Goal: Task Accomplishment & Management: Manage account settings

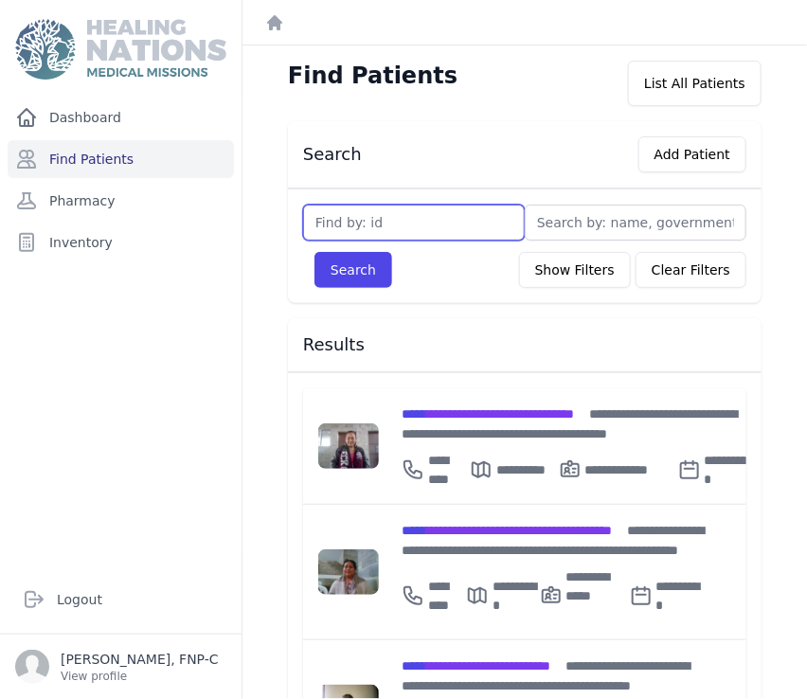
click at [324, 220] on input "text" at bounding box center [414, 223] width 222 height 36
type input "2775"
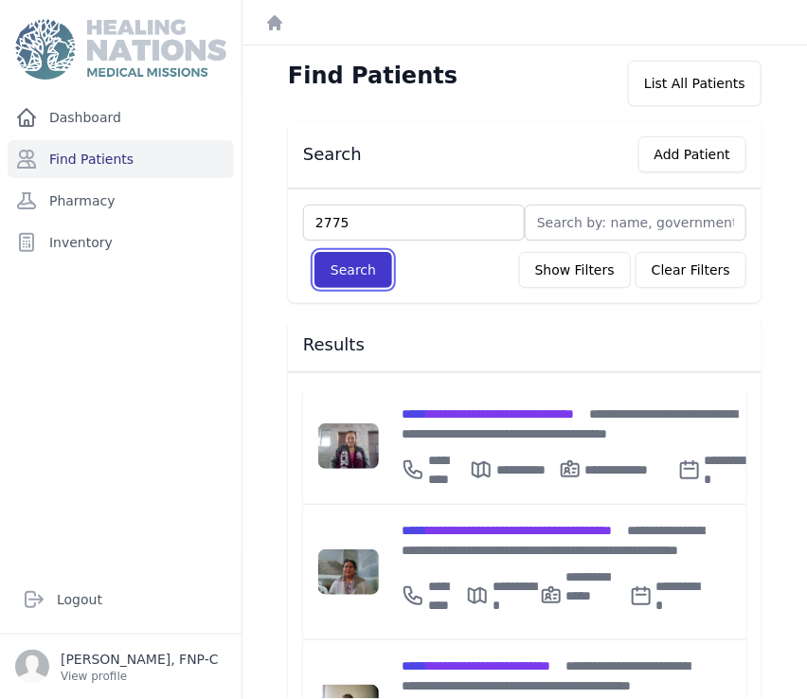
click at [364, 272] on button "Search" at bounding box center [353, 270] width 78 height 36
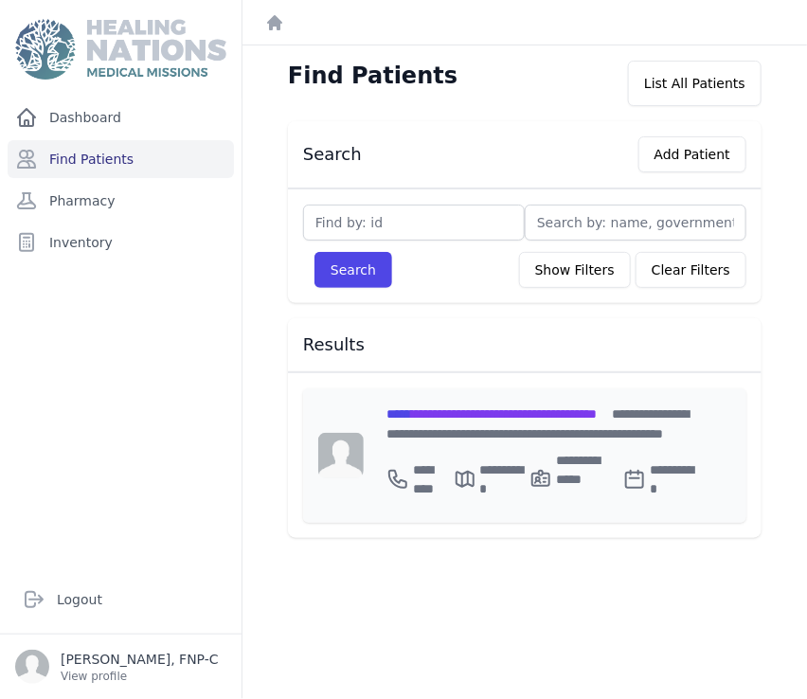
click at [447, 411] on span "**********" at bounding box center [491, 413] width 210 height 13
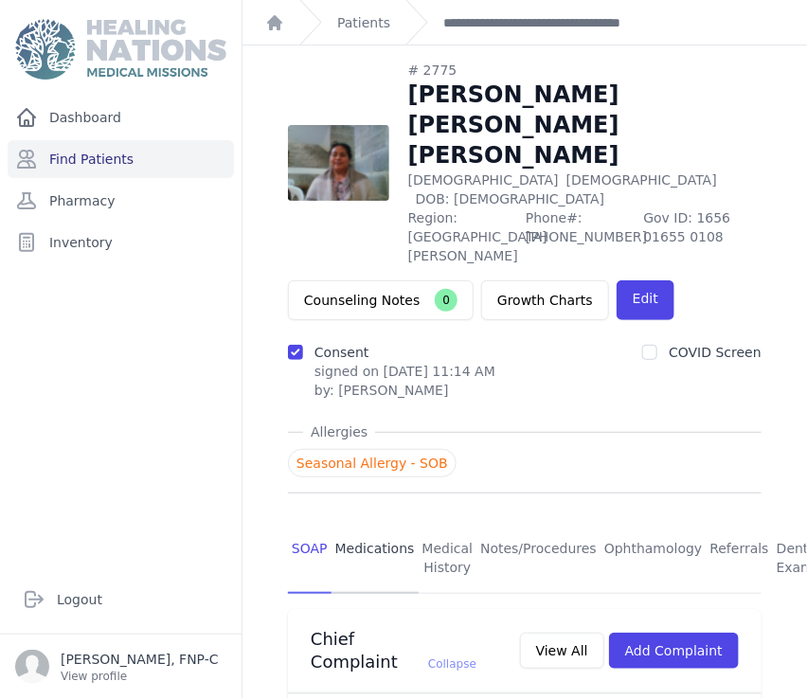
click at [372, 524] on link "Medications" at bounding box center [375, 559] width 87 height 70
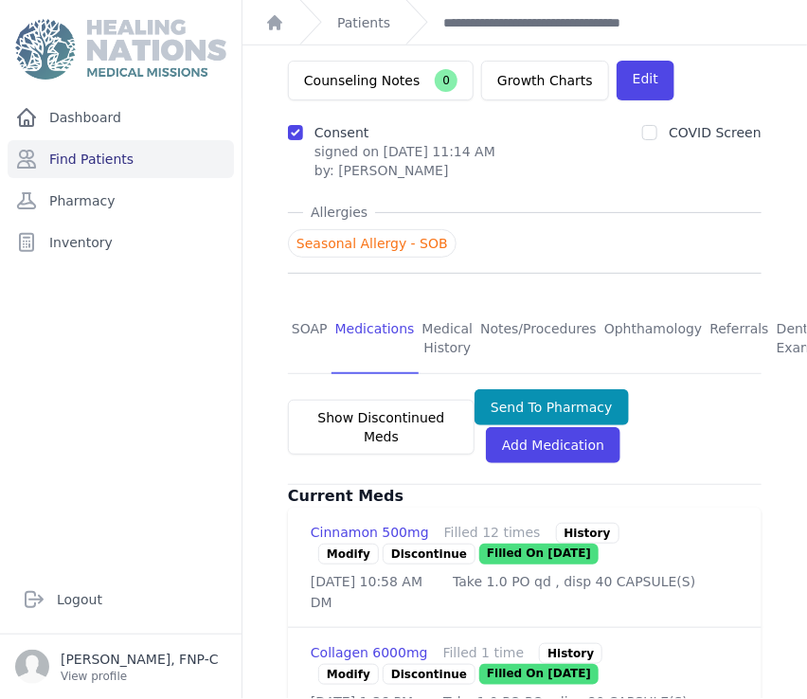
scroll to position [315, 0]
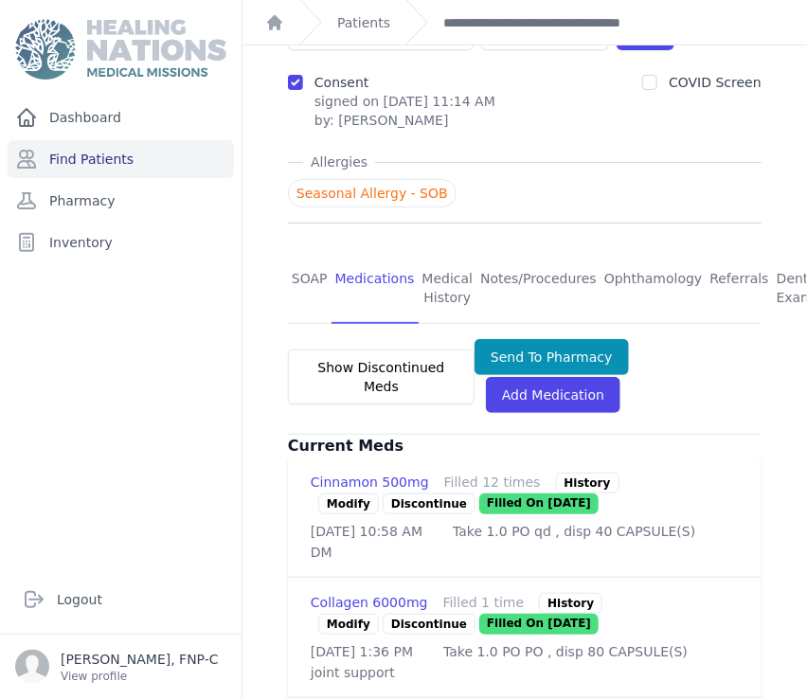
click at [335, 494] on link "Modify" at bounding box center [348, 504] width 61 height 21
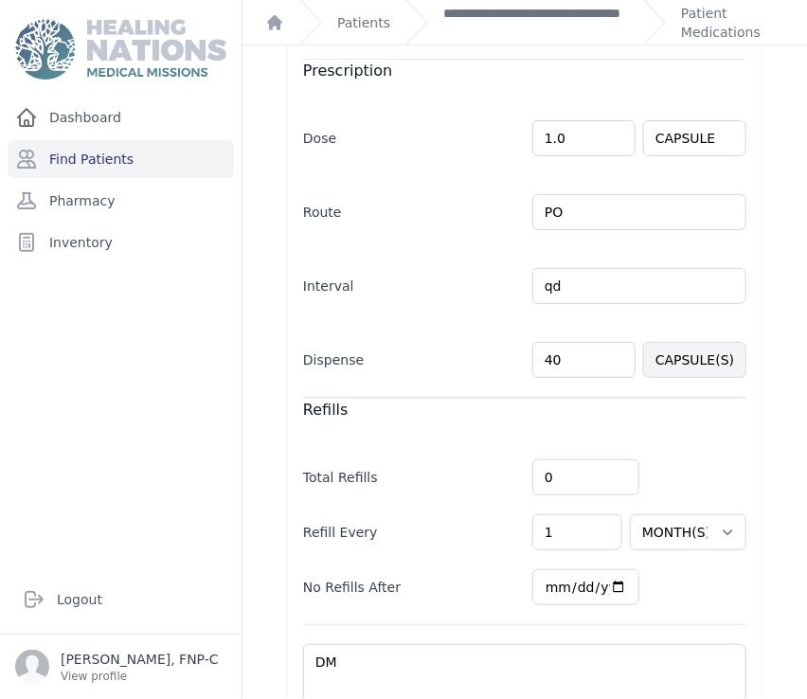
scroll to position [426, 0]
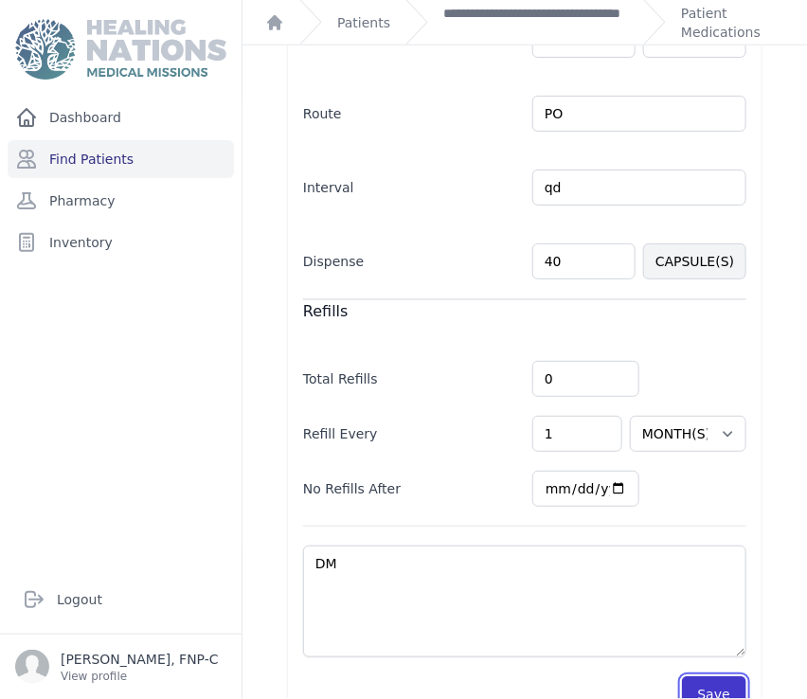
click at [703, 689] on button "Save" at bounding box center [714, 694] width 64 height 36
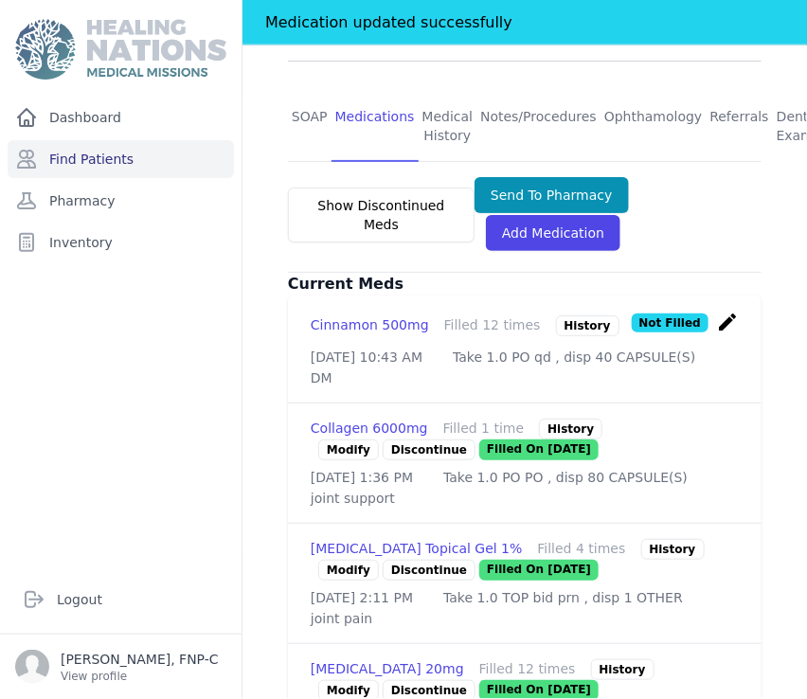
scroll to position [572, 0]
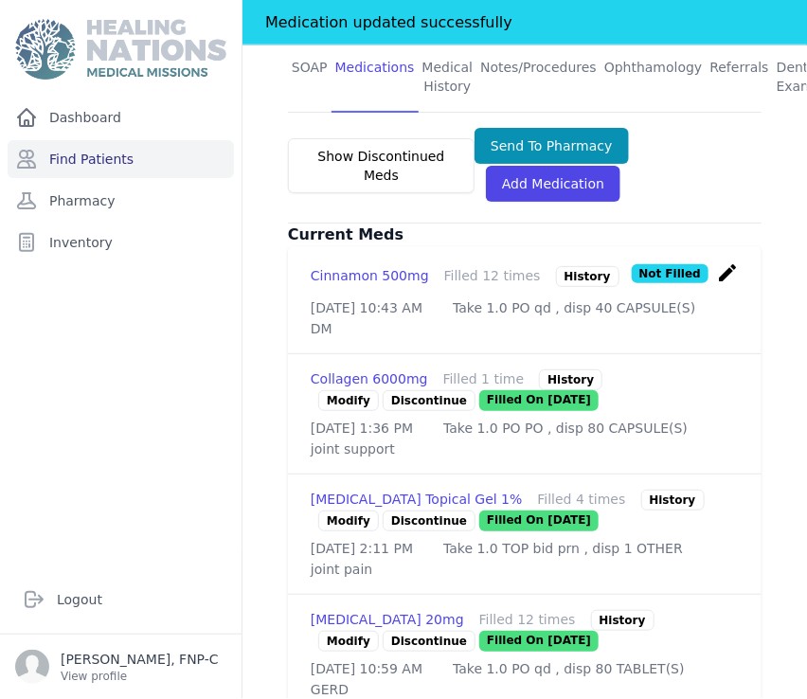
click at [343, 511] on link "Modify" at bounding box center [348, 521] width 61 height 21
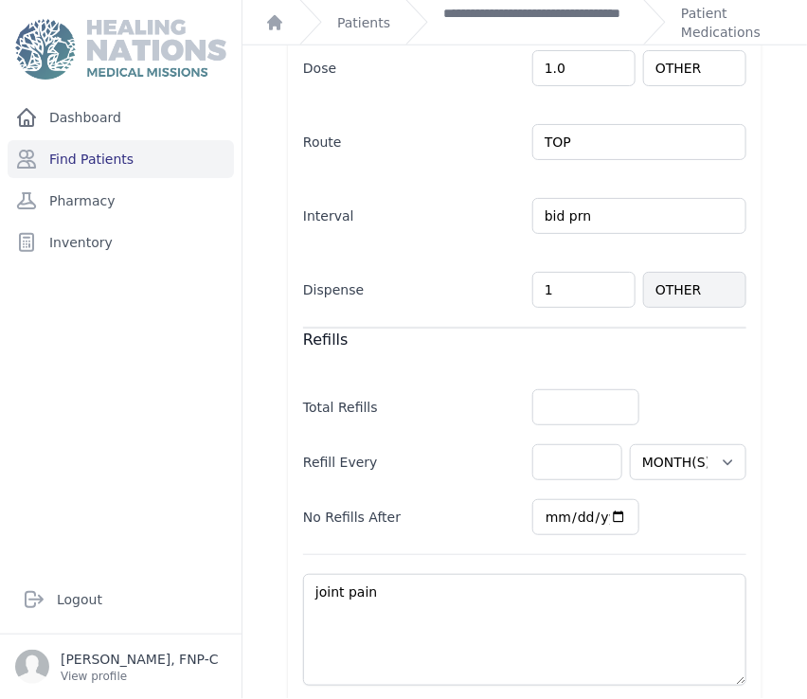
scroll to position [490, 0]
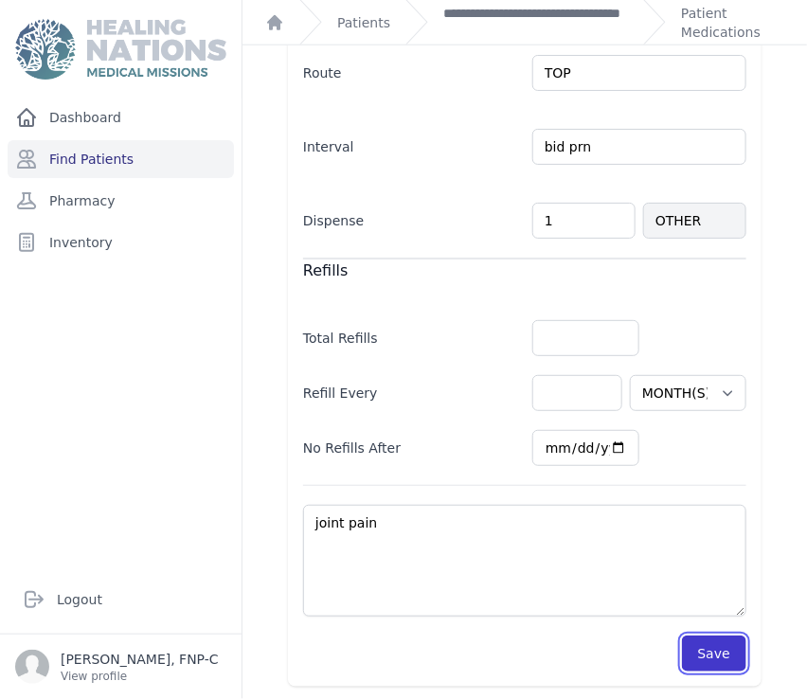
click at [707, 647] on button "Save" at bounding box center [714, 654] width 64 height 36
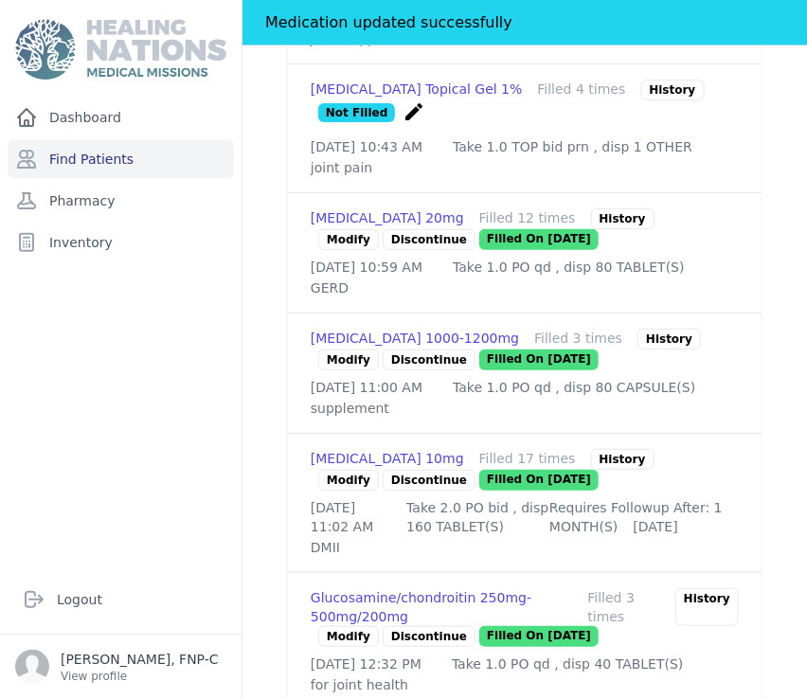
scroll to position [1015, 0]
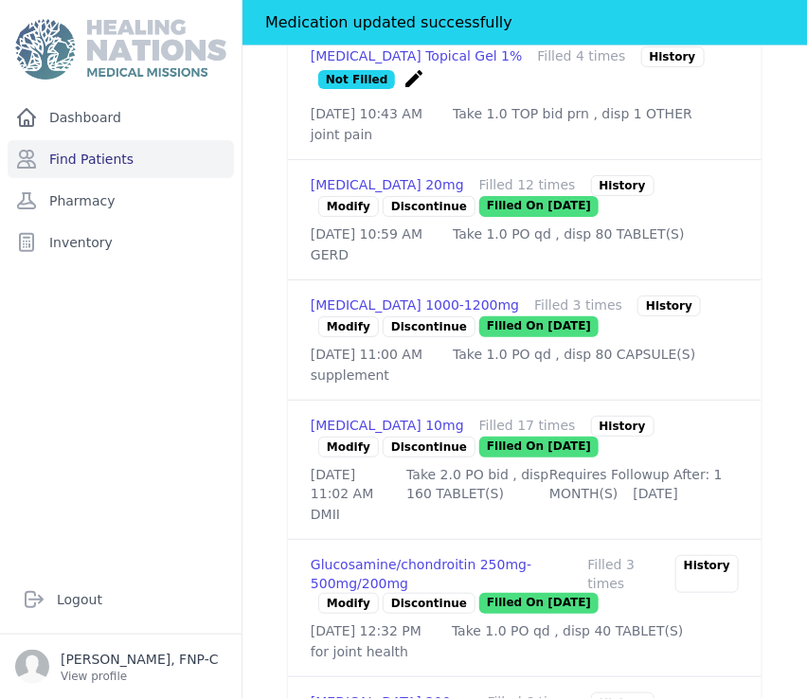
click at [349, 458] on link "Modify" at bounding box center [348, 447] width 61 height 21
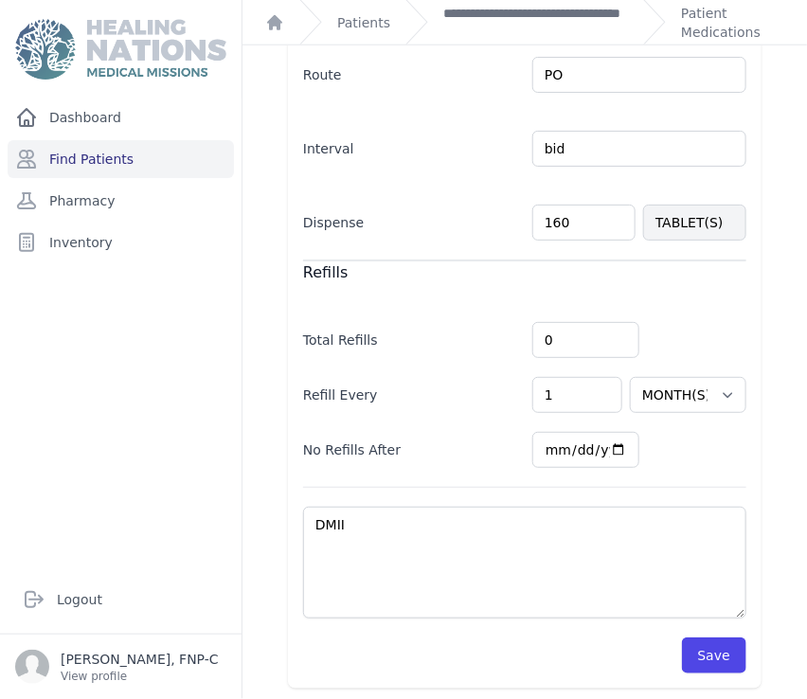
scroll to position [503, 0]
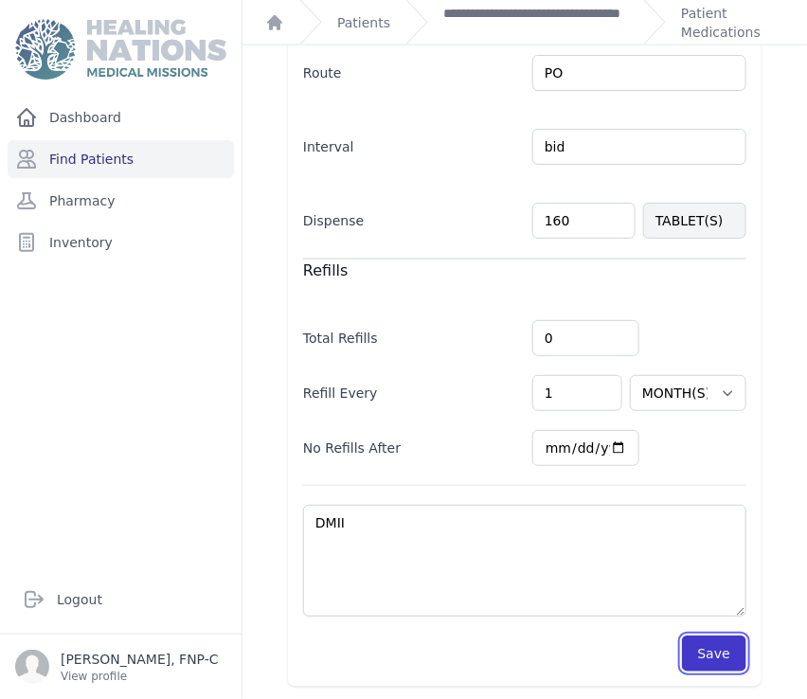
click at [709, 651] on button "Save" at bounding box center [714, 654] width 64 height 36
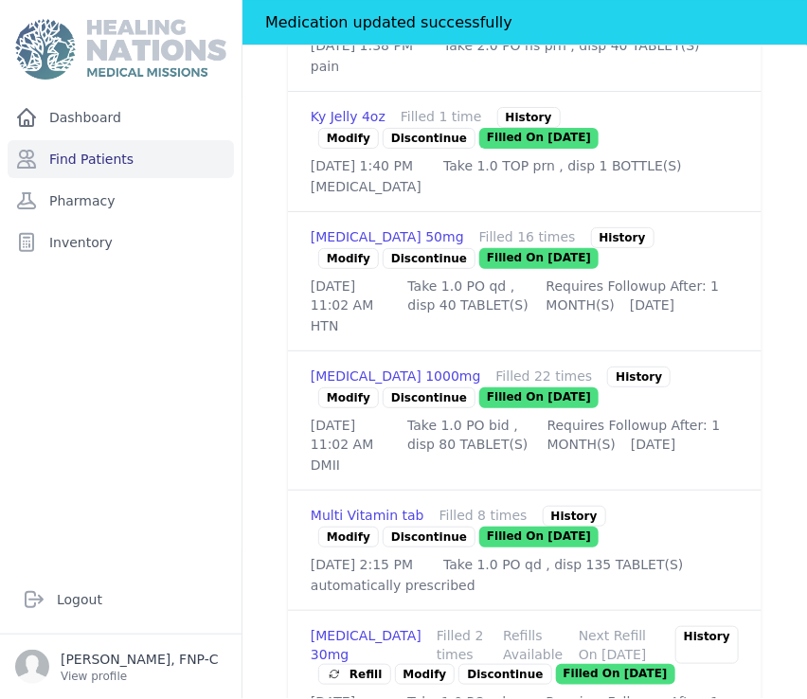
scroll to position [1766, 0]
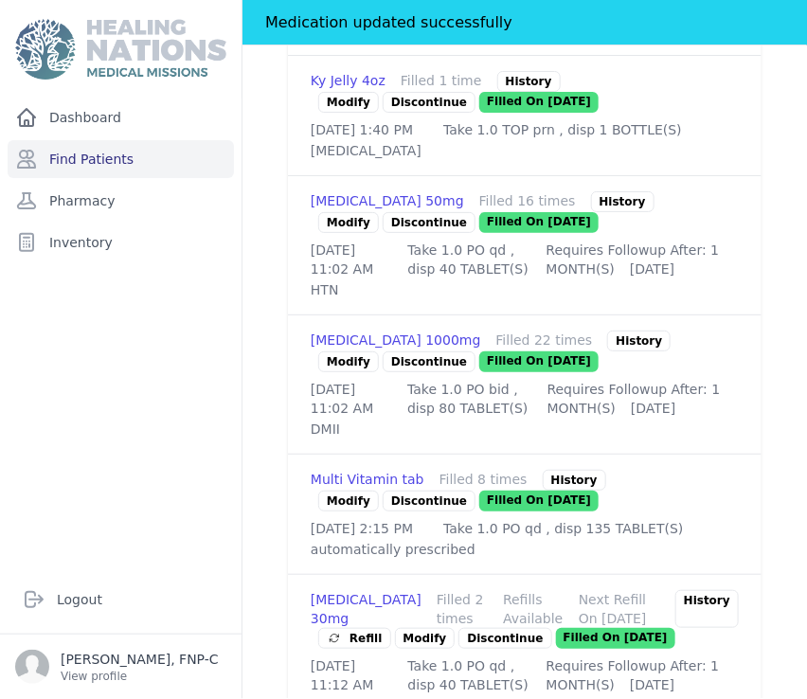
click at [340, 233] on link "Modify" at bounding box center [348, 222] width 61 height 21
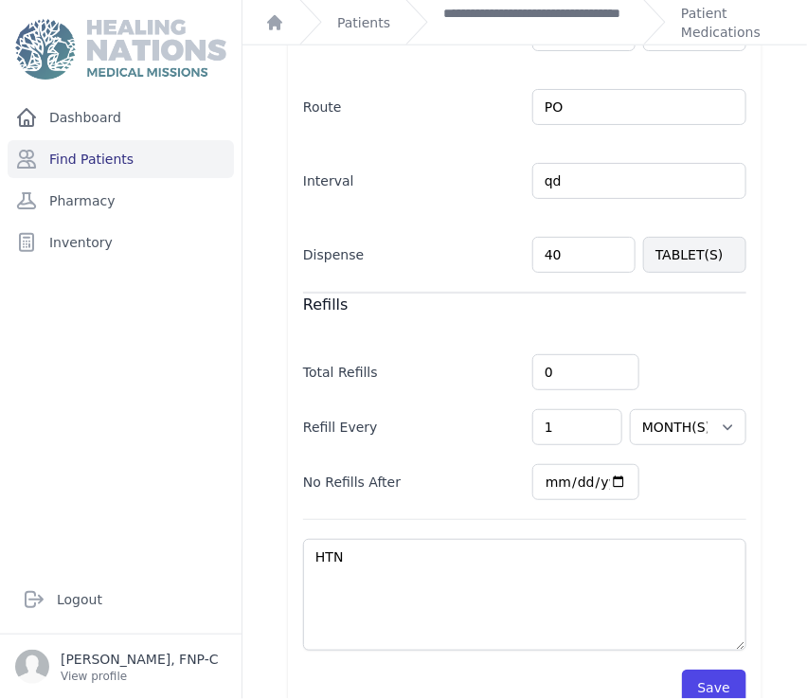
scroll to position [503, 0]
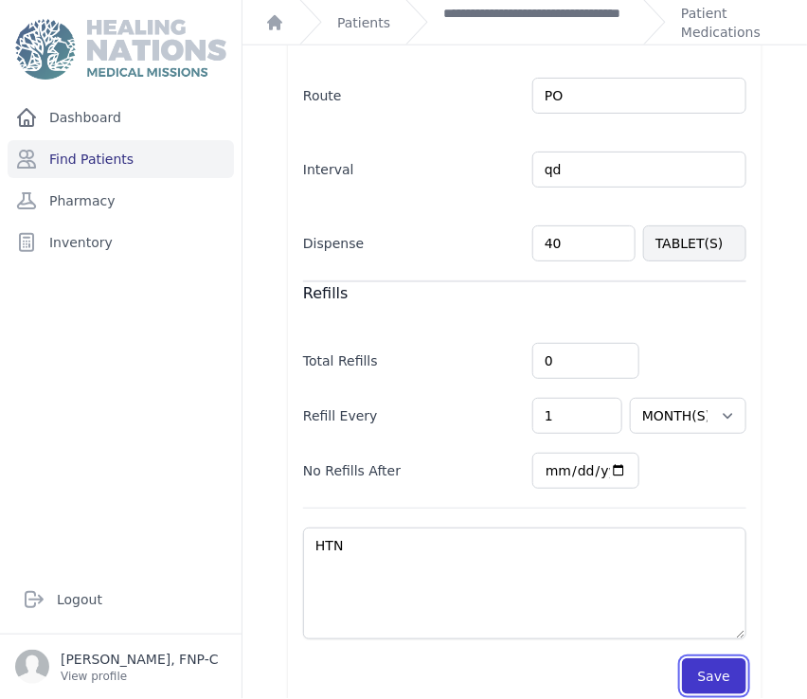
click at [707, 658] on button "Save" at bounding box center [714, 676] width 64 height 36
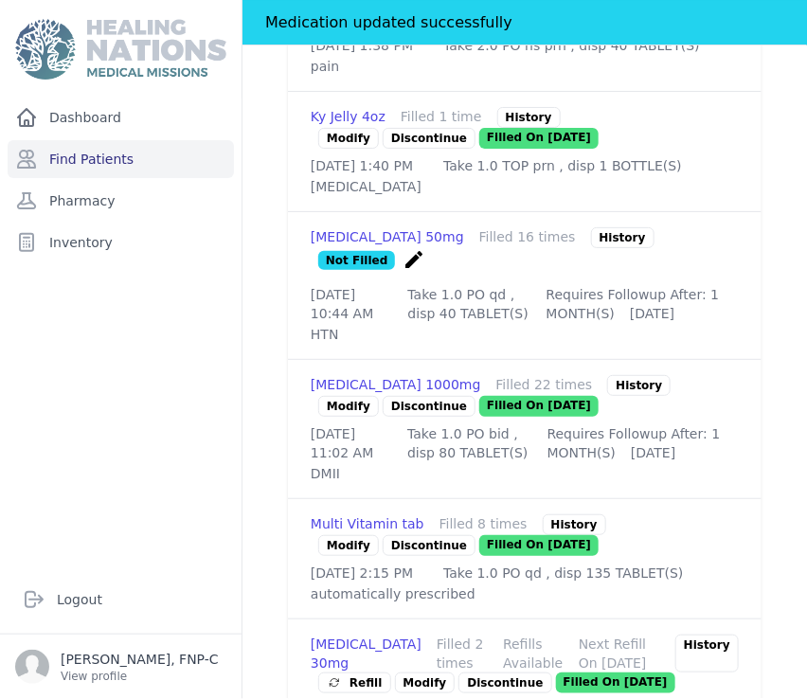
scroll to position [1766, 0]
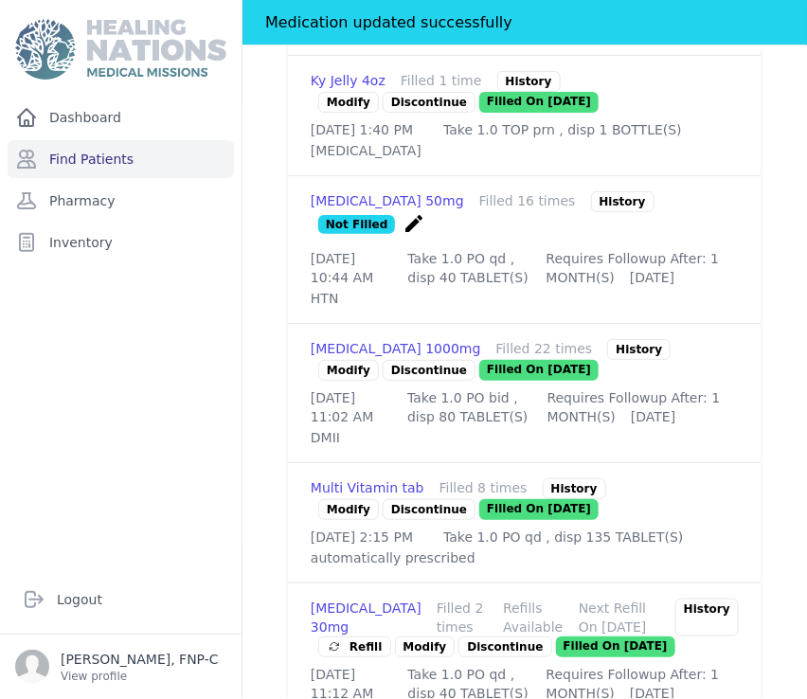
click at [341, 381] on link "Modify" at bounding box center [348, 370] width 61 height 21
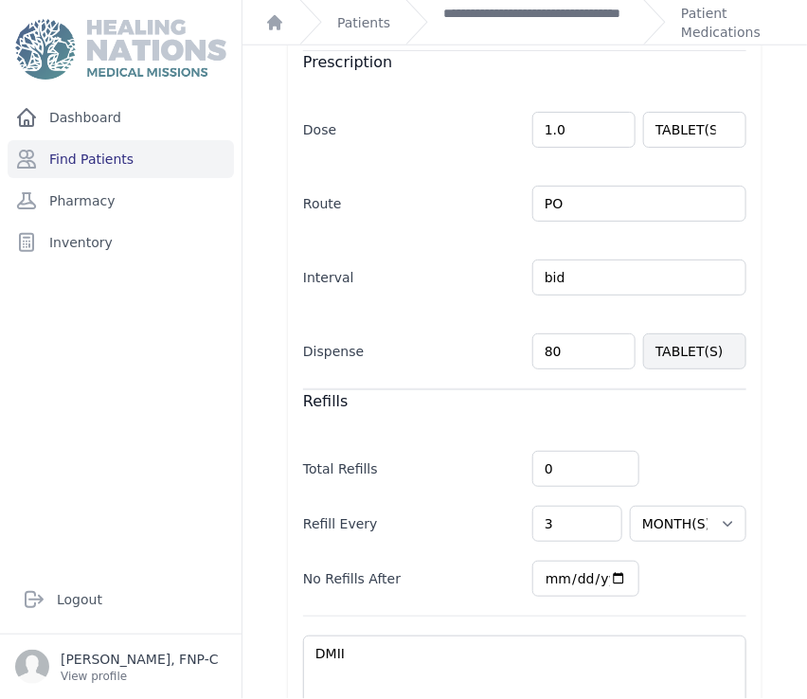
scroll to position [526, 0]
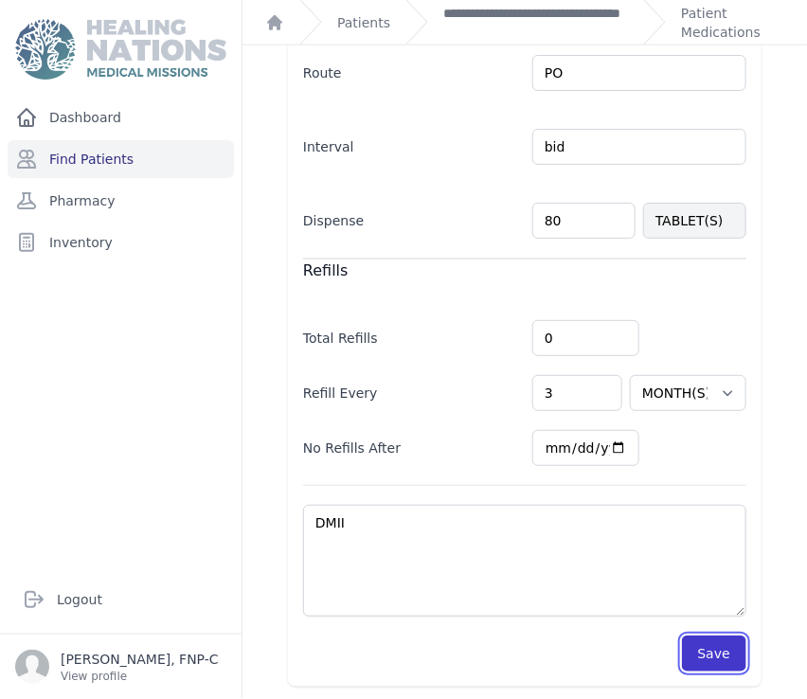
click at [697, 650] on button "Save" at bounding box center [714, 654] width 64 height 36
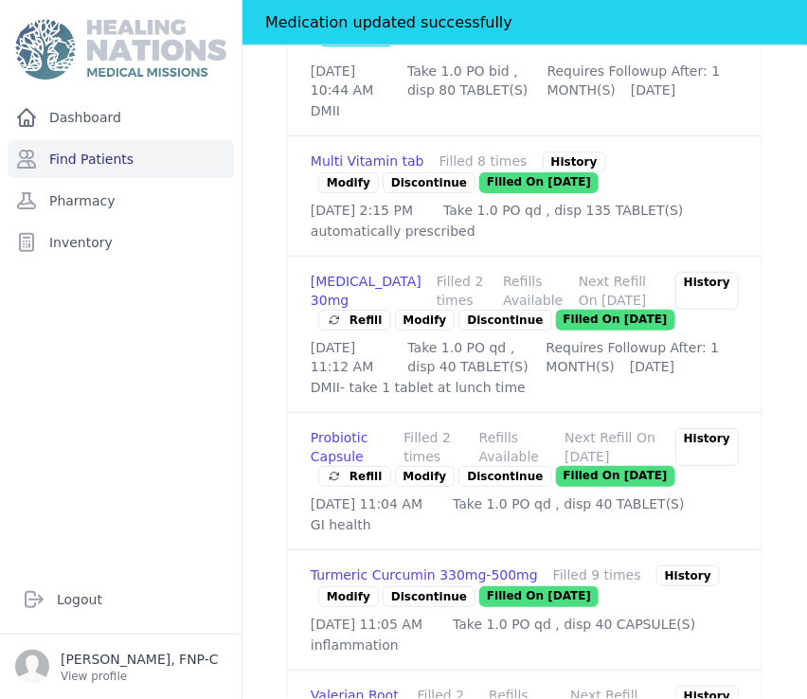
scroll to position [2105, 0]
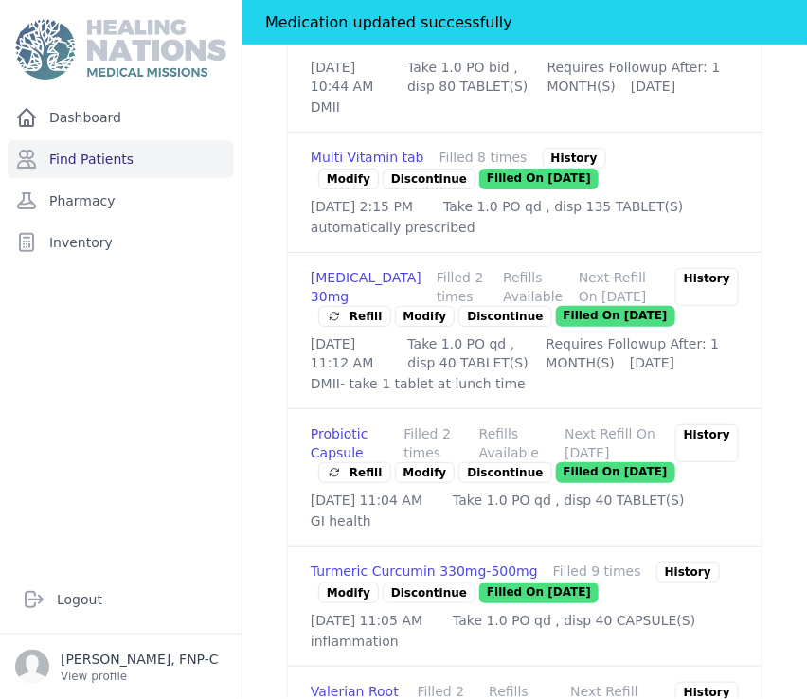
click at [407, 327] on link "Modify" at bounding box center [425, 316] width 61 height 21
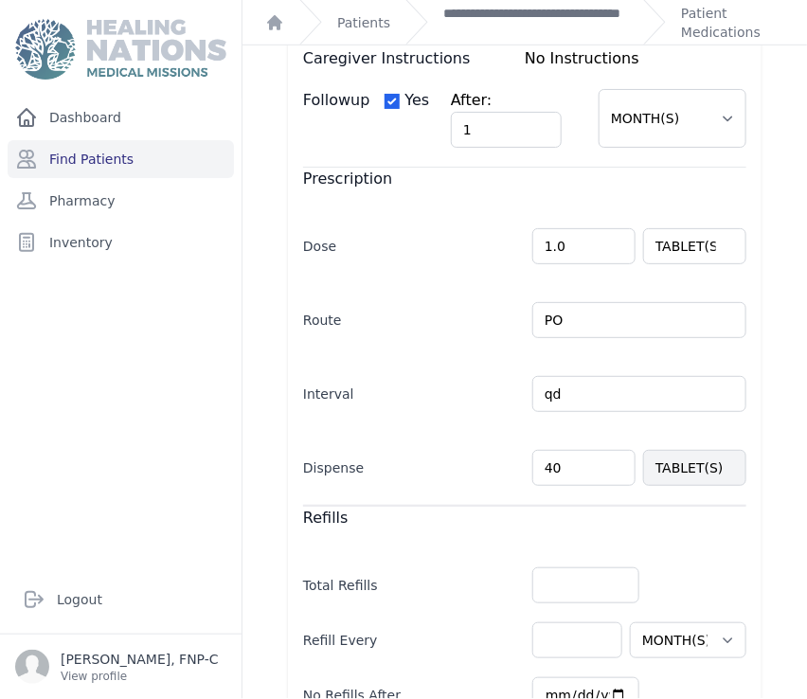
scroll to position [503, 0]
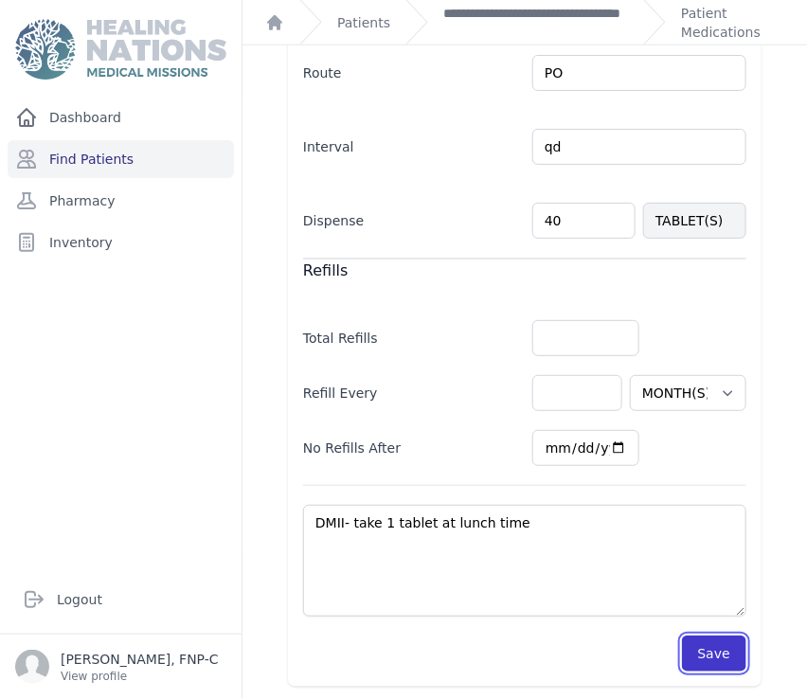
click at [712, 648] on button "Save" at bounding box center [714, 654] width 64 height 36
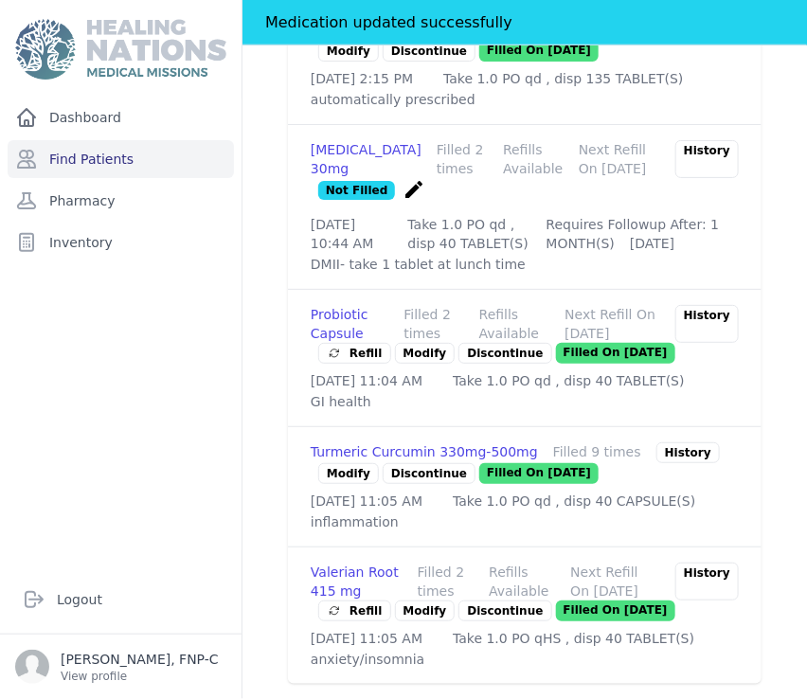
scroll to position [2410, 0]
click at [332, 463] on link "Modify" at bounding box center [348, 473] width 61 height 21
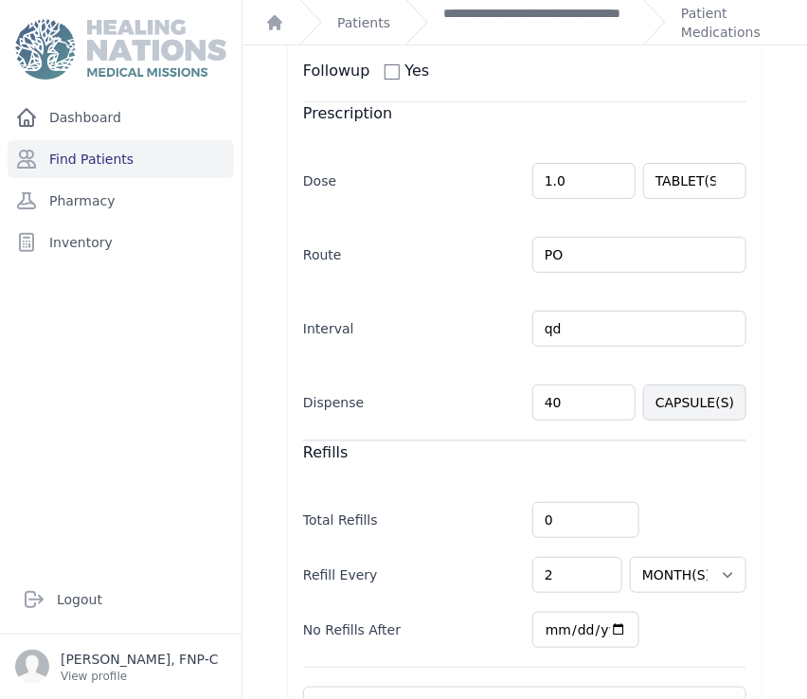
scroll to position [490, 0]
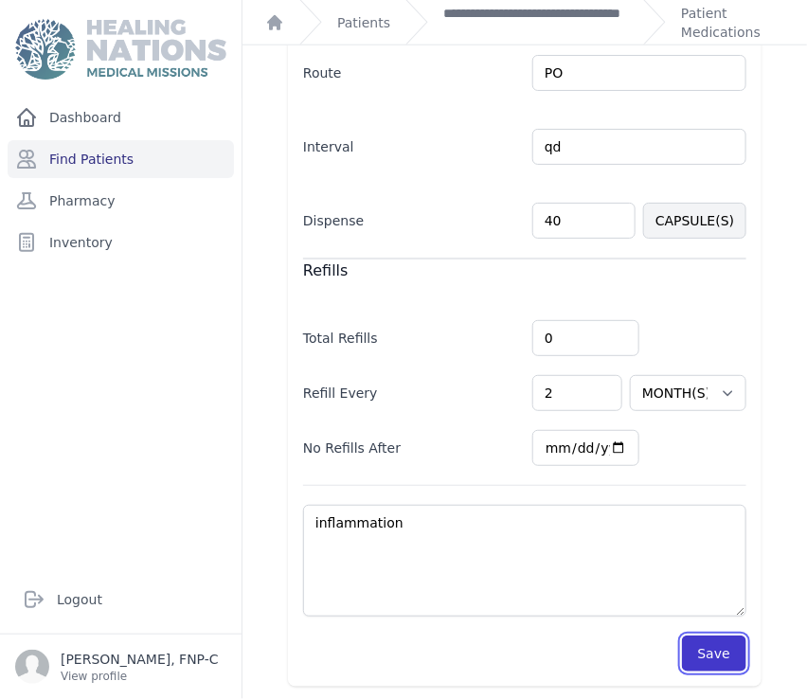
click at [705, 650] on button "Save" at bounding box center [714, 654] width 64 height 36
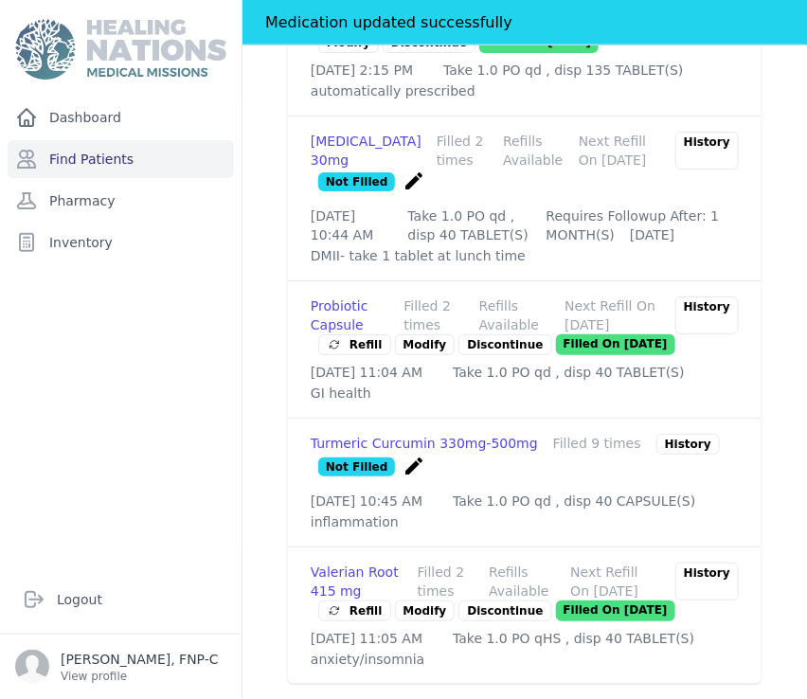
scroll to position [2417, 0]
click at [413, 601] on link "Modify" at bounding box center [425, 611] width 61 height 21
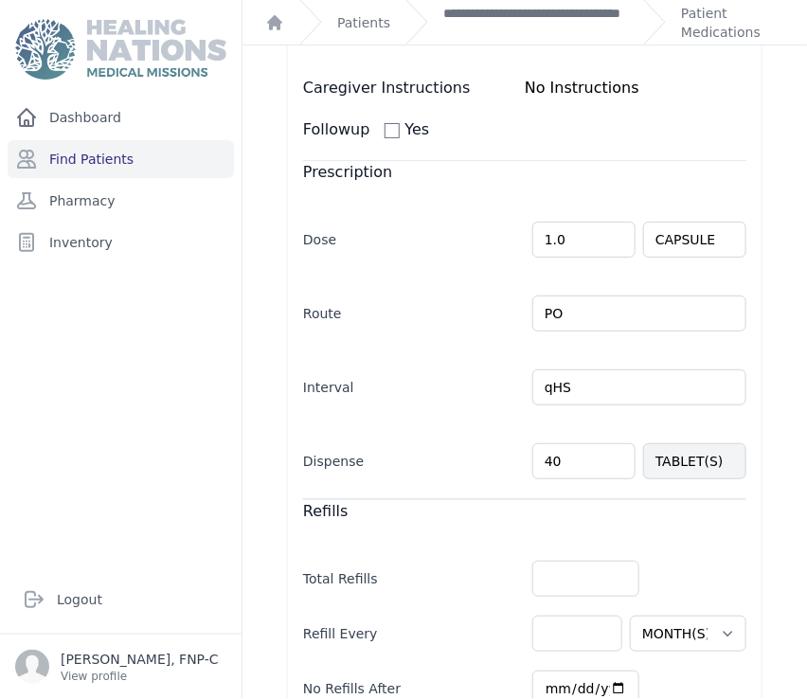
scroll to position [467, 0]
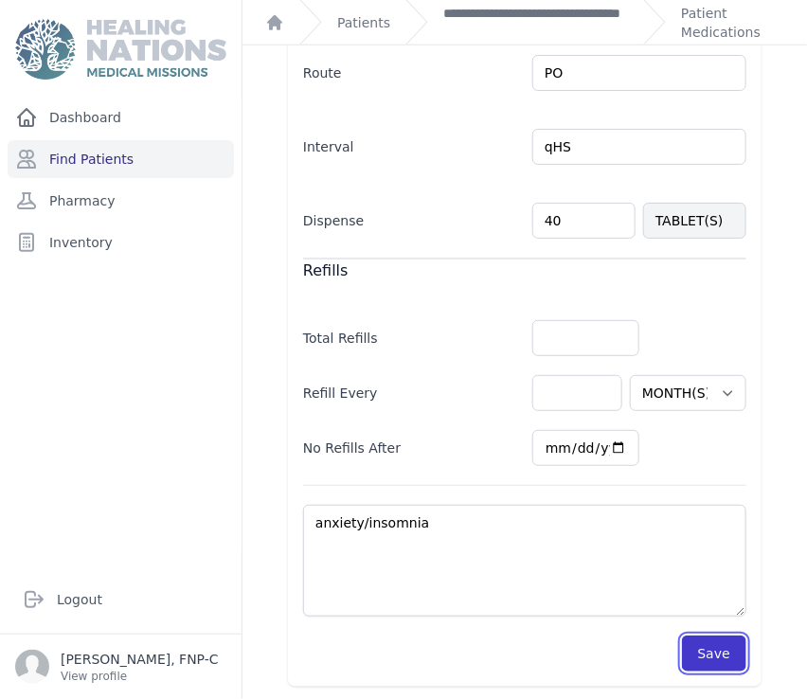
click at [697, 657] on button "Save" at bounding box center [714, 654] width 64 height 36
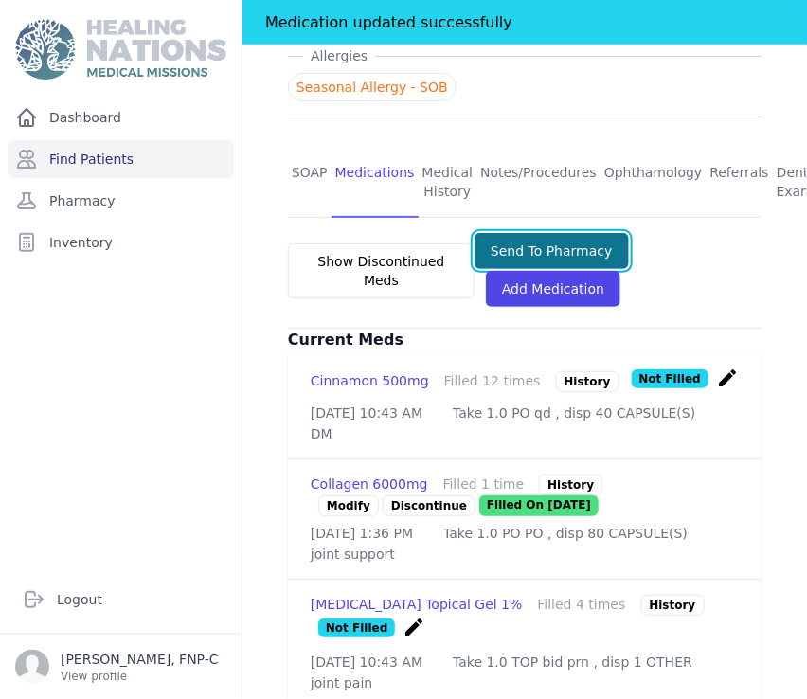
click at [511, 233] on button "Send To Pharmacy" at bounding box center [552, 251] width 154 height 36
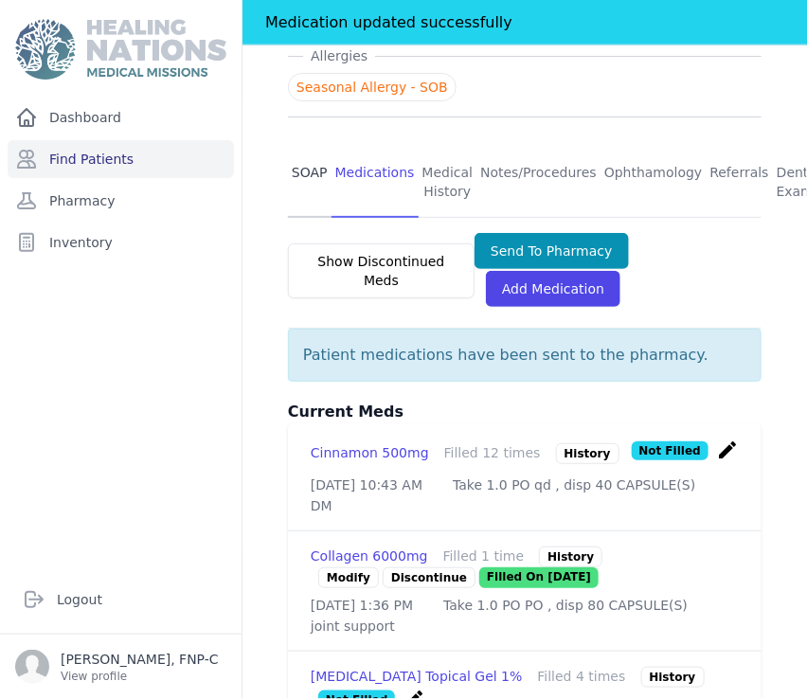
click at [300, 148] on link "SOAP" at bounding box center [310, 183] width 44 height 70
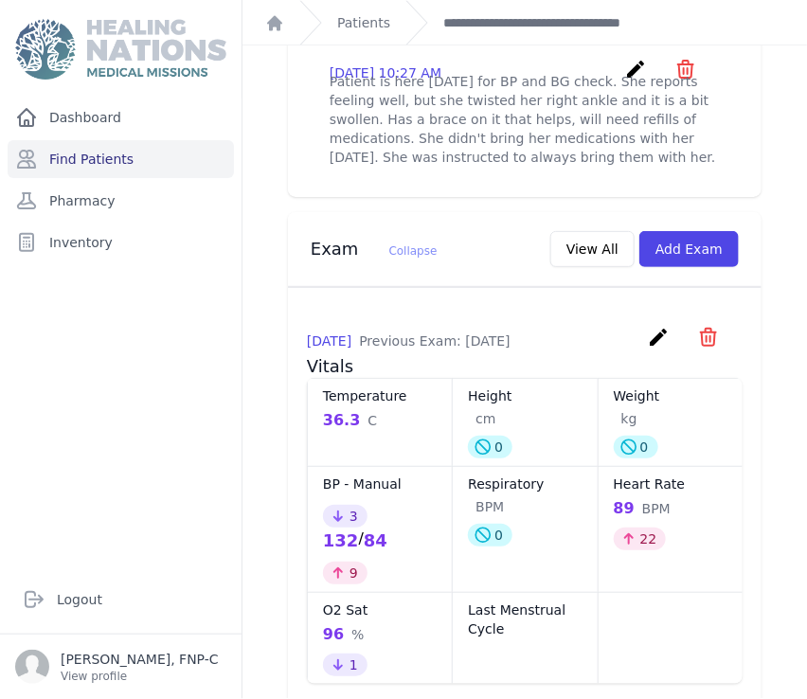
scroll to position [947, 0]
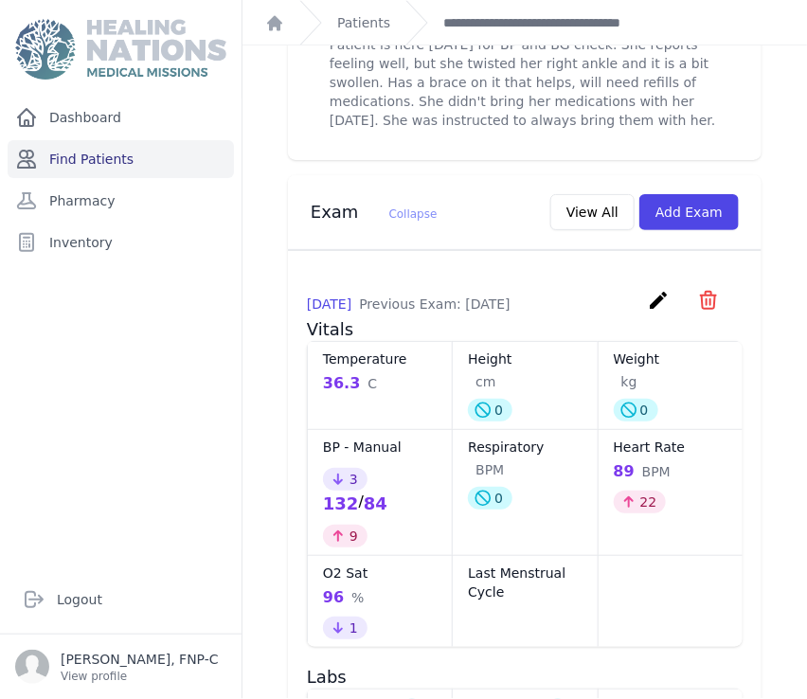
click at [83, 155] on link "Find Patients" at bounding box center [121, 159] width 226 height 38
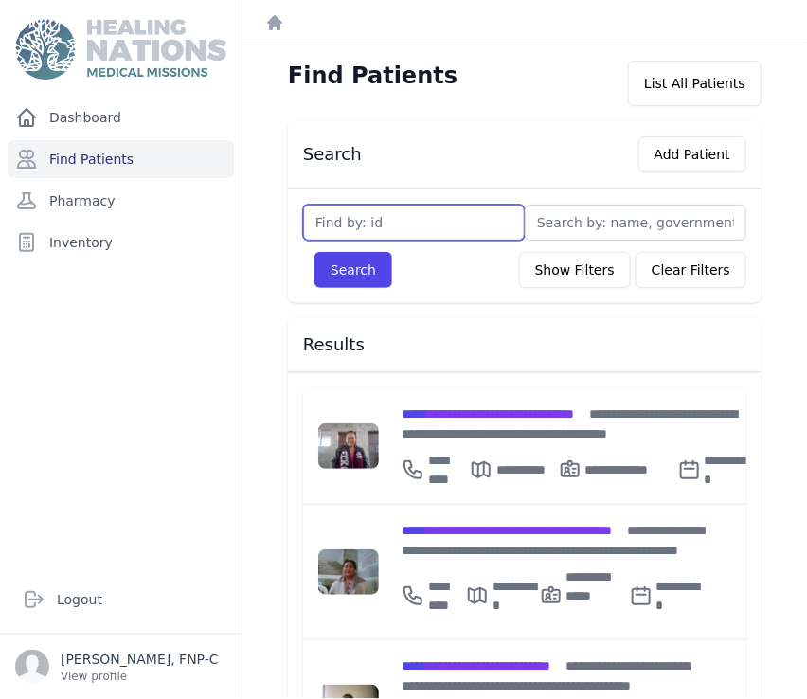
click at [332, 226] on input "text" at bounding box center [414, 223] width 222 height 36
type input "2149"
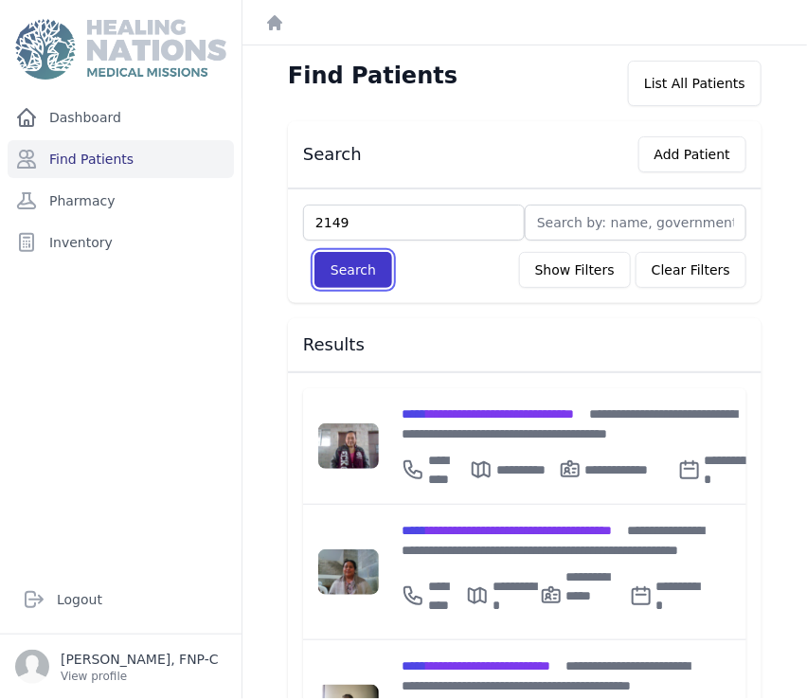
click at [337, 273] on button "Search" at bounding box center [353, 270] width 78 height 36
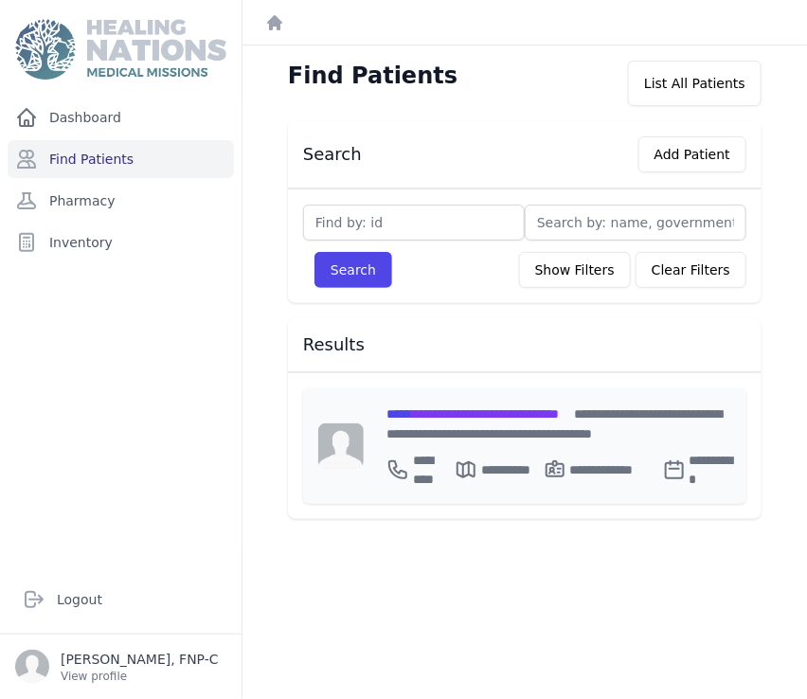
click at [444, 407] on span "**********" at bounding box center [472, 413] width 172 height 13
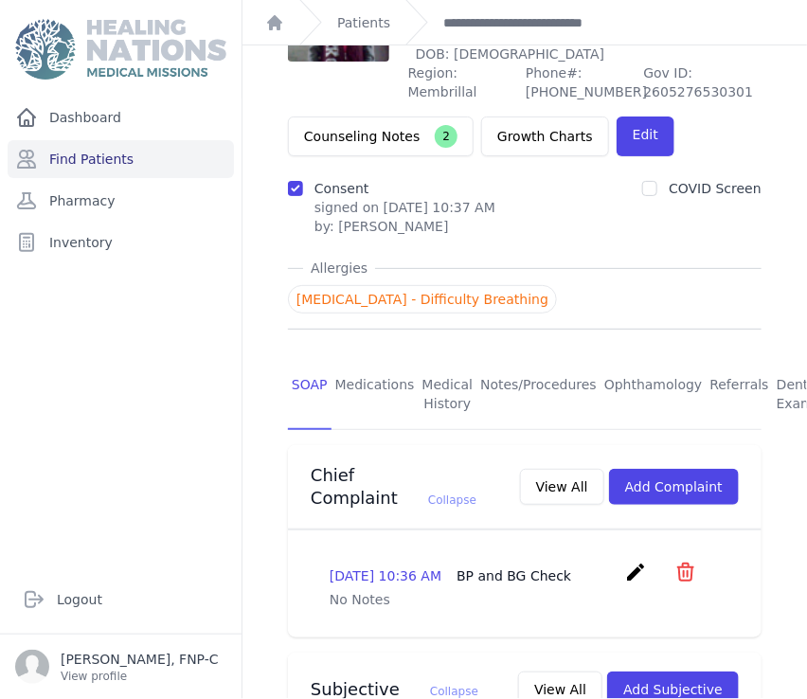
scroll to position [105, 0]
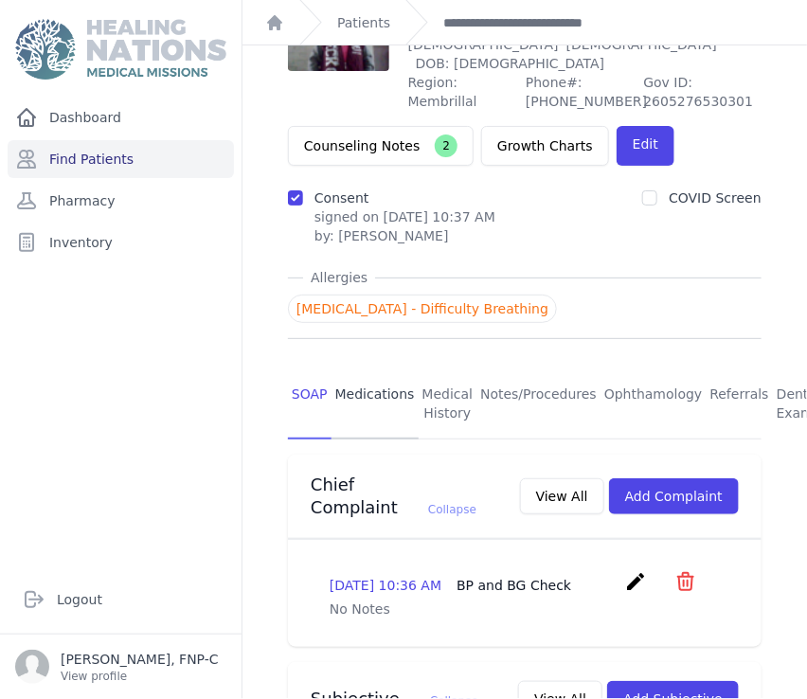
click at [365, 375] on link "Medications" at bounding box center [375, 404] width 87 height 70
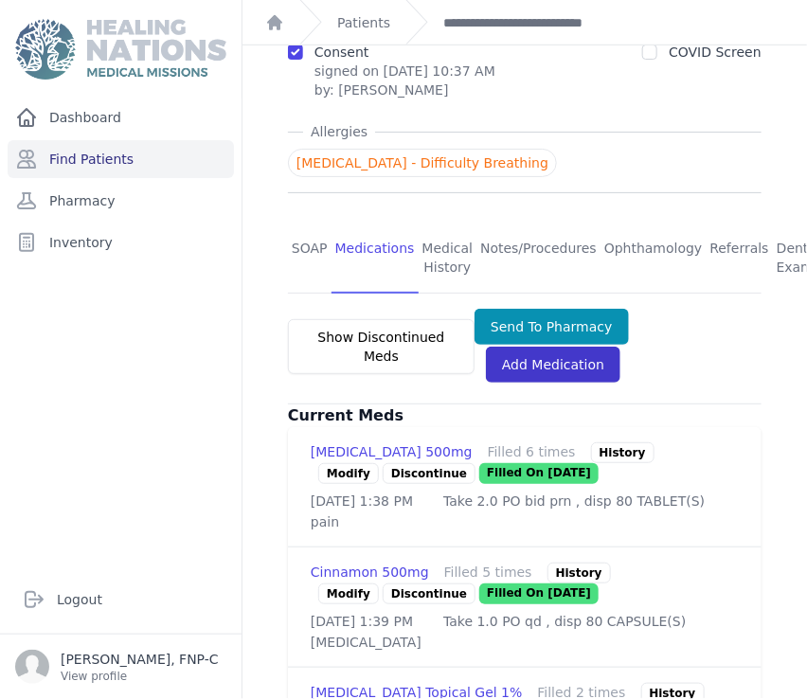
scroll to position [315, 0]
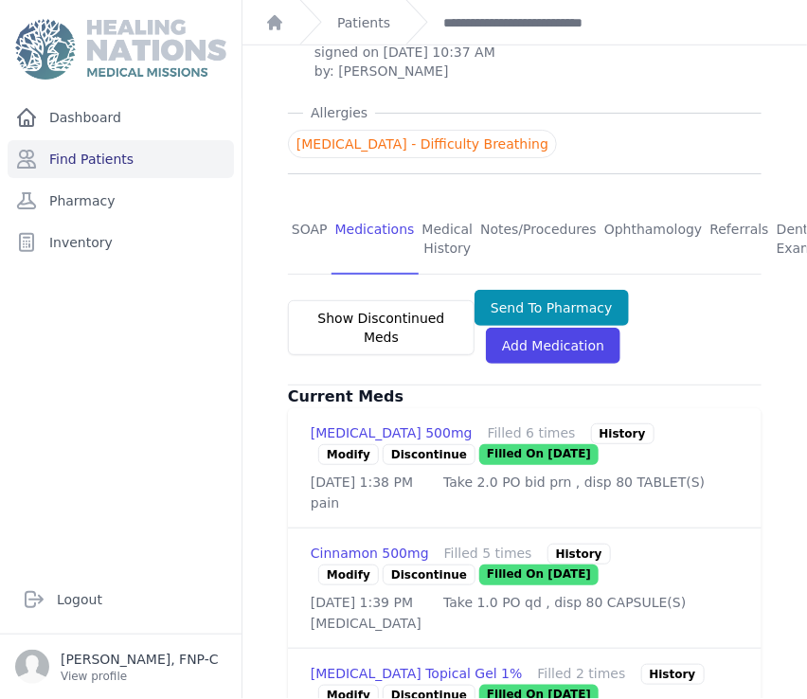
click at [347, 568] on link "Modify" at bounding box center [348, 575] width 61 height 21
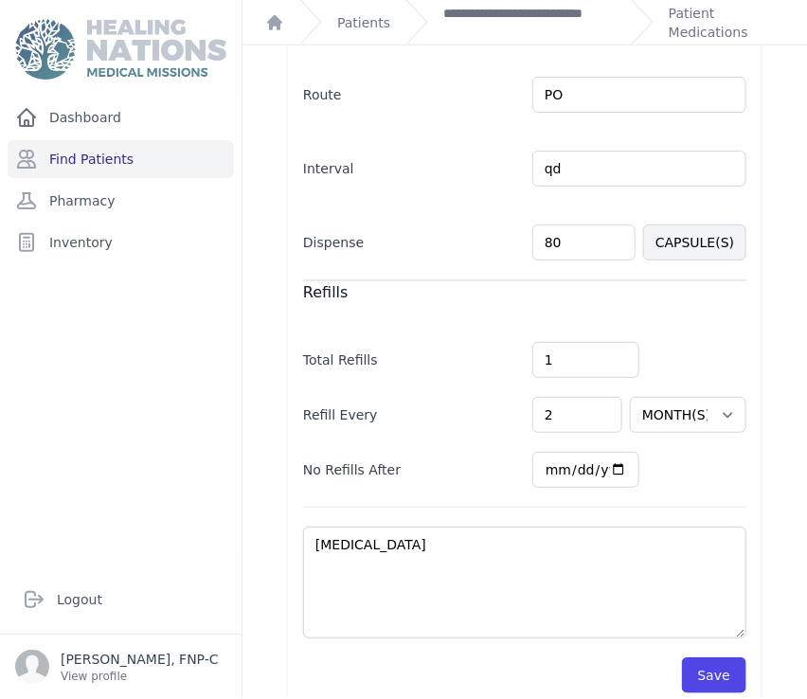
scroll to position [467, 0]
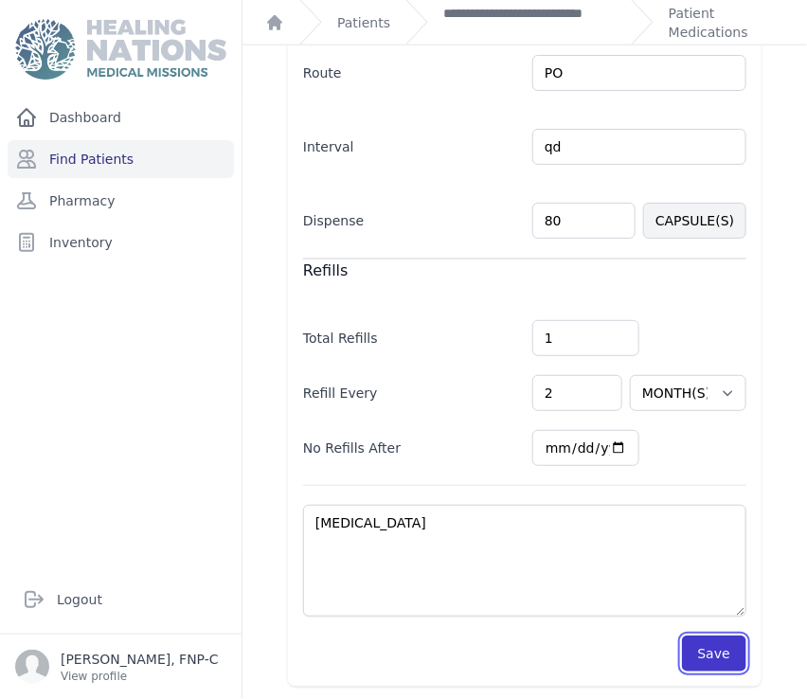
click at [692, 648] on button "Save" at bounding box center [714, 654] width 64 height 36
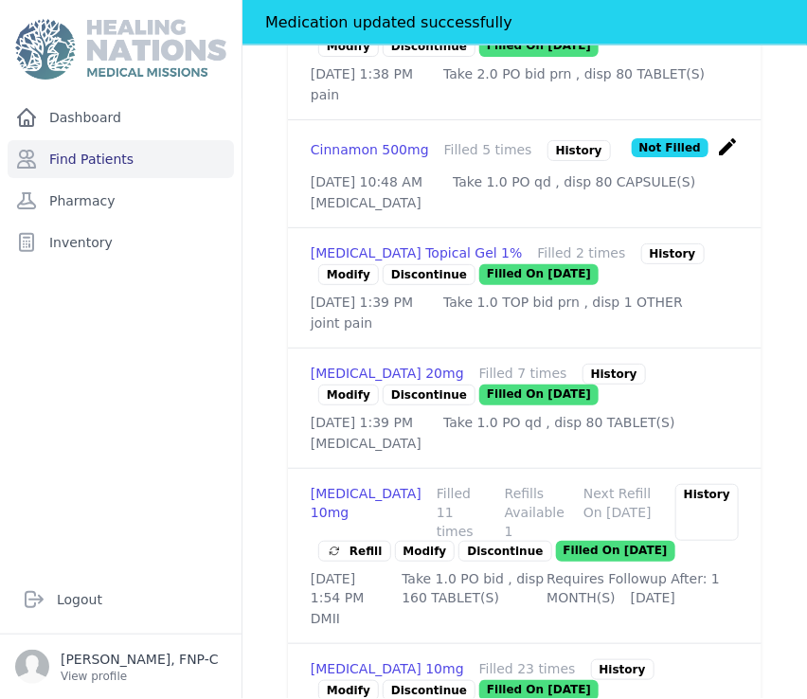
scroll to position [782, 0]
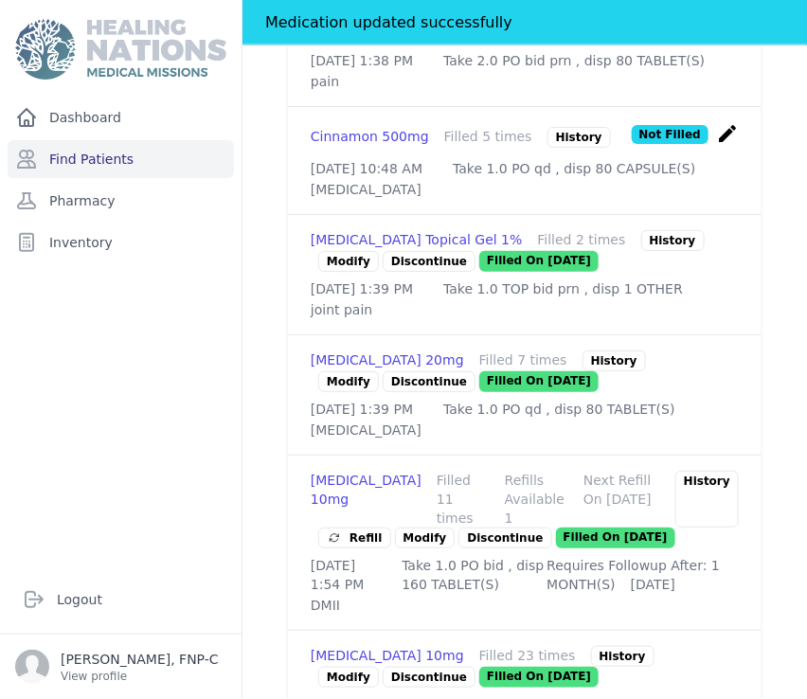
click at [335, 272] on link "Modify" at bounding box center [348, 261] width 61 height 21
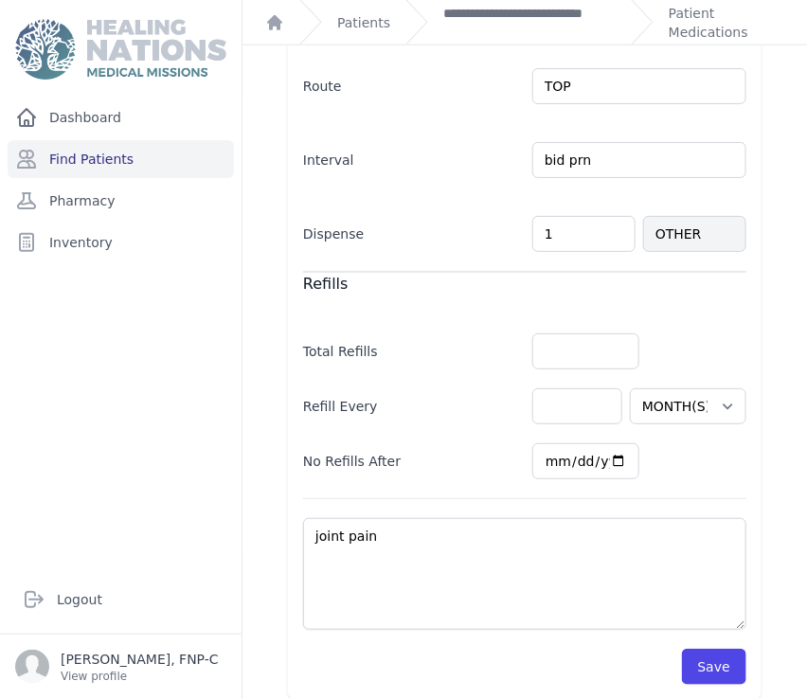
scroll to position [490, 0]
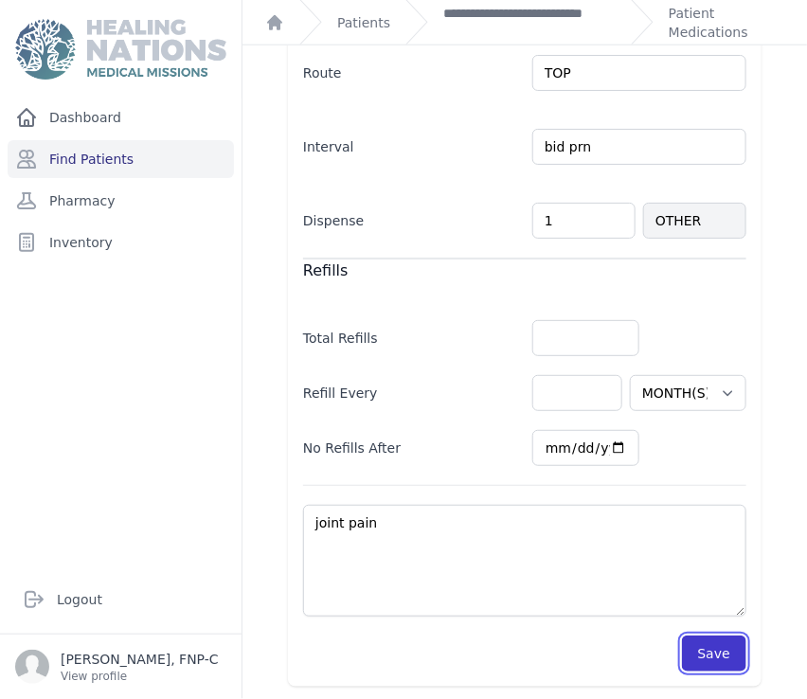
click at [709, 656] on button "Save" at bounding box center [714, 654] width 64 height 36
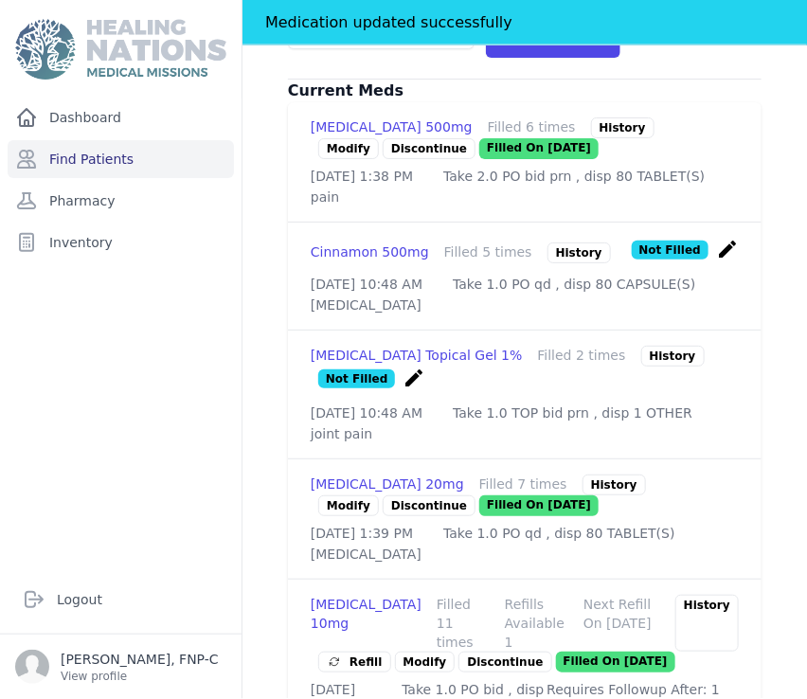
scroll to position [700, 0]
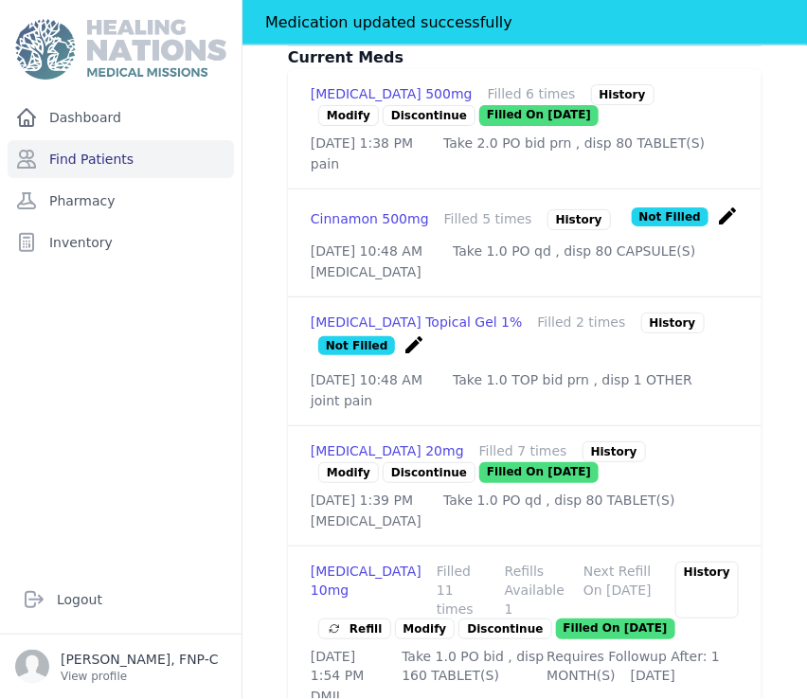
click at [332, 483] on link "Modify" at bounding box center [348, 472] width 61 height 21
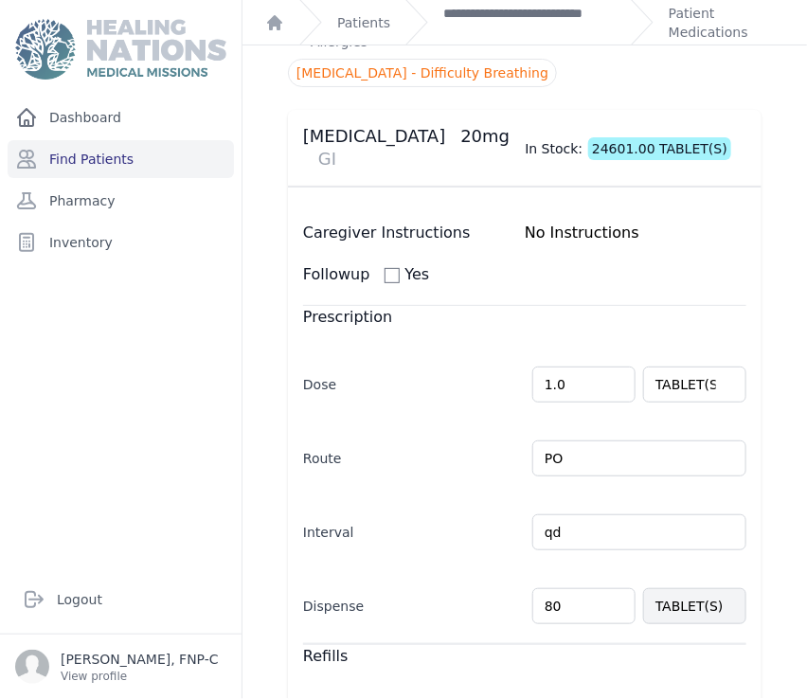
scroll to position [445, 0]
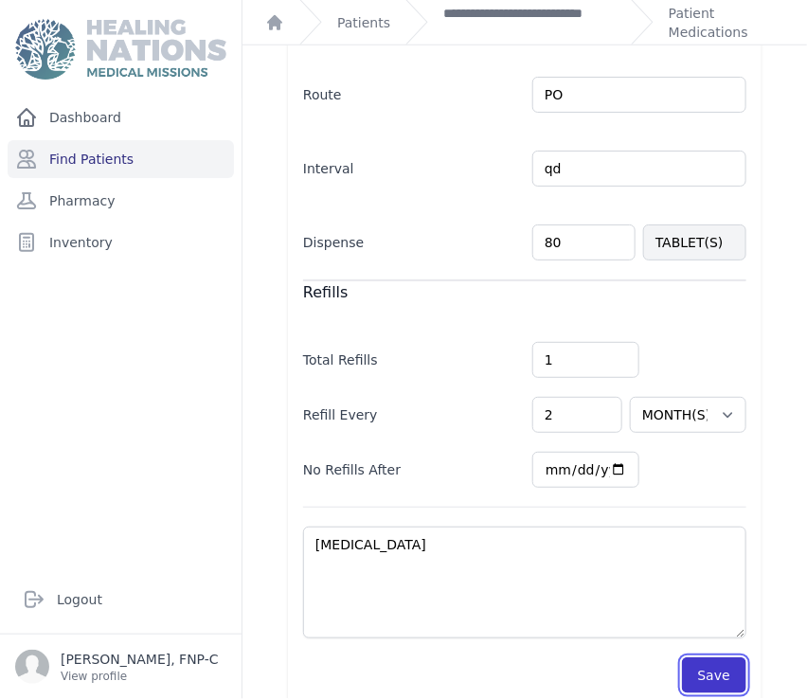
click at [699, 657] on button "Save" at bounding box center [714, 675] width 64 height 36
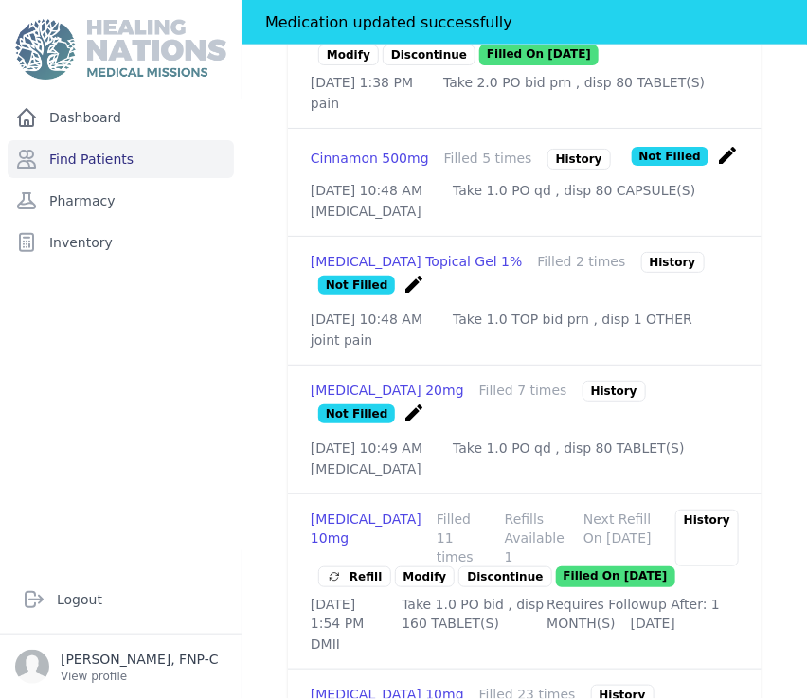
scroll to position [866, 0]
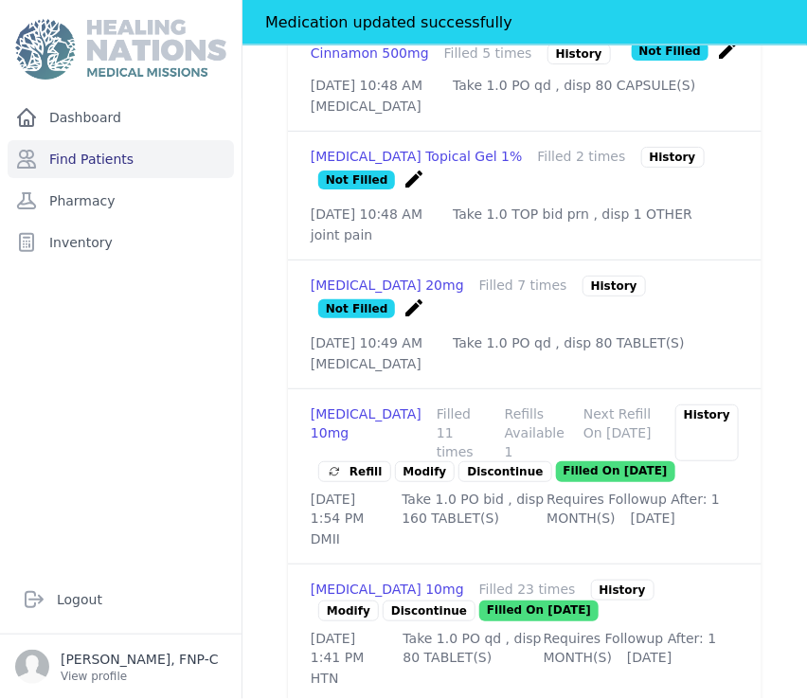
click at [408, 482] on link "Modify" at bounding box center [425, 471] width 61 height 21
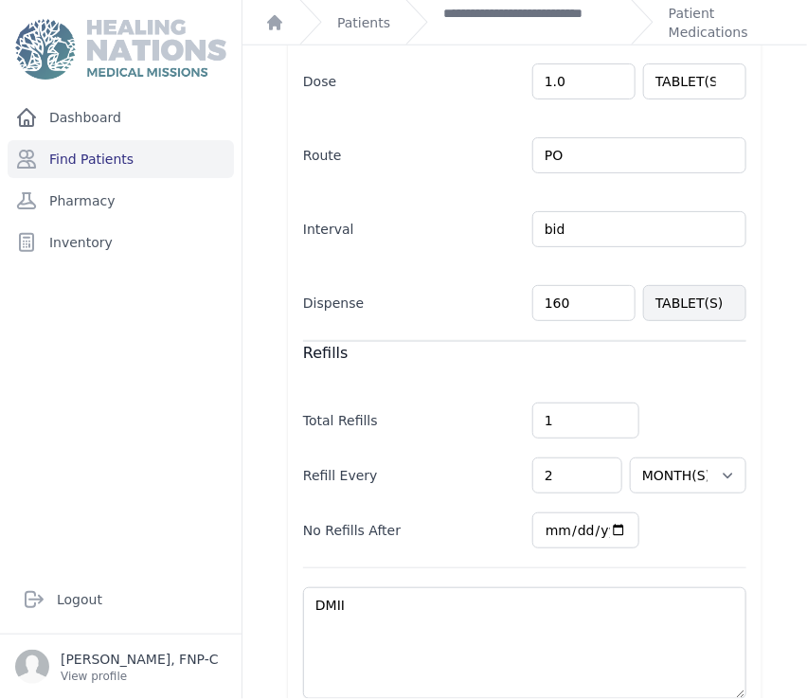
scroll to position [503, 0]
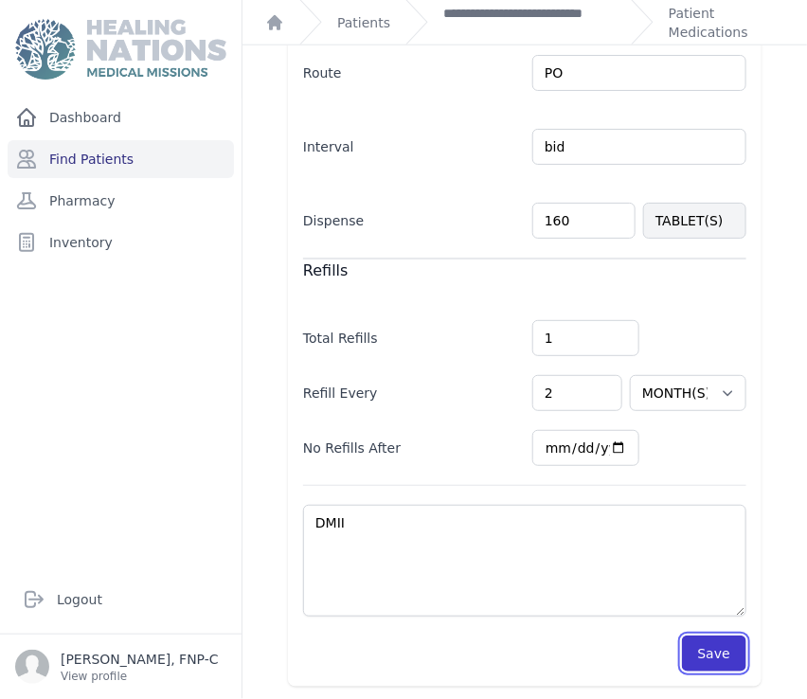
click at [694, 652] on button "Save" at bounding box center [714, 654] width 64 height 36
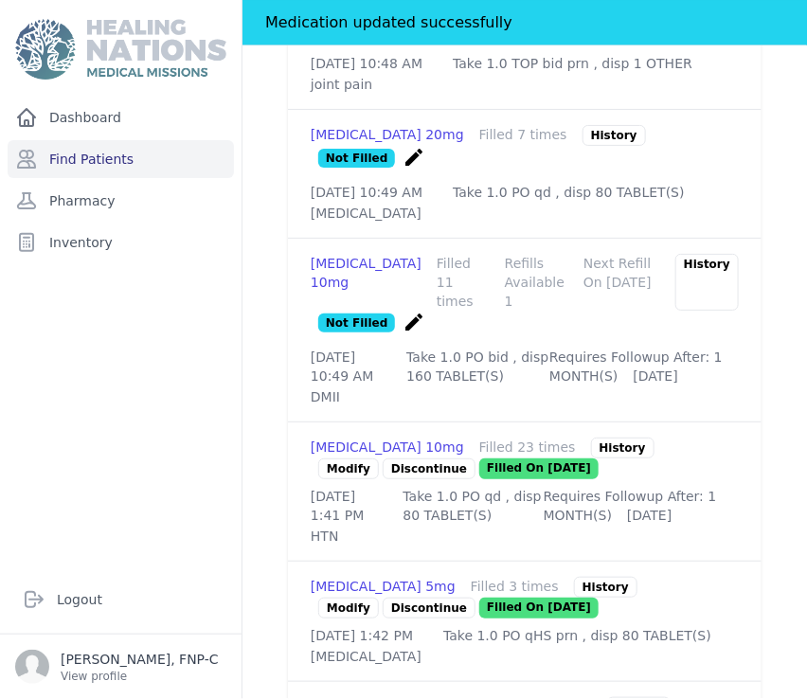
scroll to position [1030, 0]
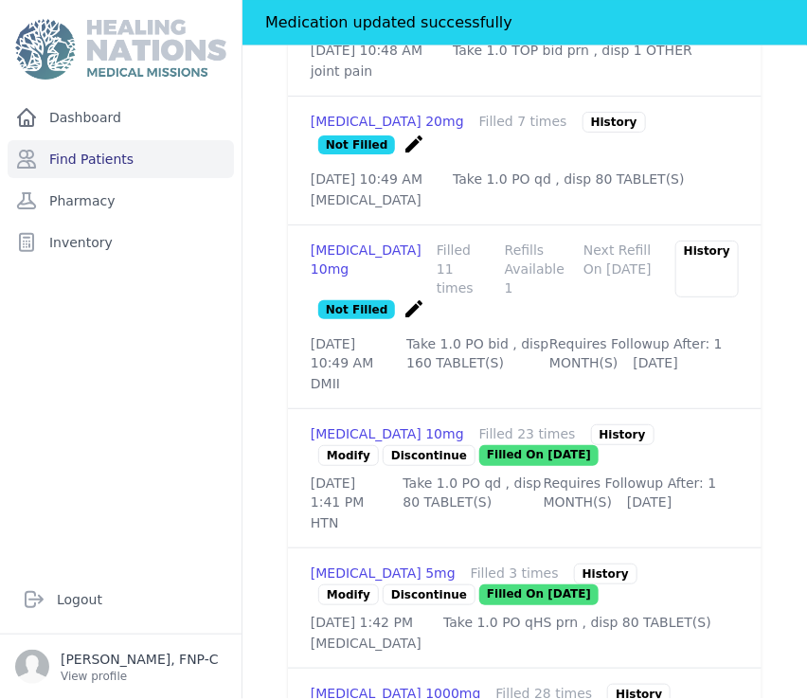
click at [341, 466] on link "Modify" at bounding box center [348, 455] width 61 height 21
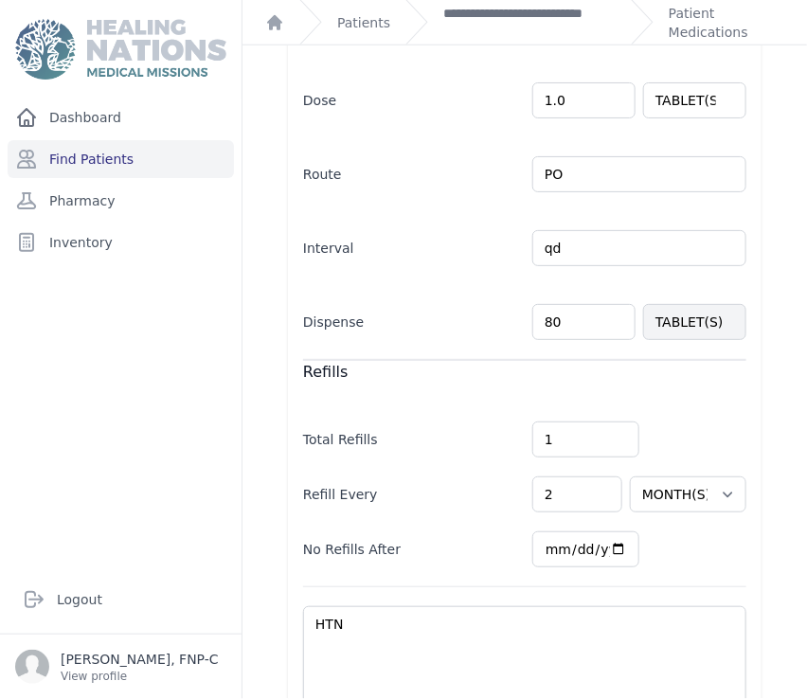
scroll to position [526, 0]
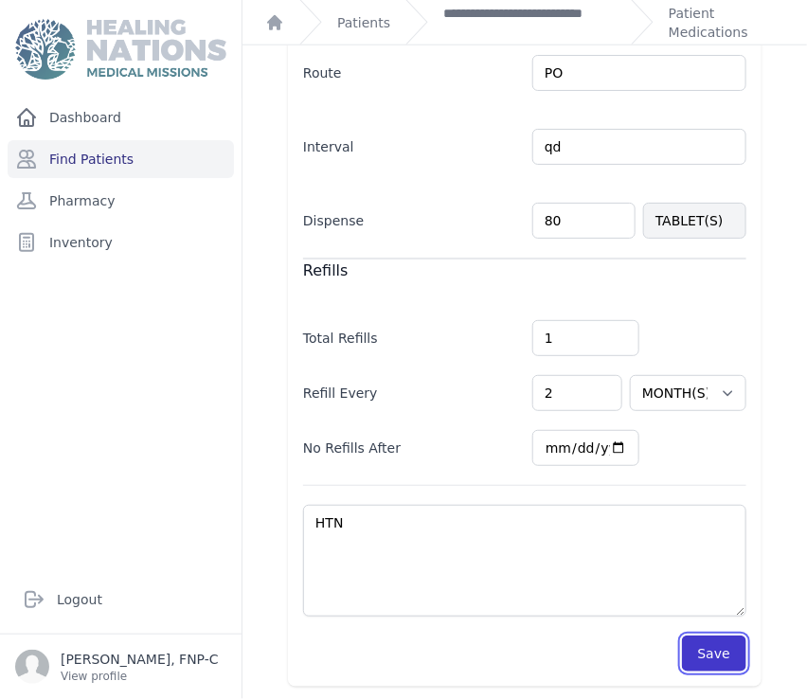
click at [694, 656] on button "Save" at bounding box center [714, 654] width 64 height 36
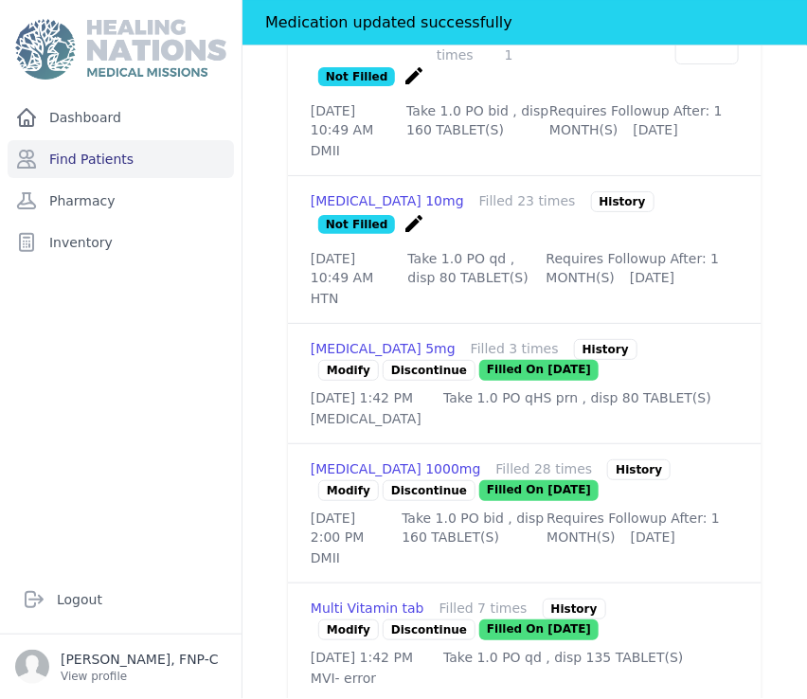
scroll to position [1368, 0]
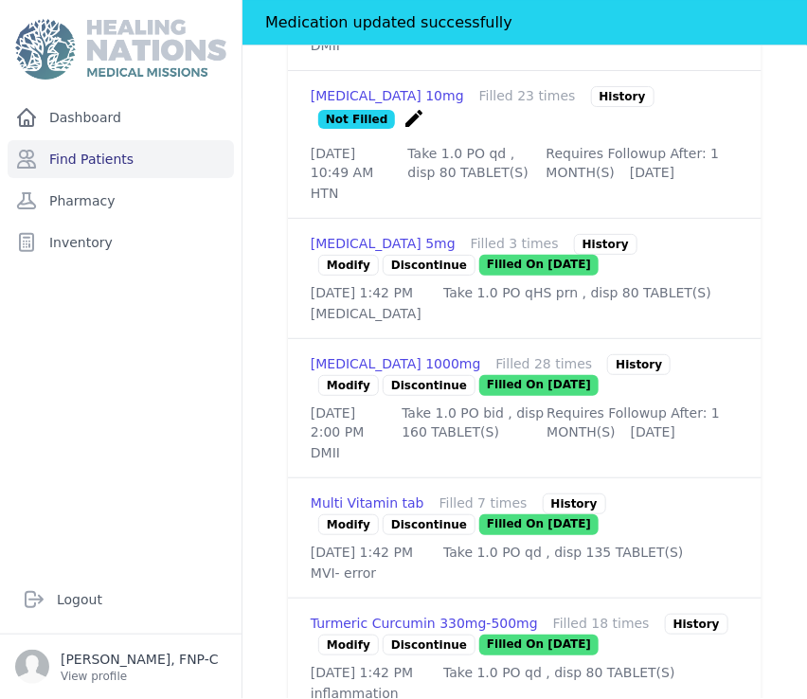
click at [340, 396] on link "Modify" at bounding box center [348, 385] width 61 height 21
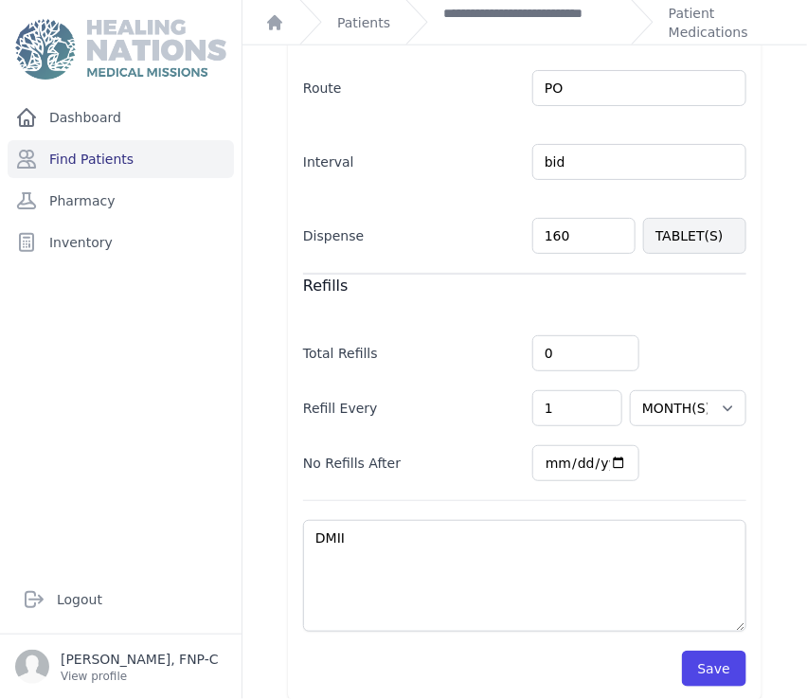
scroll to position [526, 0]
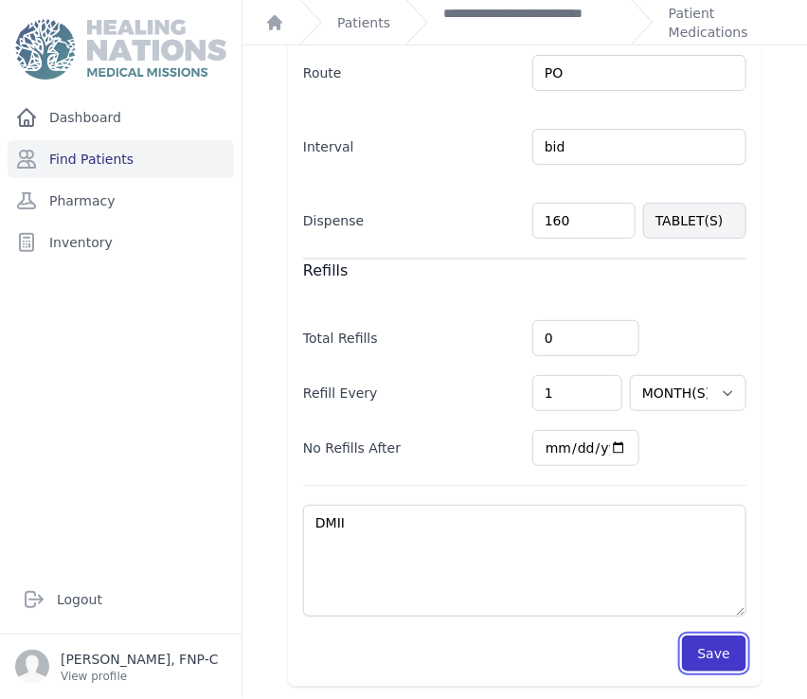
click at [702, 650] on button "Save" at bounding box center [714, 654] width 64 height 36
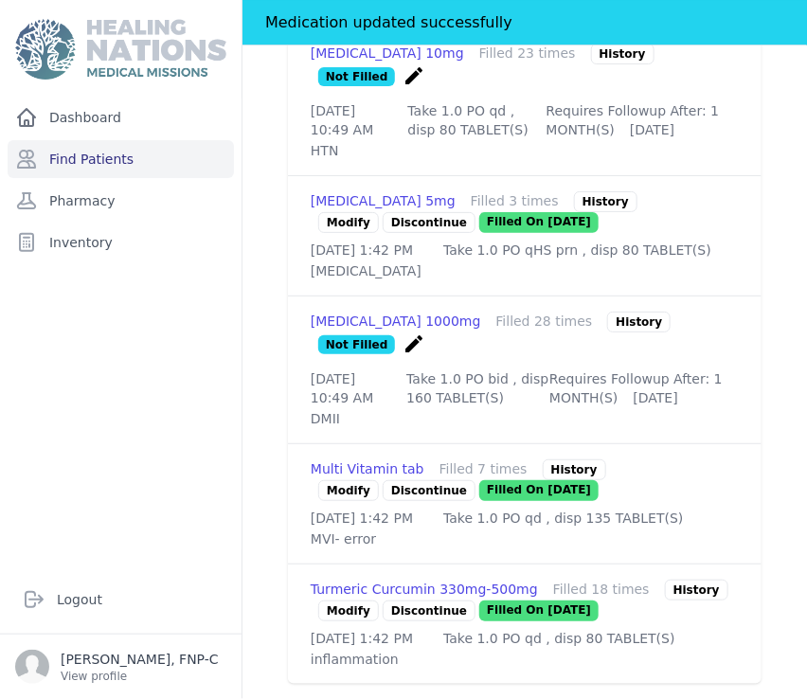
scroll to position [1525, 0]
click at [339, 601] on link "Modify" at bounding box center [348, 611] width 61 height 21
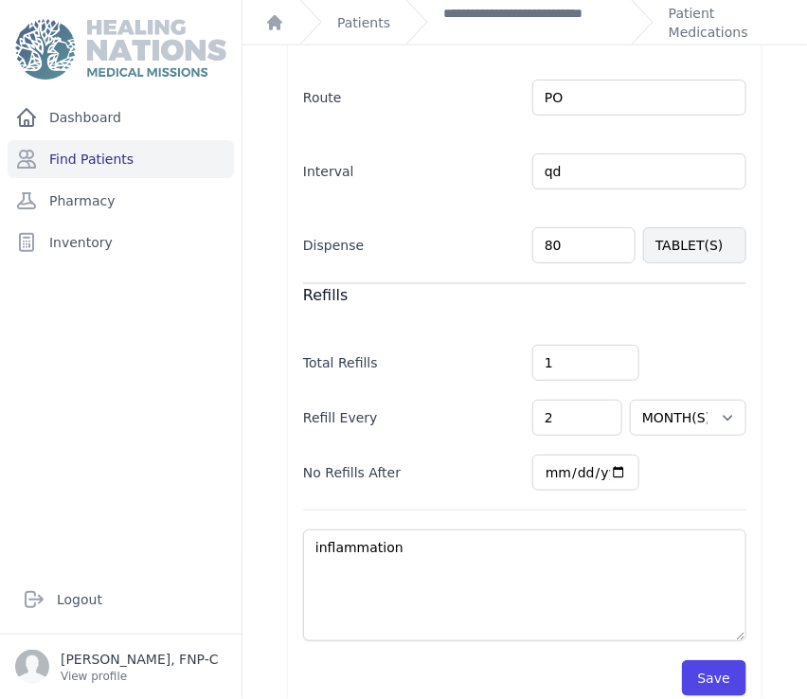
scroll to position [490, 0]
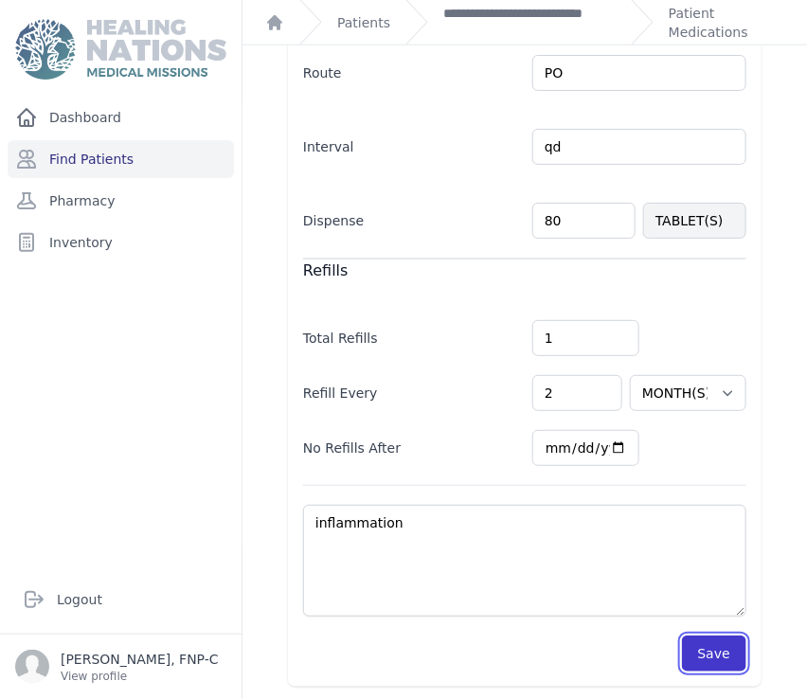
click at [716, 653] on button "Save" at bounding box center [714, 654] width 64 height 36
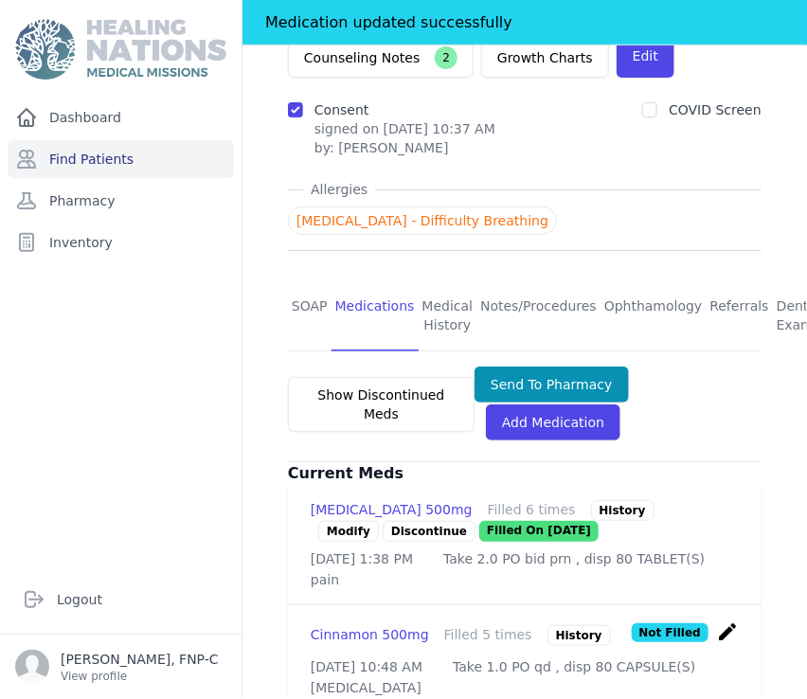
scroll to position [271, 0]
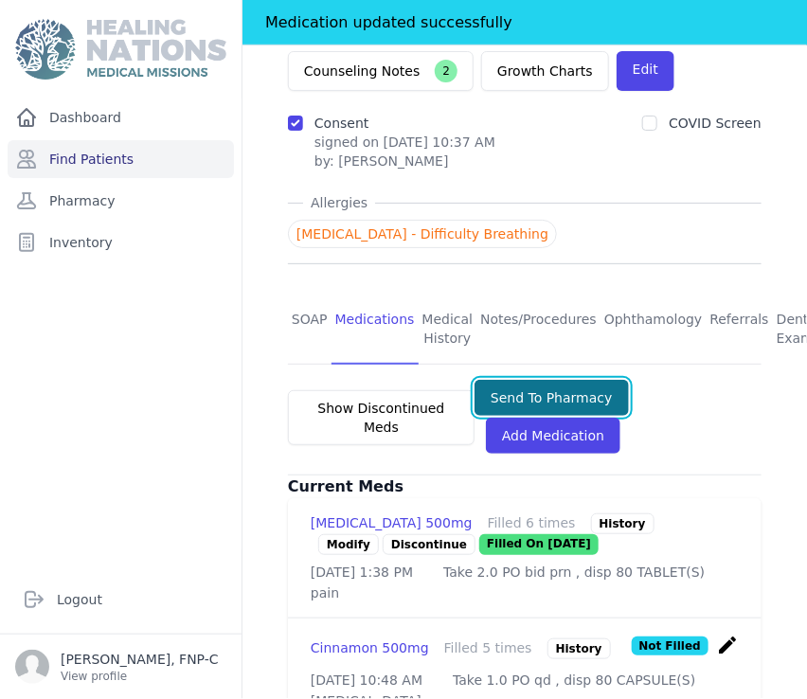
click at [515, 380] on button "Send To Pharmacy" at bounding box center [552, 398] width 154 height 36
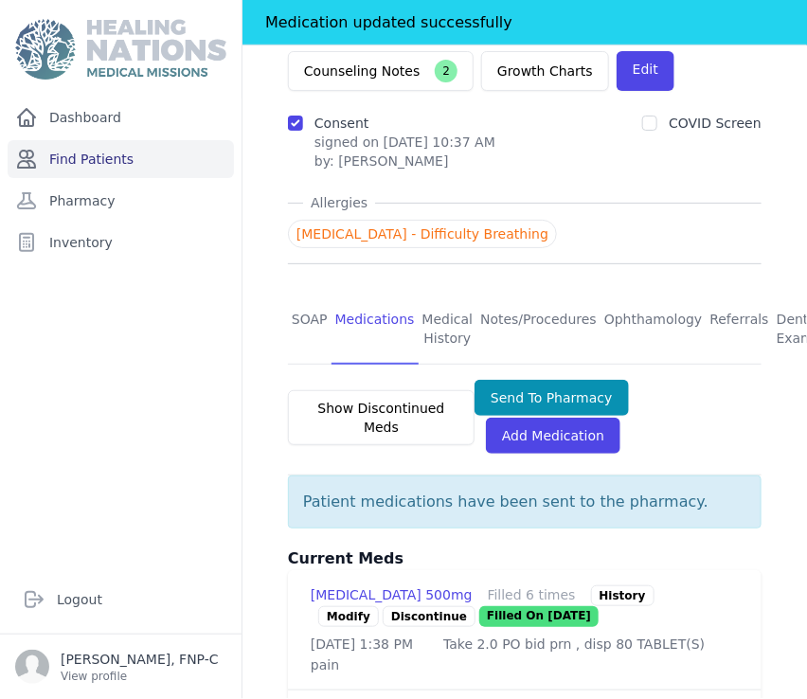
click at [108, 155] on link "Find Patients" at bounding box center [121, 159] width 226 height 38
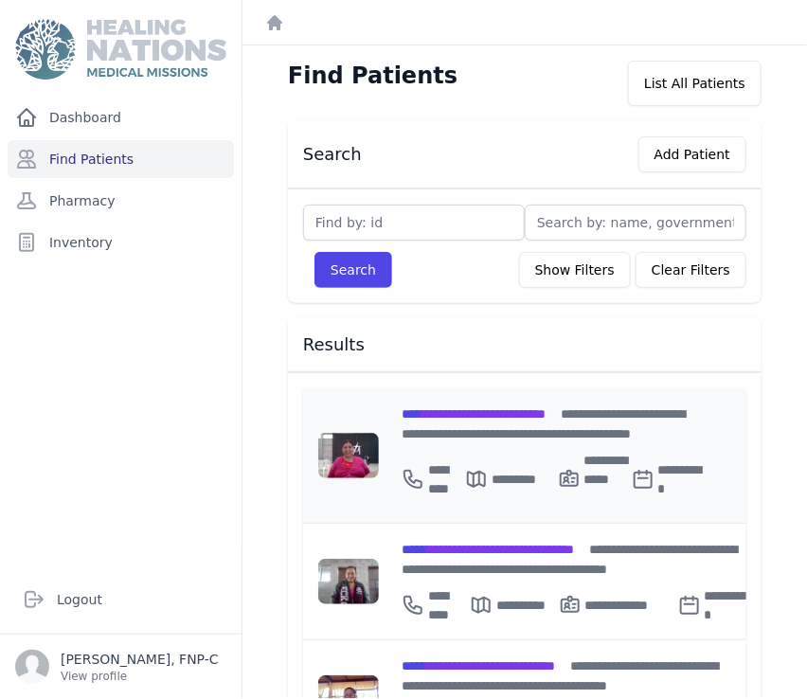
click at [471, 411] on span "**********" at bounding box center [474, 413] width 144 height 13
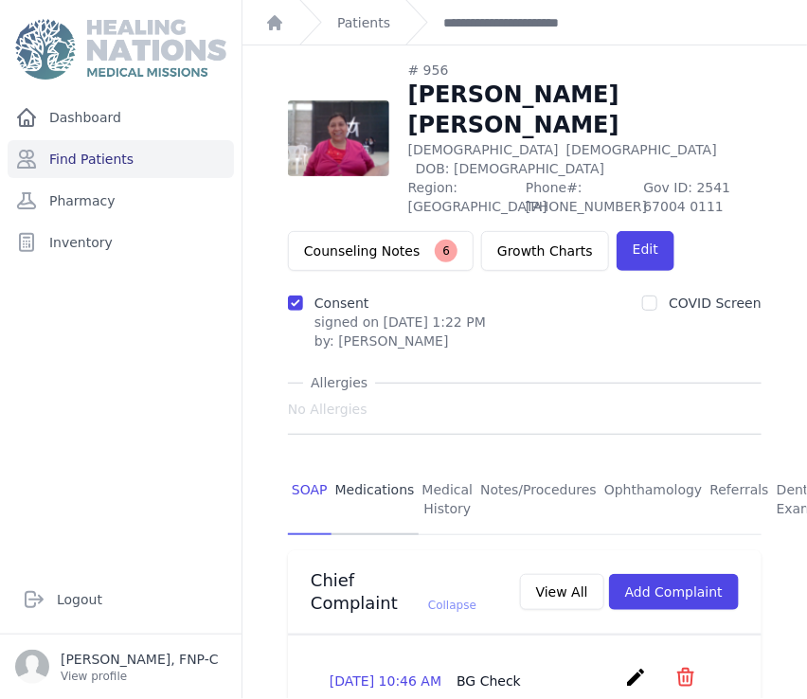
click at [365, 465] on link "Medications" at bounding box center [375, 500] width 87 height 70
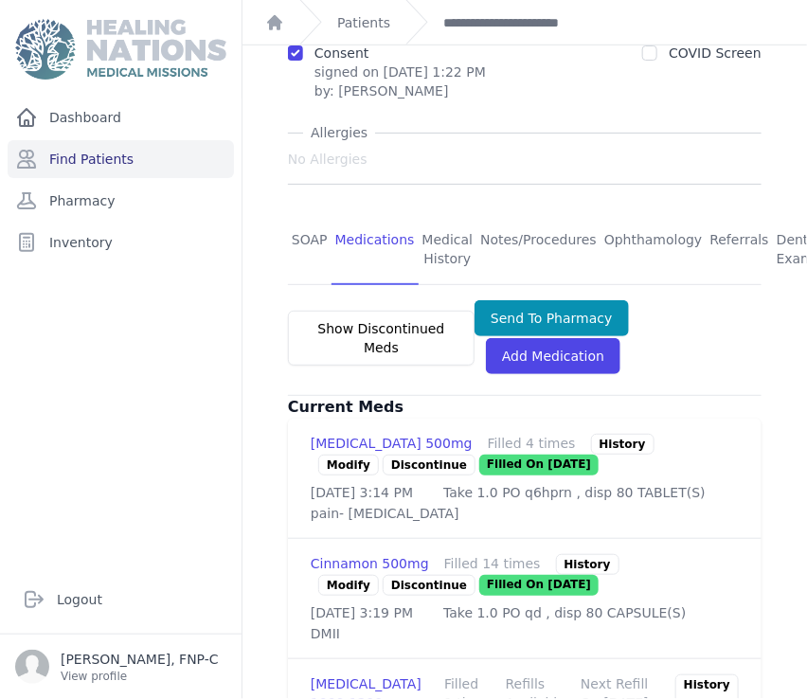
scroll to position [315, 0]
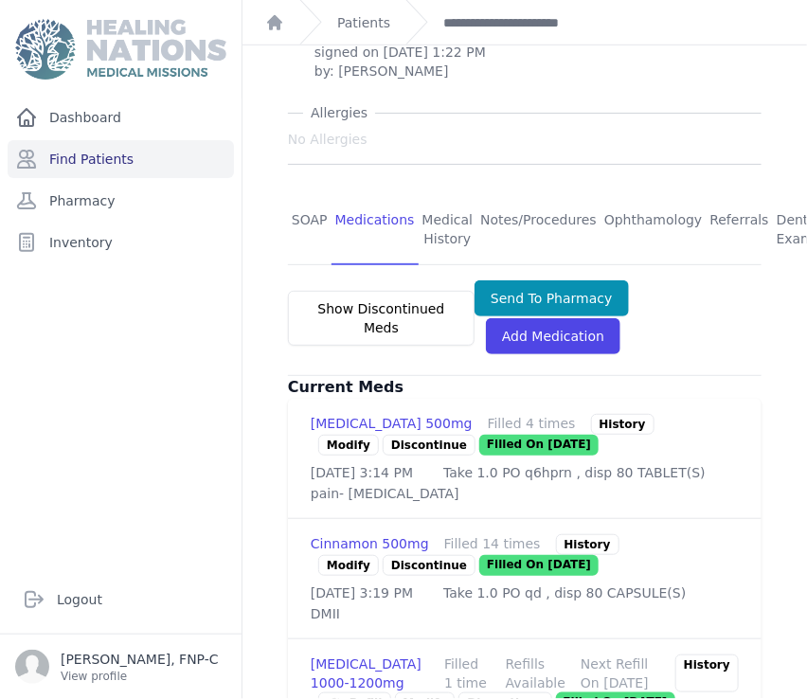
click at [347, 555] on link "Modify" at bounding box center [348, 565] width 61 height 21
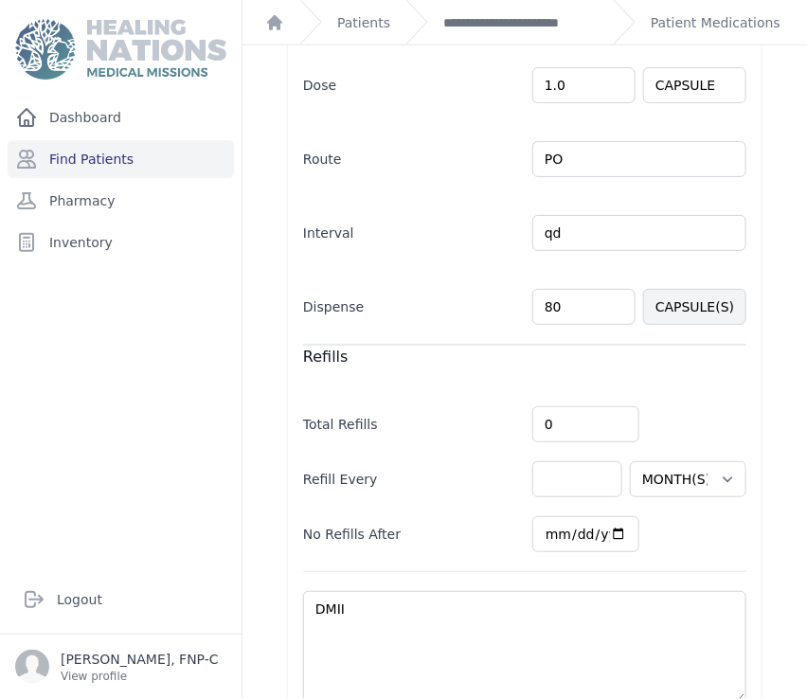
scroll to position [421, 0]
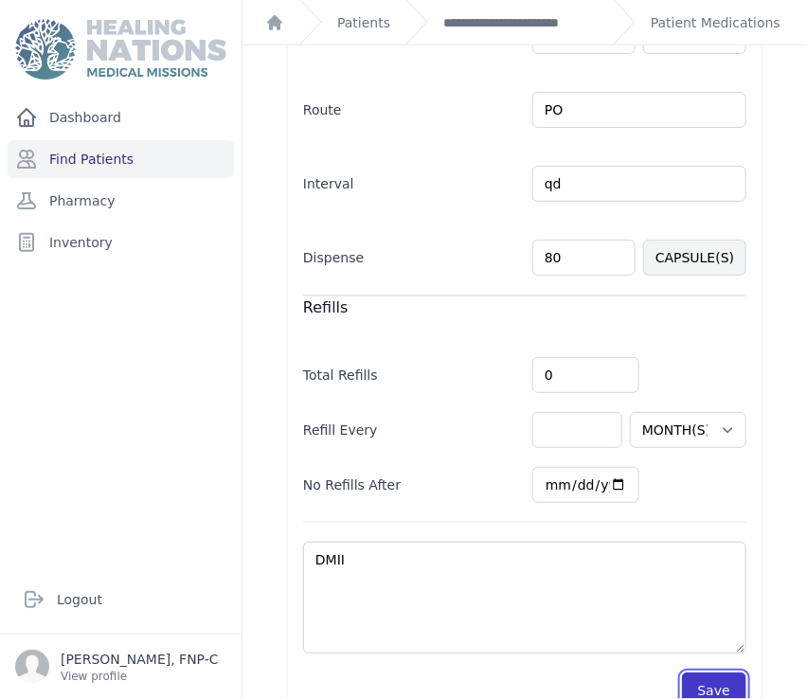
click at [701, 680] on button "Save" at bounding box center [714, 691] width 64 height 36
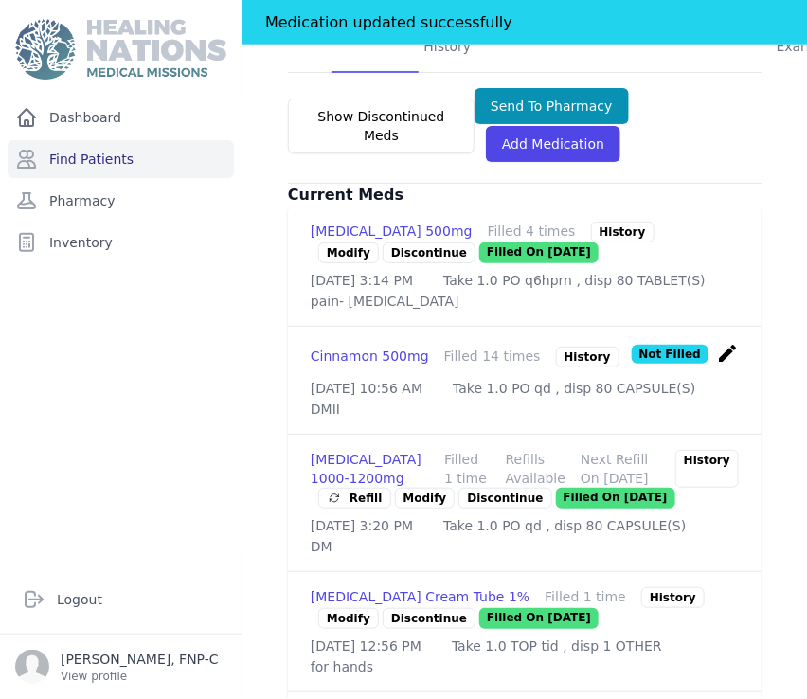
scroll to position [668, 0]
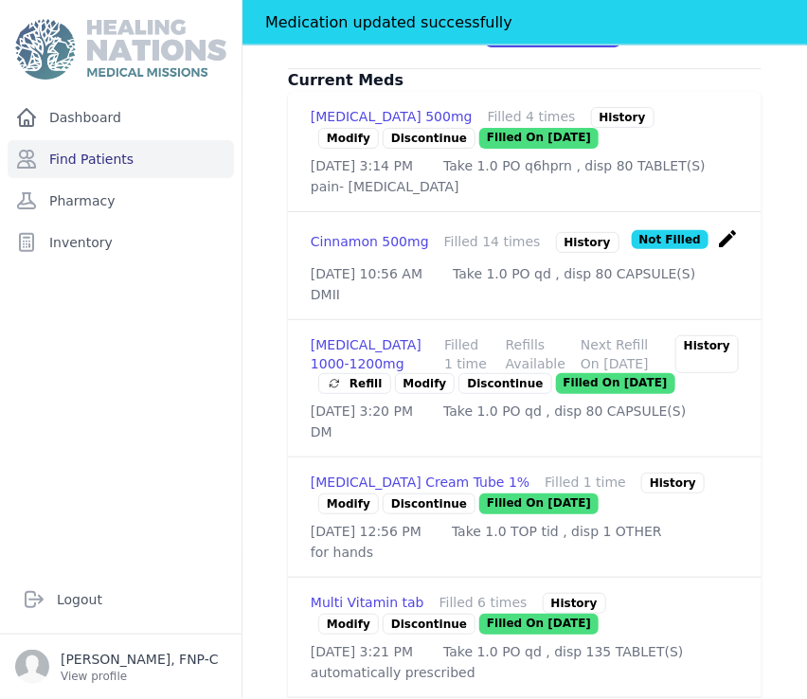
click at [405, 373] on link "Modify" at bounding box center [425, 383] width 61 height 21
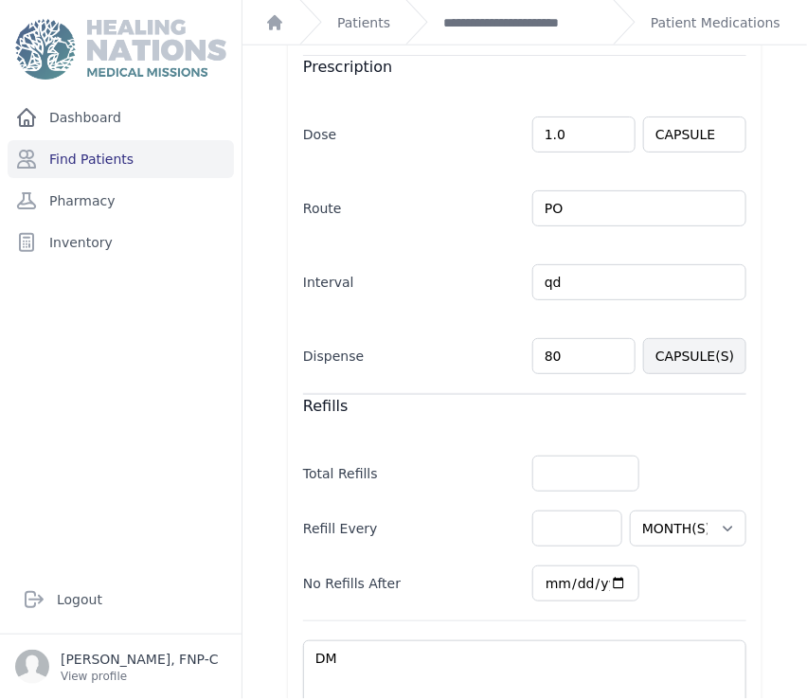
scroll to position [503, 0]
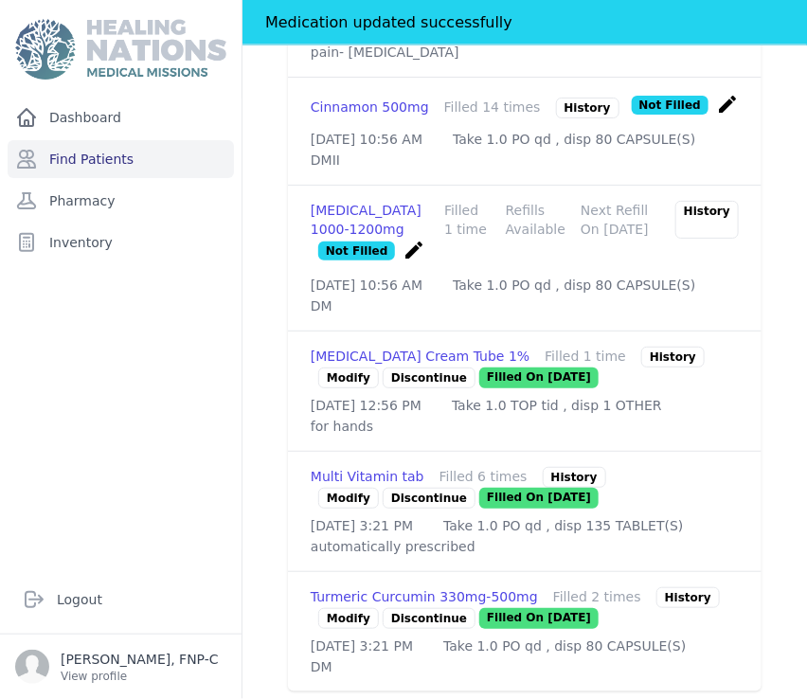
scroll to position [886, 0]
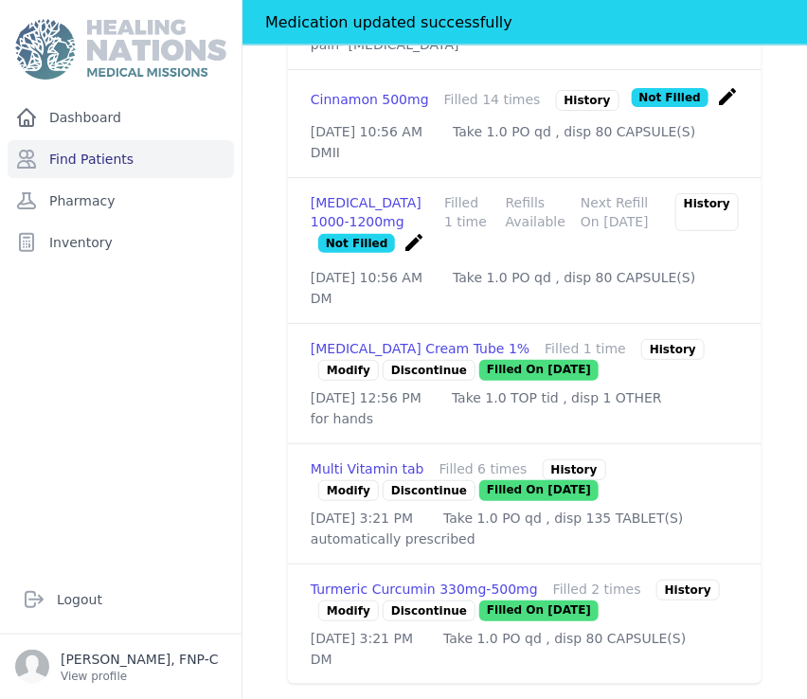
click at [349, 601] on link "Modify" at bounding box center [348, 611] width 61 height 21
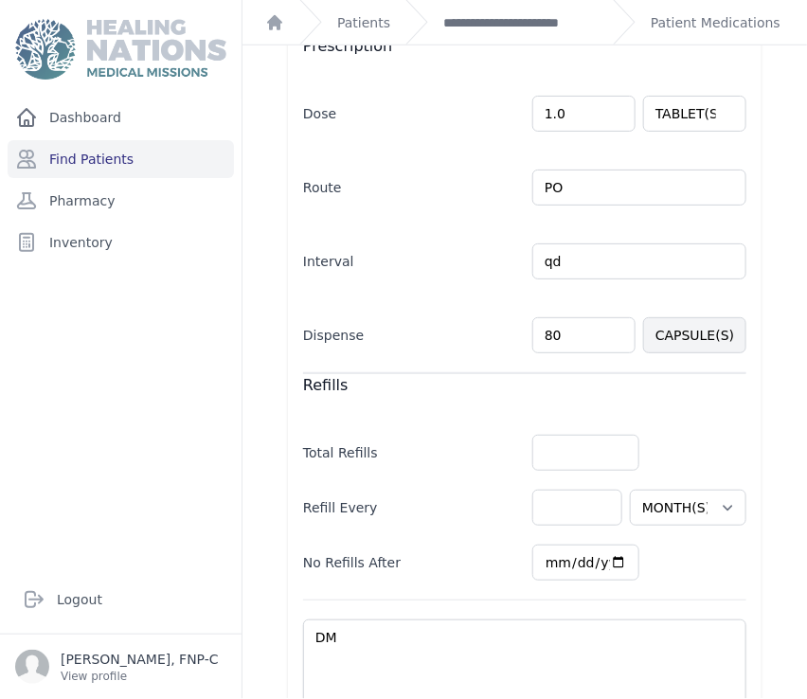
scroll to position [480, 0]
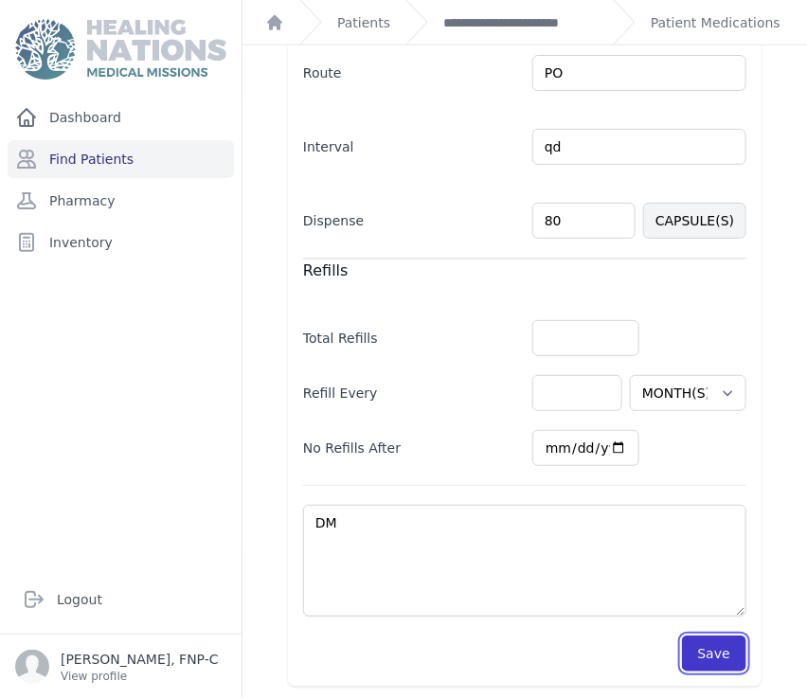
click at [712, 657] on button "Save" at bounding box center [714, 654] width 64 height 36
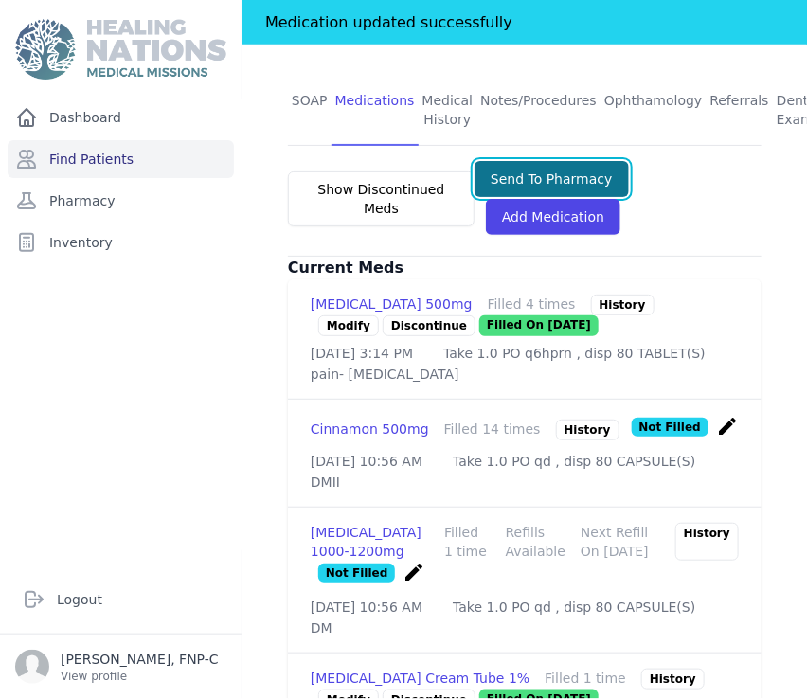
click at [513, 161] on button "Send To Pharmacy" at bounding box center [552, 179] width 154 height 36
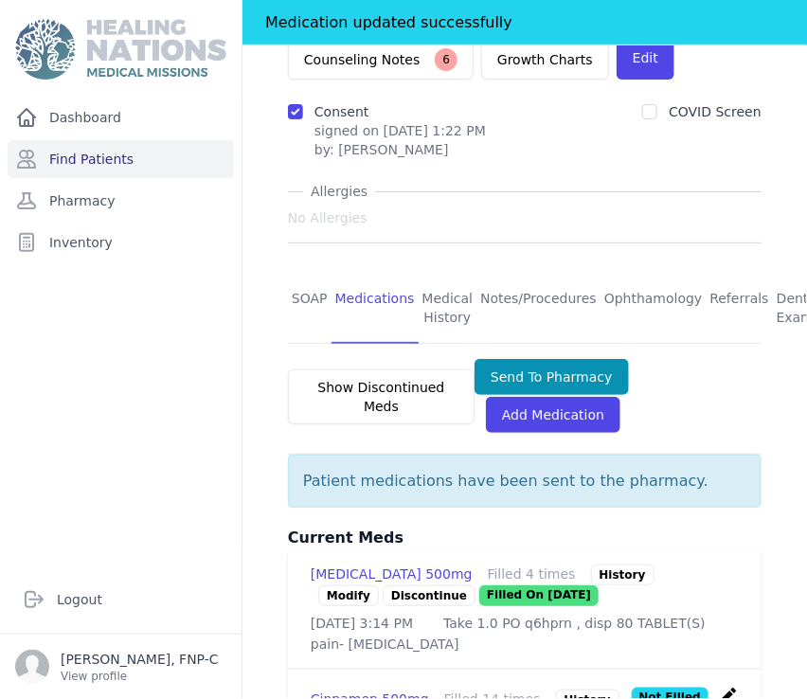
scroll to position [270, 0]
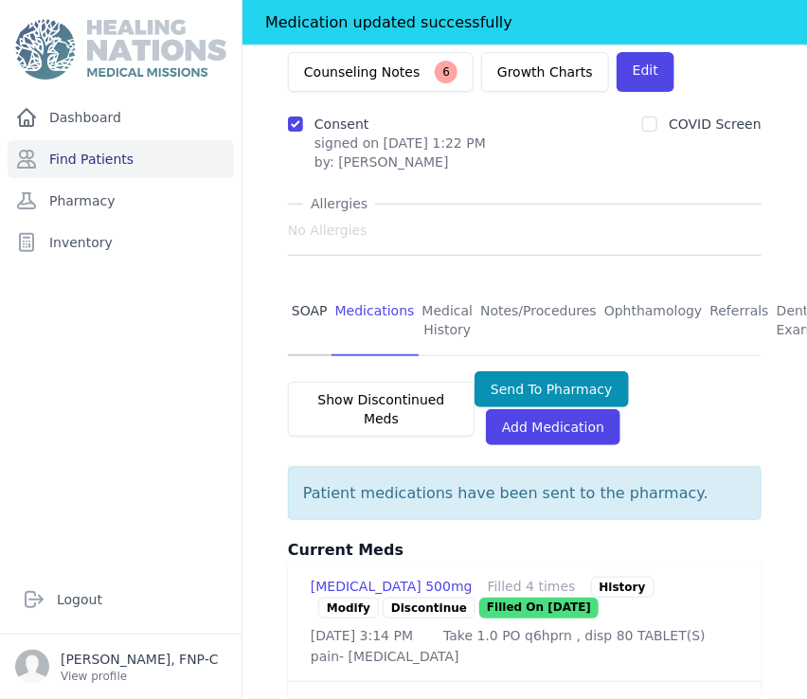
click at [311, 286] on link "SOAP" at bounding box center [310, 321] width 44 height 70
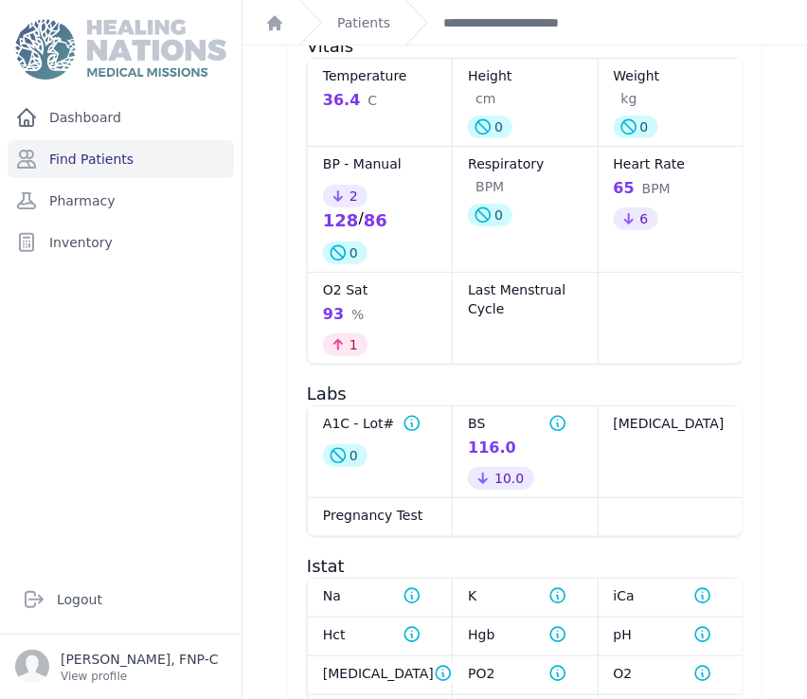
scroll to position [1158, 0]
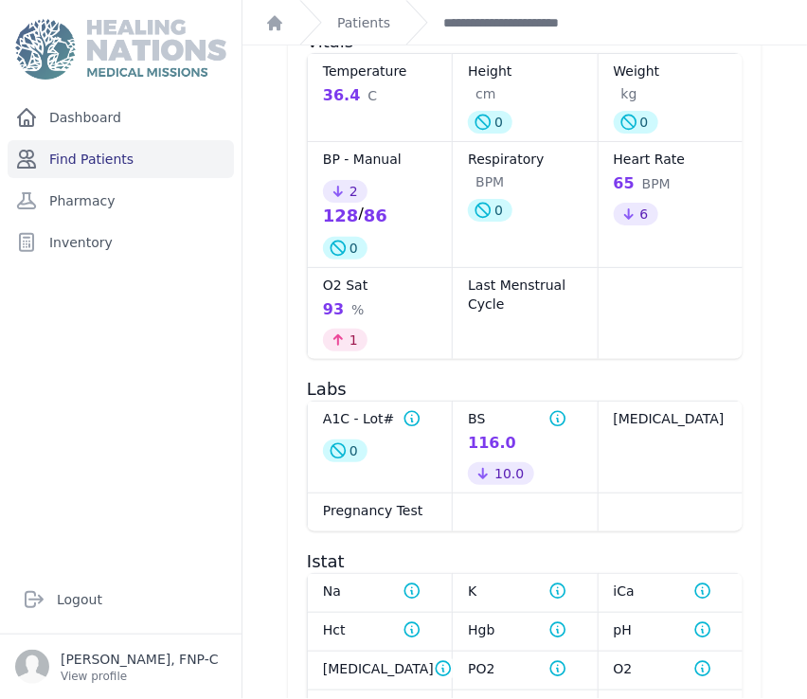
click at [96, 153] on link "Find Patients" at bounding box center [121, 159] width 226 height 38
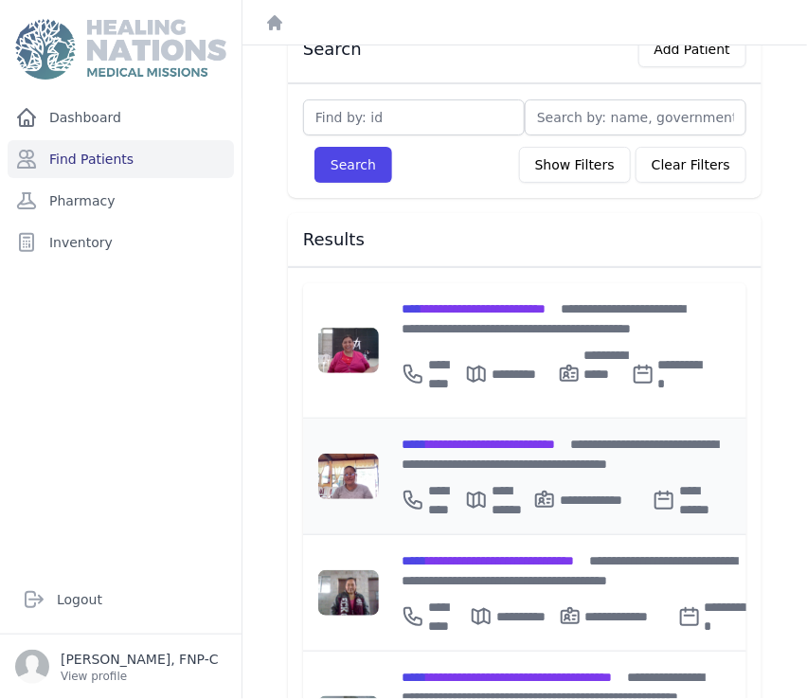
scroll to position [210, 0]
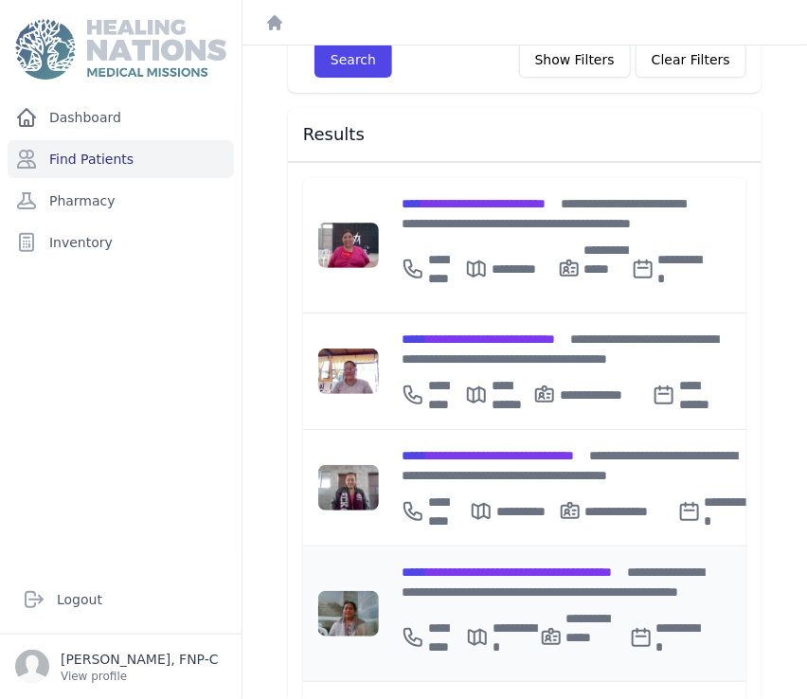
click at [468, 565] on span "**********" at bounding box center [507, 571] width 210 height 13
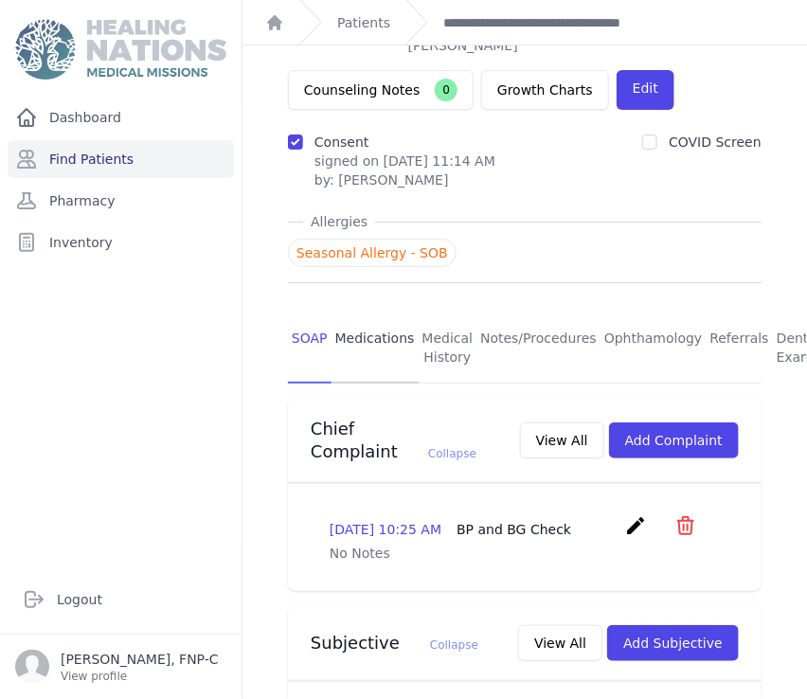
click at [338, 314] on link "Medications" at bounding box center [375, 349] width 87 height 70
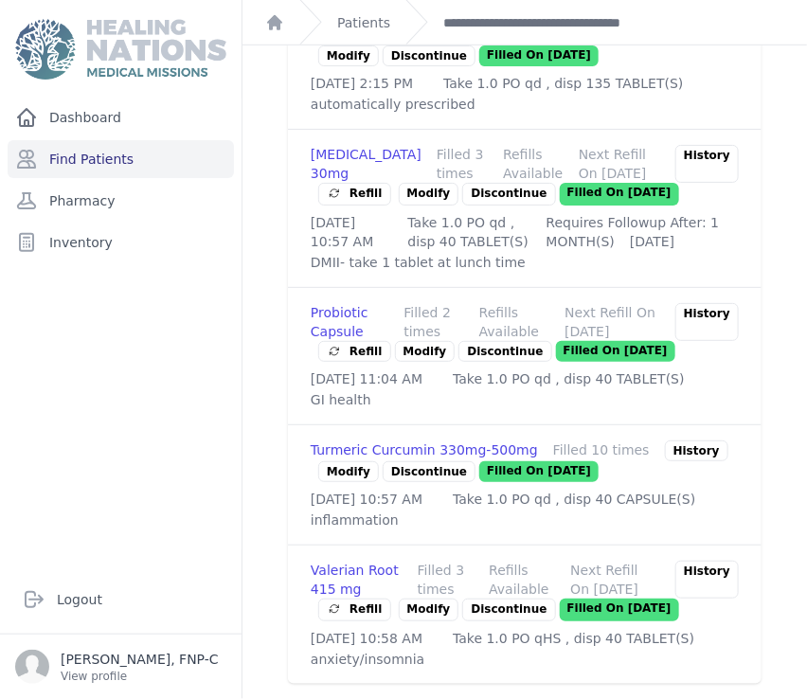
scroll to position [2210, 0]
click at [418, 362] on link "Modify" at bounding box center [425, 351] width 61 height 21
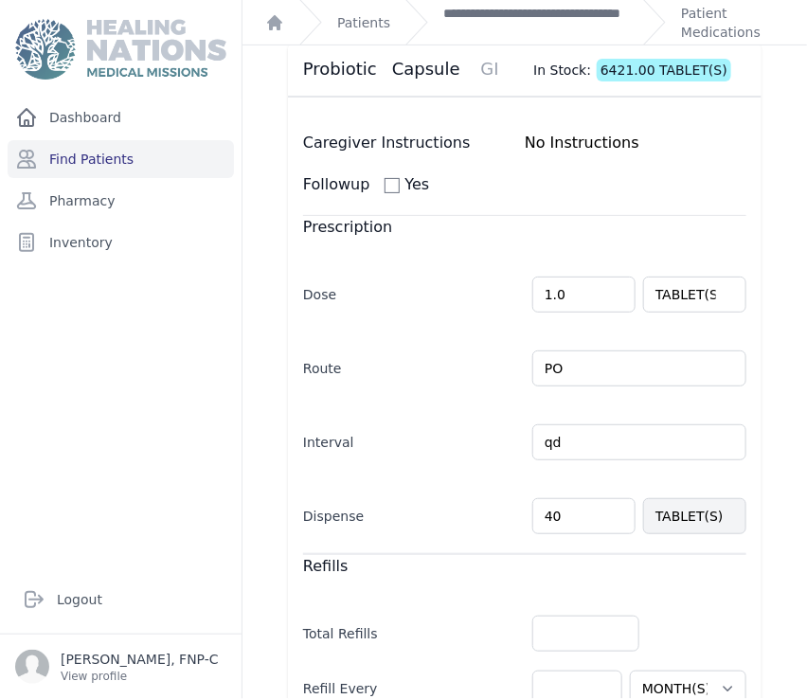
scroll to position [445, 0]
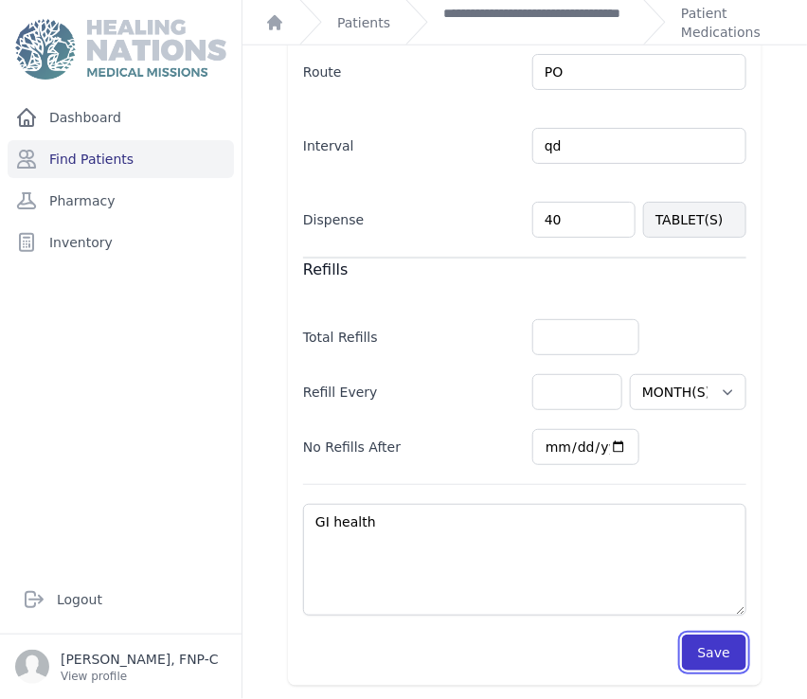
click at [703, 652] on button "Save" at bounding box center [714, 653] width 64 height 36
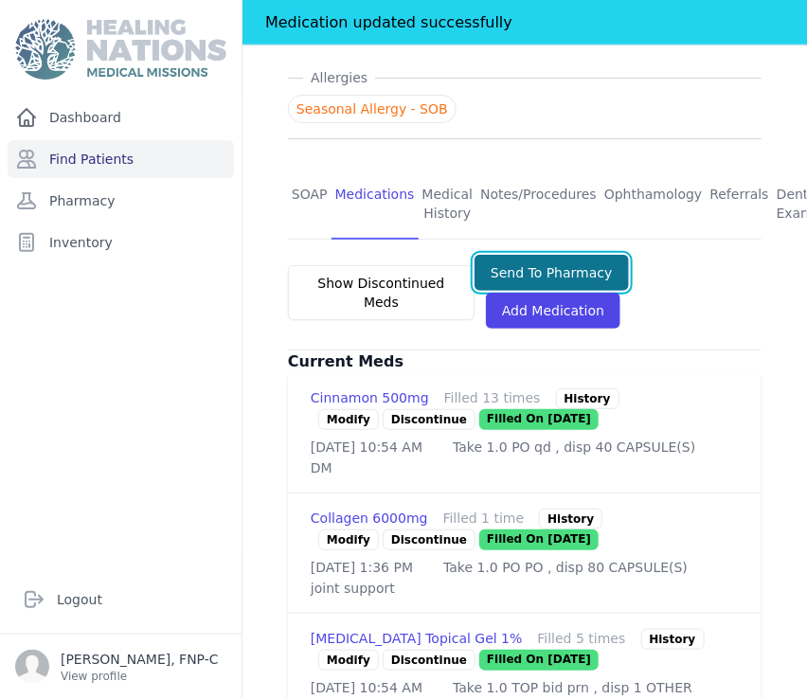
click at [496, 255] on button "Send To Pharmacy" at bounding box center [552, 273] width 154 height 36
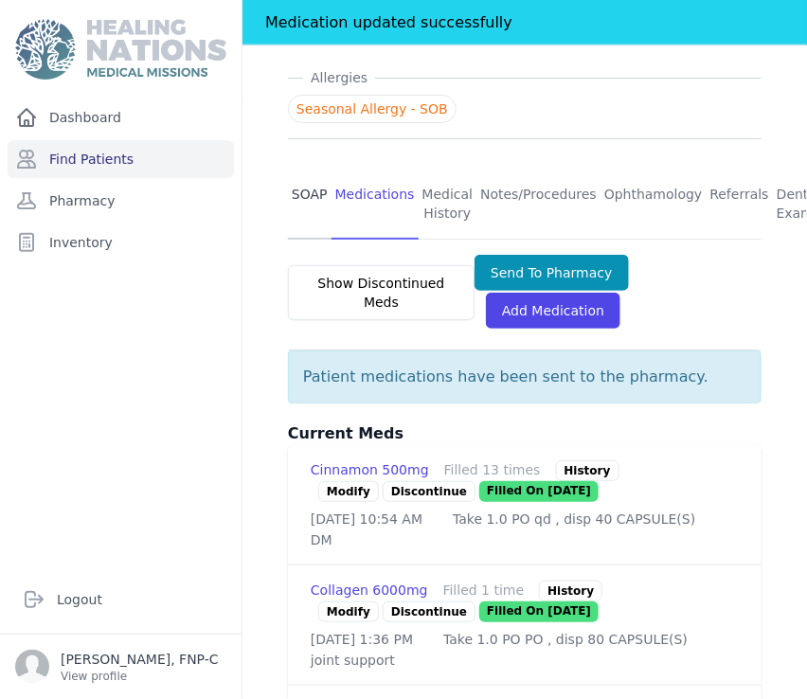
click at [299, 170] on link "SOAP" at bounding box center [310, 205] width 44 height 70
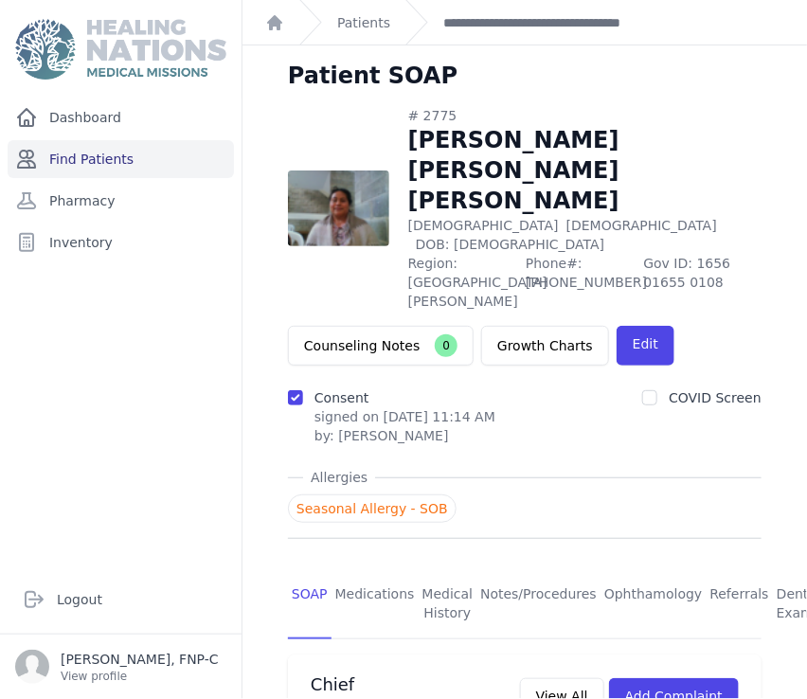
click at [115, 156] on link "Find Patients" at bounding box center [121, 159] width 226 height 38
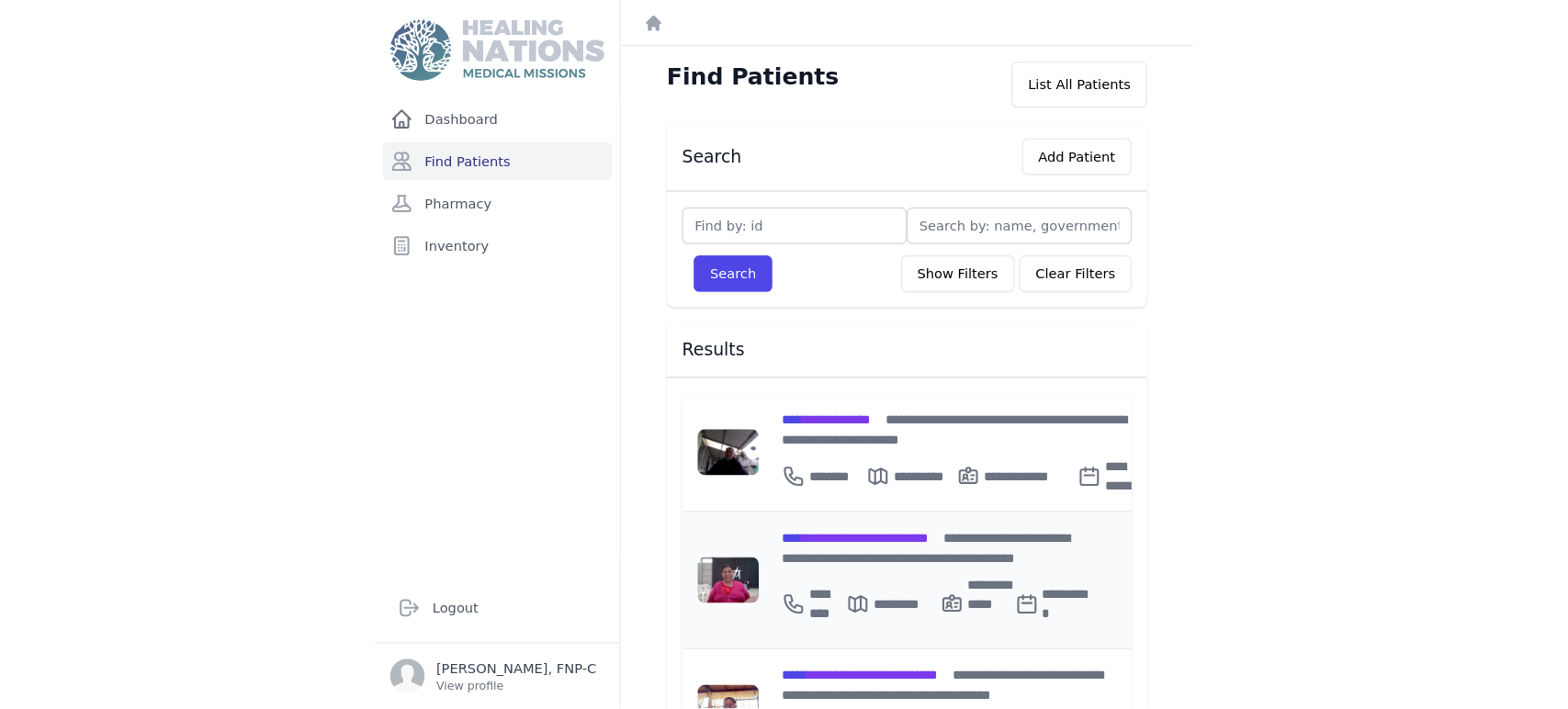
scroll to position [102, 0]
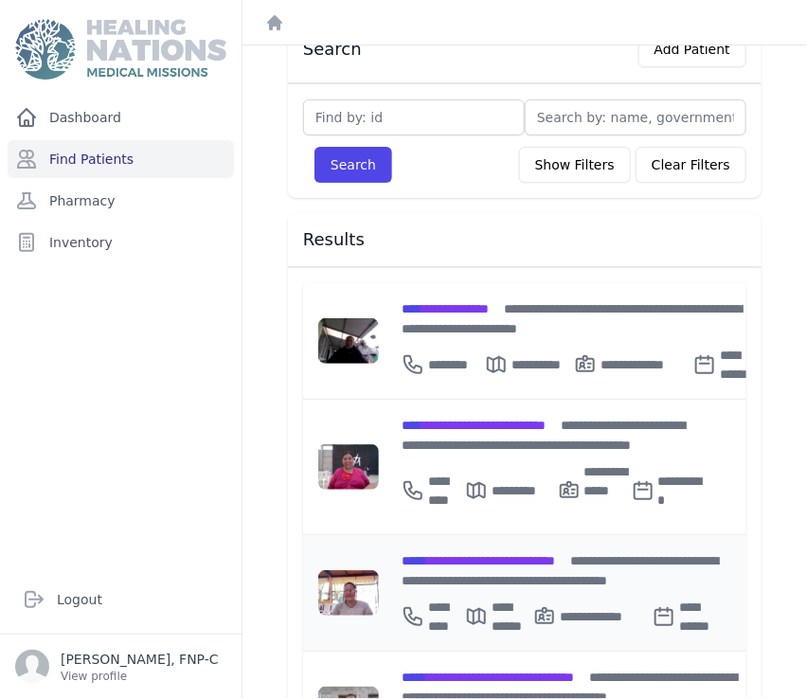
click at [513, 554] on span "**********" at bounding box center [478, 560] width 153 height 13
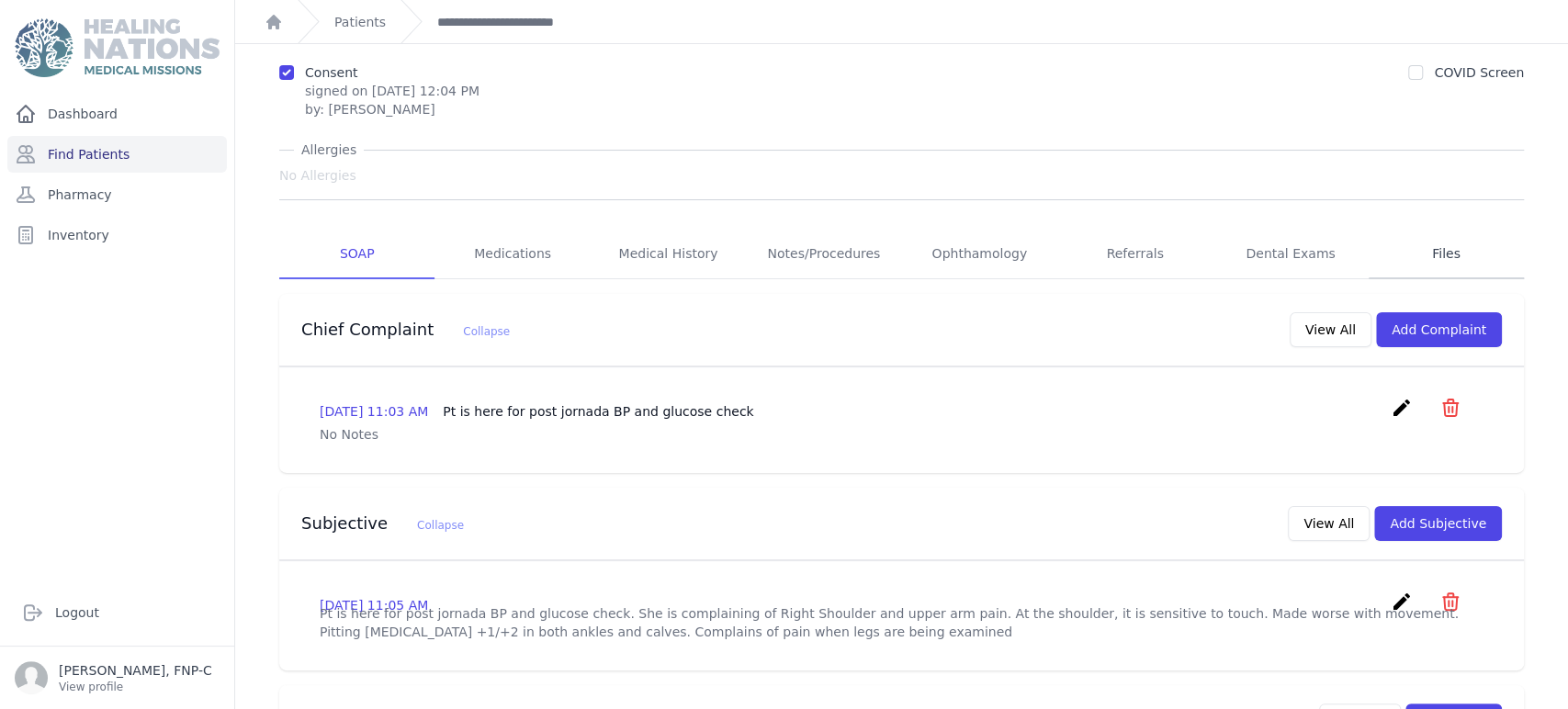
click at [782, 258] on link "Files" at bounding box center [1446, 254] width 155 height 49
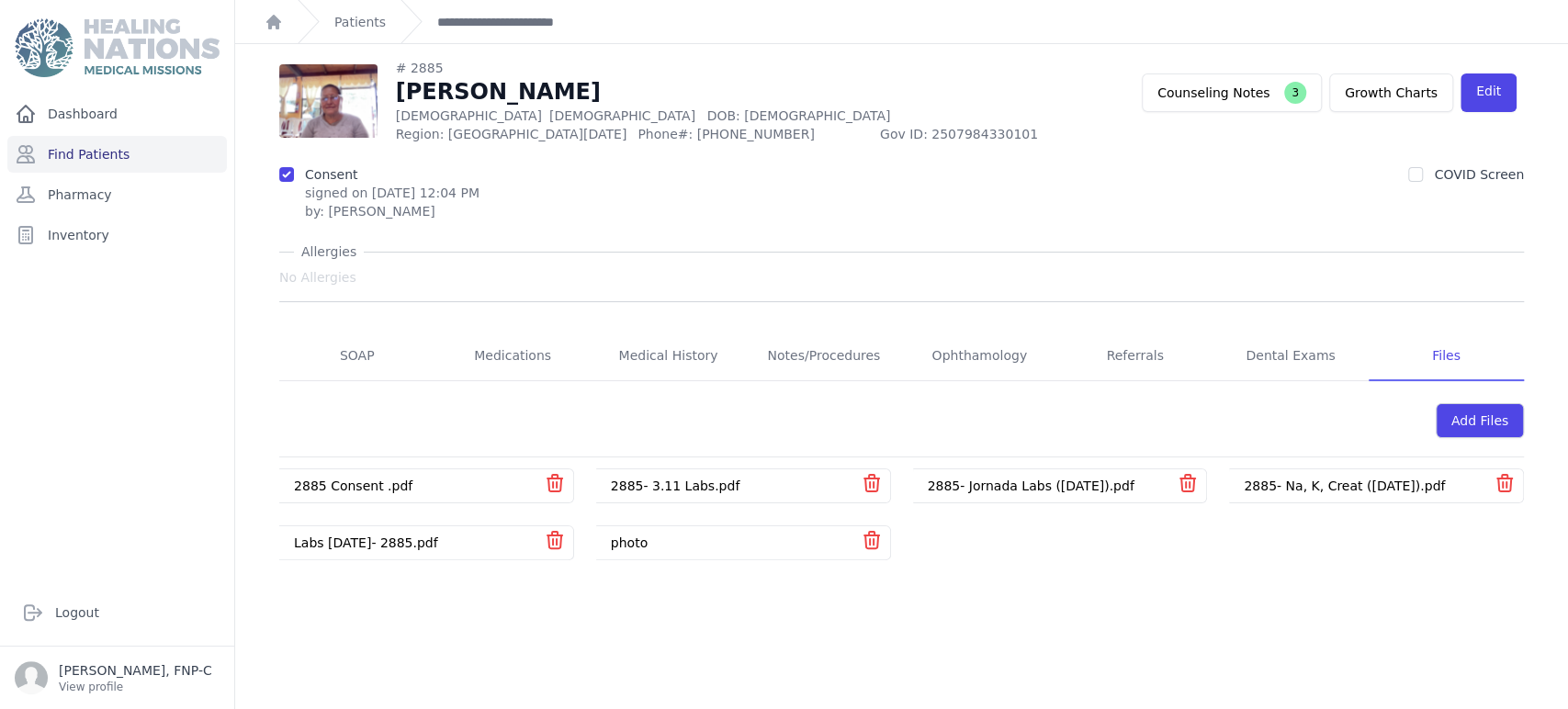
scroll to position [44, 0]
click at [716, 481] on link "2885- 3.11 Labs.pdf" at bounding box center [675, 486] width 129 height 15
click at [782, 484] on link "2885- Na, K, Creat ([DATE]).pdf" at bounding box center [1344, 486] width 201 height 15
click at [360, 357] on link "SOAP" at bounding box center [357, 356] width 155 height 49
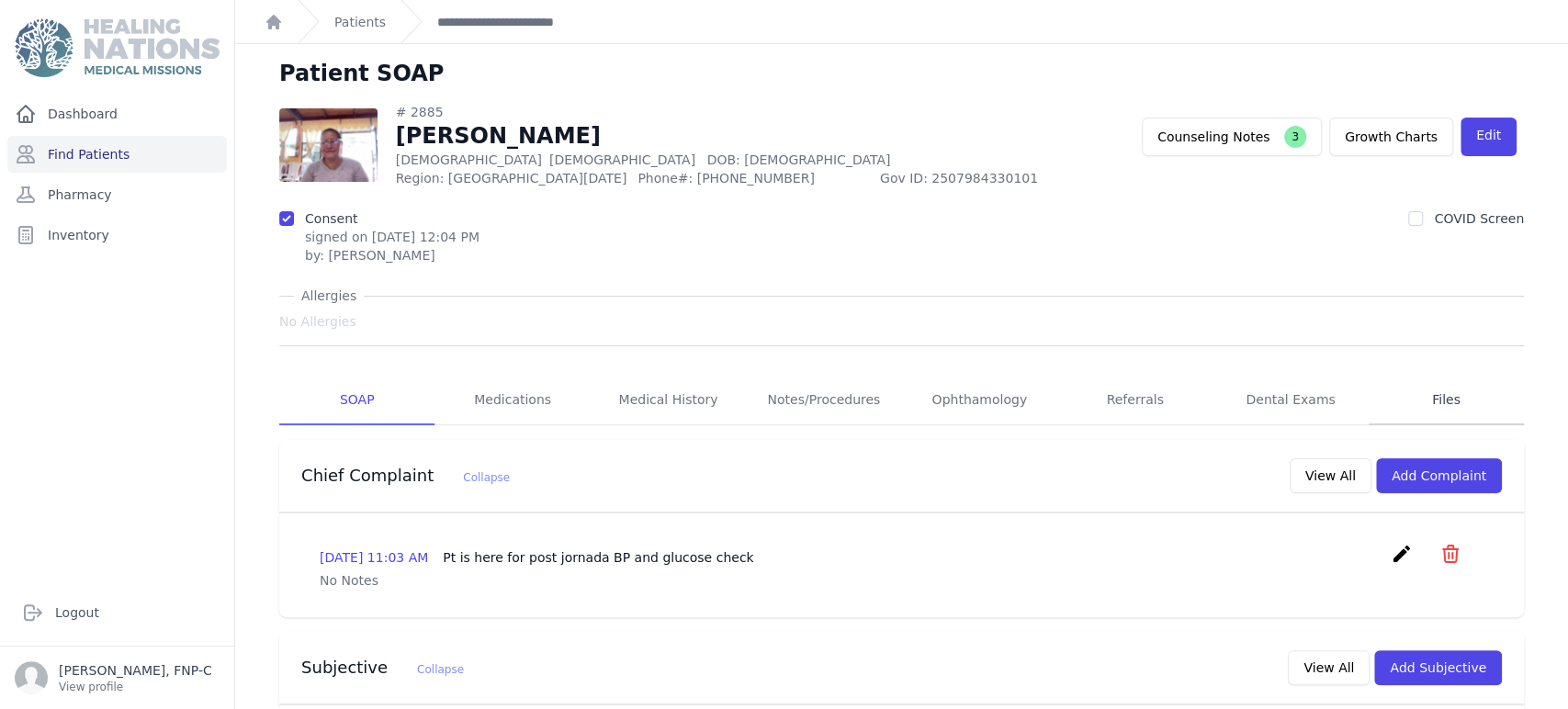
click at [782, 402] on link "Files" at bounding box center [1446, 400] width 155 height 49
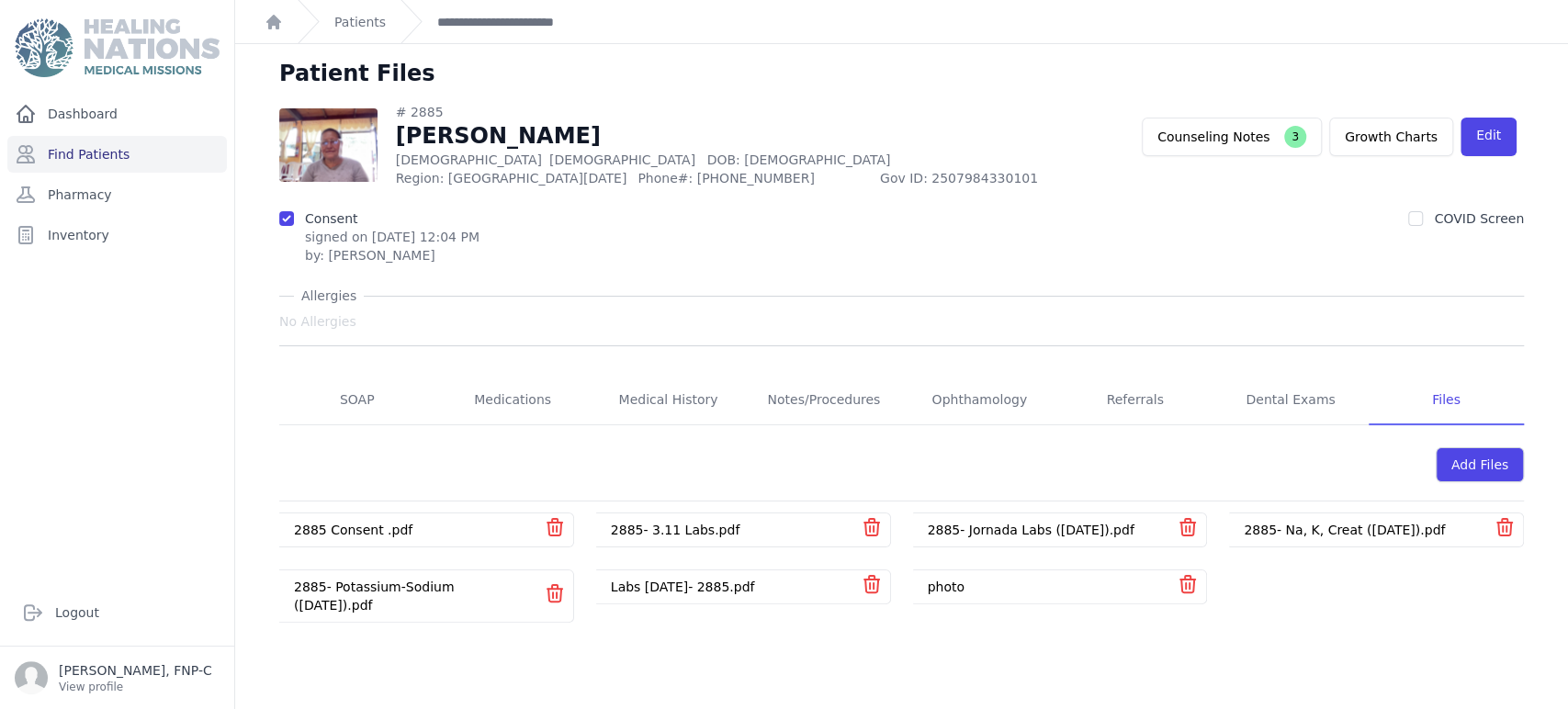
click at [782, 528] on link "2885- Na, K, Creat ([DATE]).pdf" at bounding box center [1344, 530] width 201 height 15
click at [356, 586] on link "2885- Potassium-Sodium ([DATE]).pdf" at bounding box center [374, 596] width 161 height 33
click at [782, 531] on link "2885- Na, K, Creat ([DATE]).pdf" at bounding box center [1344, 530] width 201 height 15
click at [365, 586] on link "2885- Potassium-Sodium ([DATE]).pdf" at bounding box center [374, 596] width 161 height 33
click at [354, 394] on link "SOAP" at bounding box center [357, 400] width 155 height 49
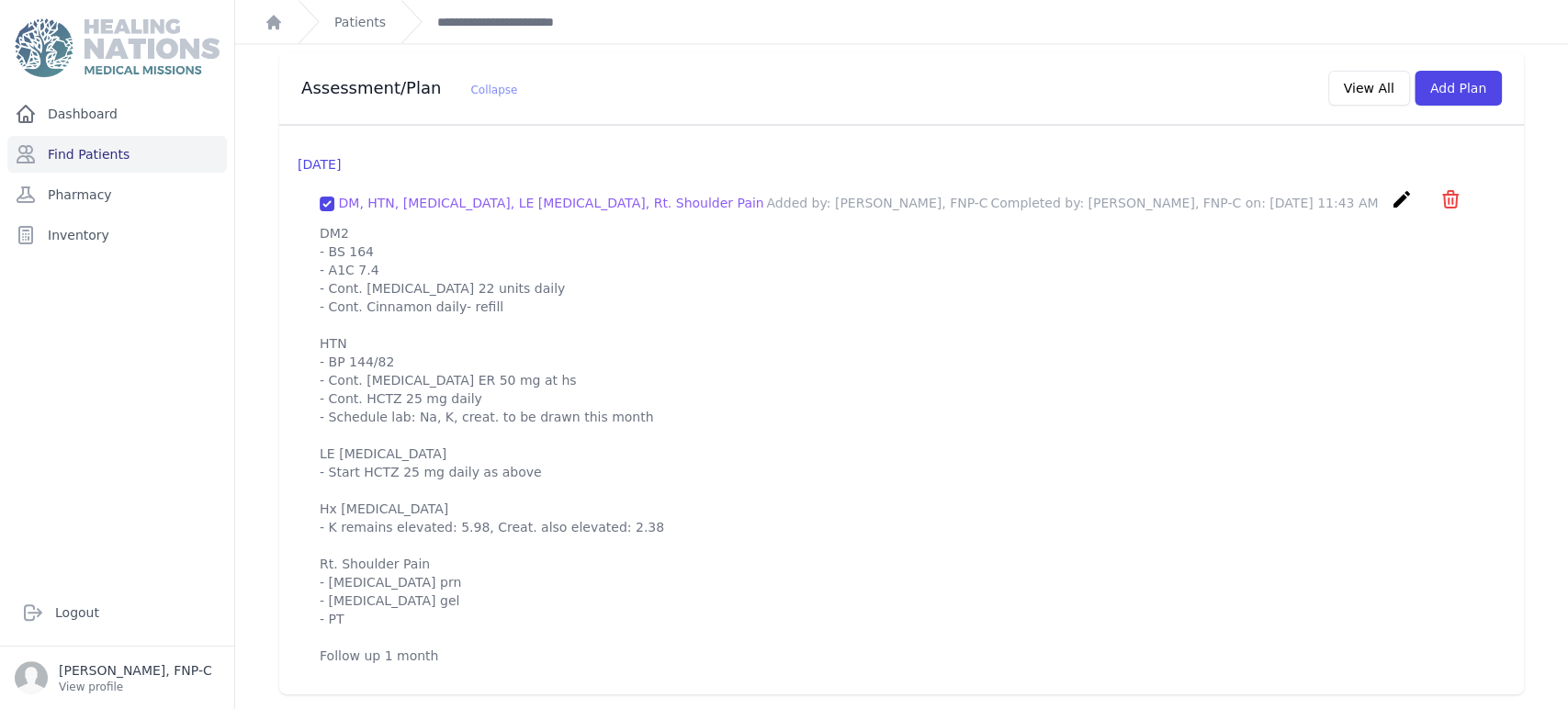
scroll to position [1759, 0]
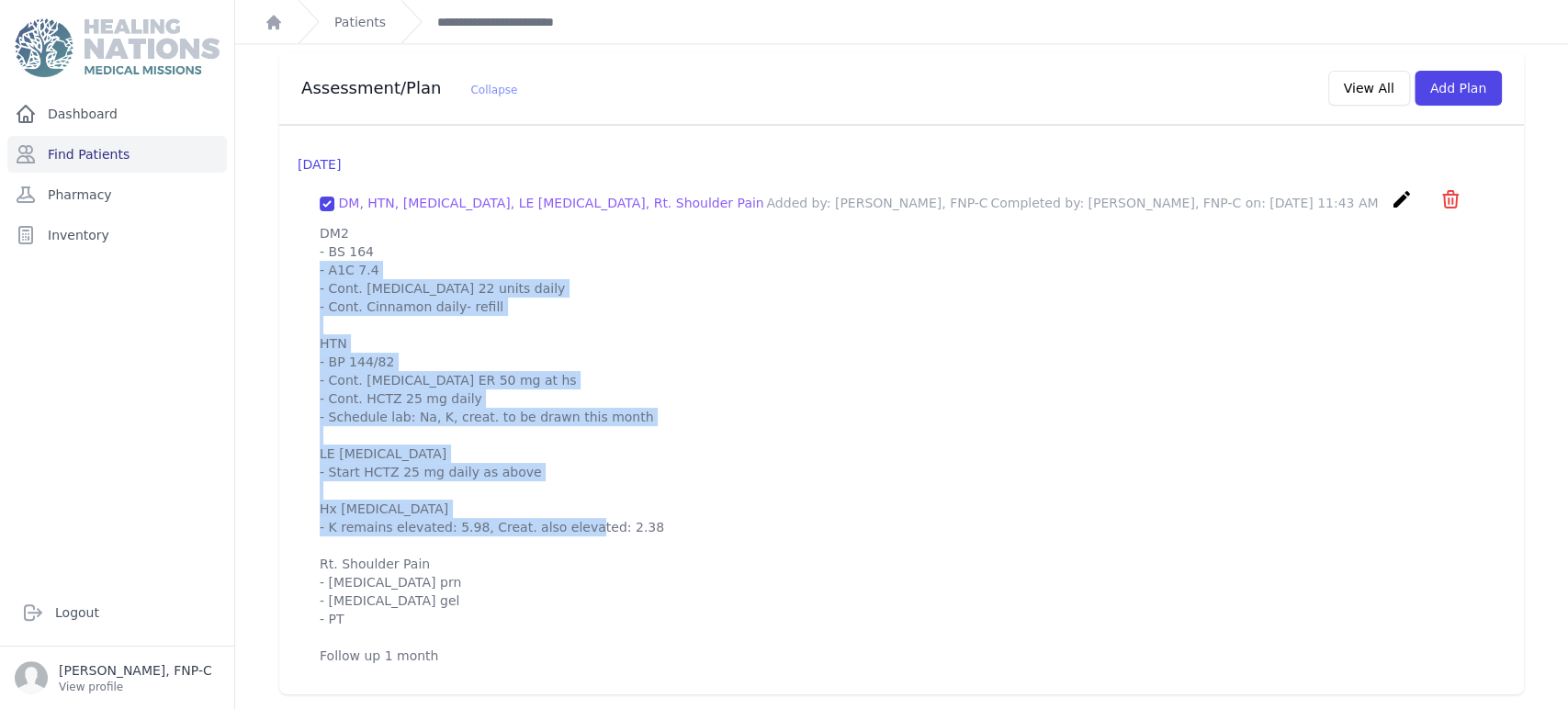
drag, startPoint x: 610, startPoint y: 526, endPoint x: 311, endPoint y: 237, distance: 415.8
click at [311, 237] on div "DM, HTN, Hyperkalemia, LE Edema, Rt. Shoulder Pain Added by: Sharon Myers, FNP-…" at bounding box center [902, 427] width 1208 height 506
copy p "DM2 - BS 164 - A1C 7.4 - Cont. insulin 22 units daily - Cont. Cinnamon daily- r…"
click at [782, 360] on p "DM2 - BS 164 - A1C 7.4 - Cont. [MEDICAL_DATA] 22 units daily - Cont. Cinnamon d…" at bounding box center [902, 444] width 1164 height 441
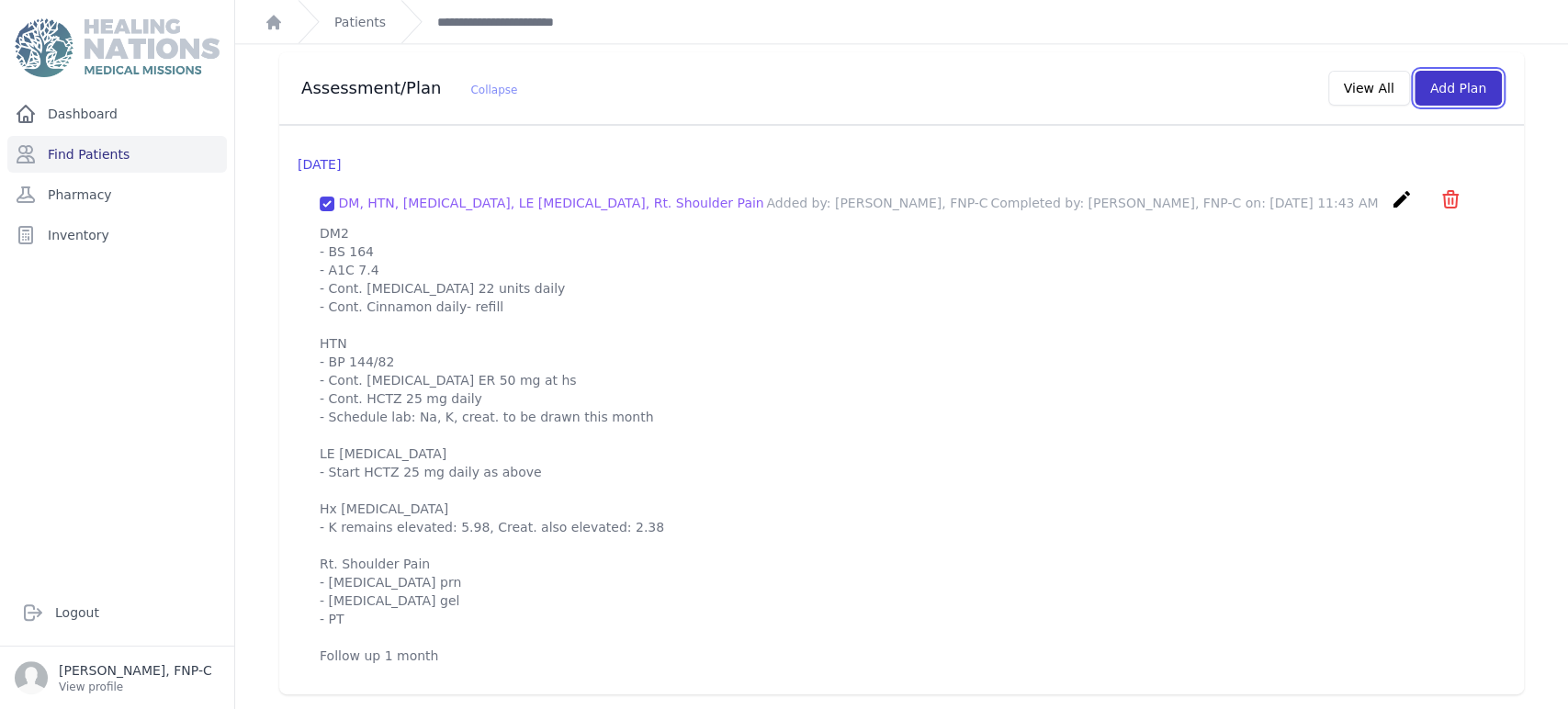
click at [782, 75] on button "Add Plan" at bounding box center [1458, 88] width 87 height 35
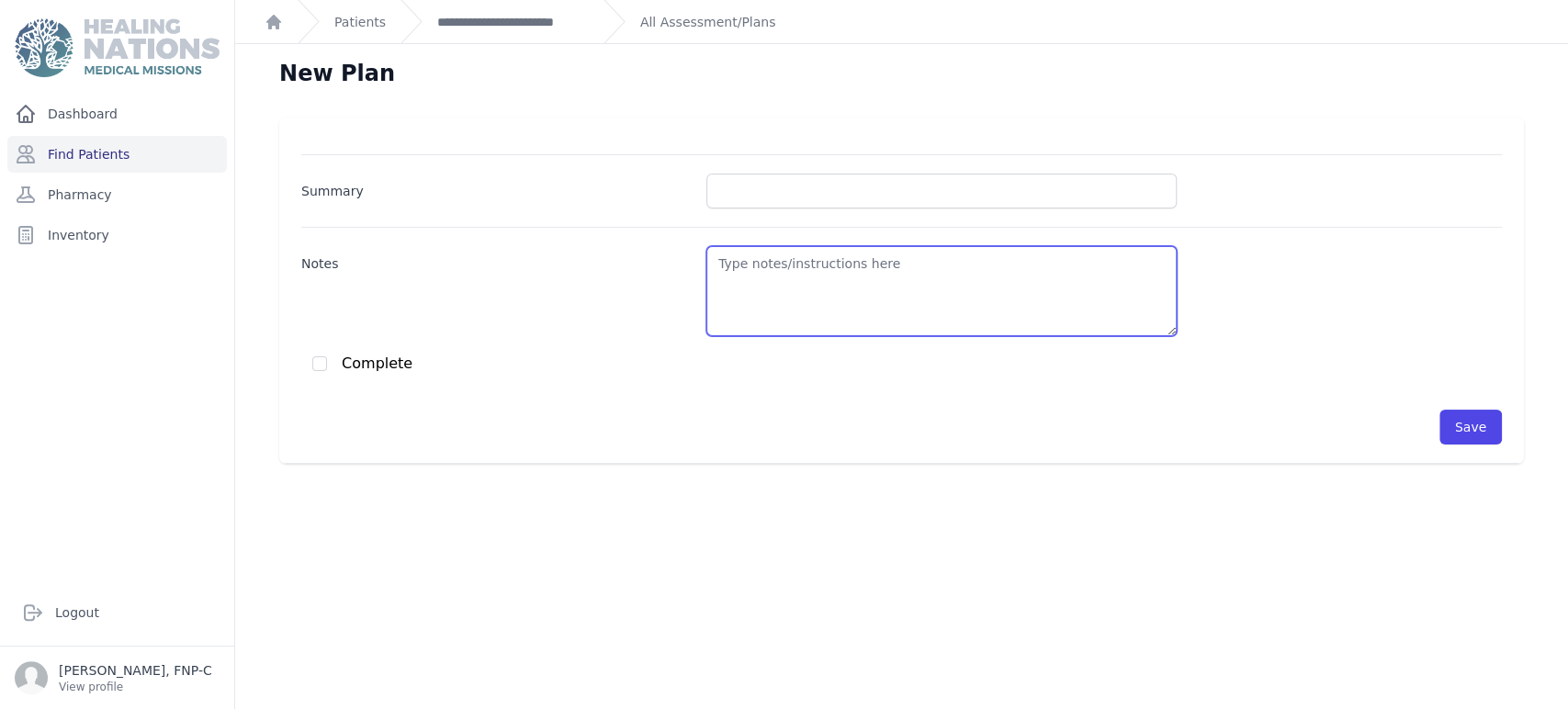
click at [727, 274] on textarea "Notes" at bounding box center [941, 291] width 470 height 90
paste textarea "DM2 - BS 164 - A1C 7.4 - Cont. insulin 22 units daily - Cont. Cinnamon daily- r…"
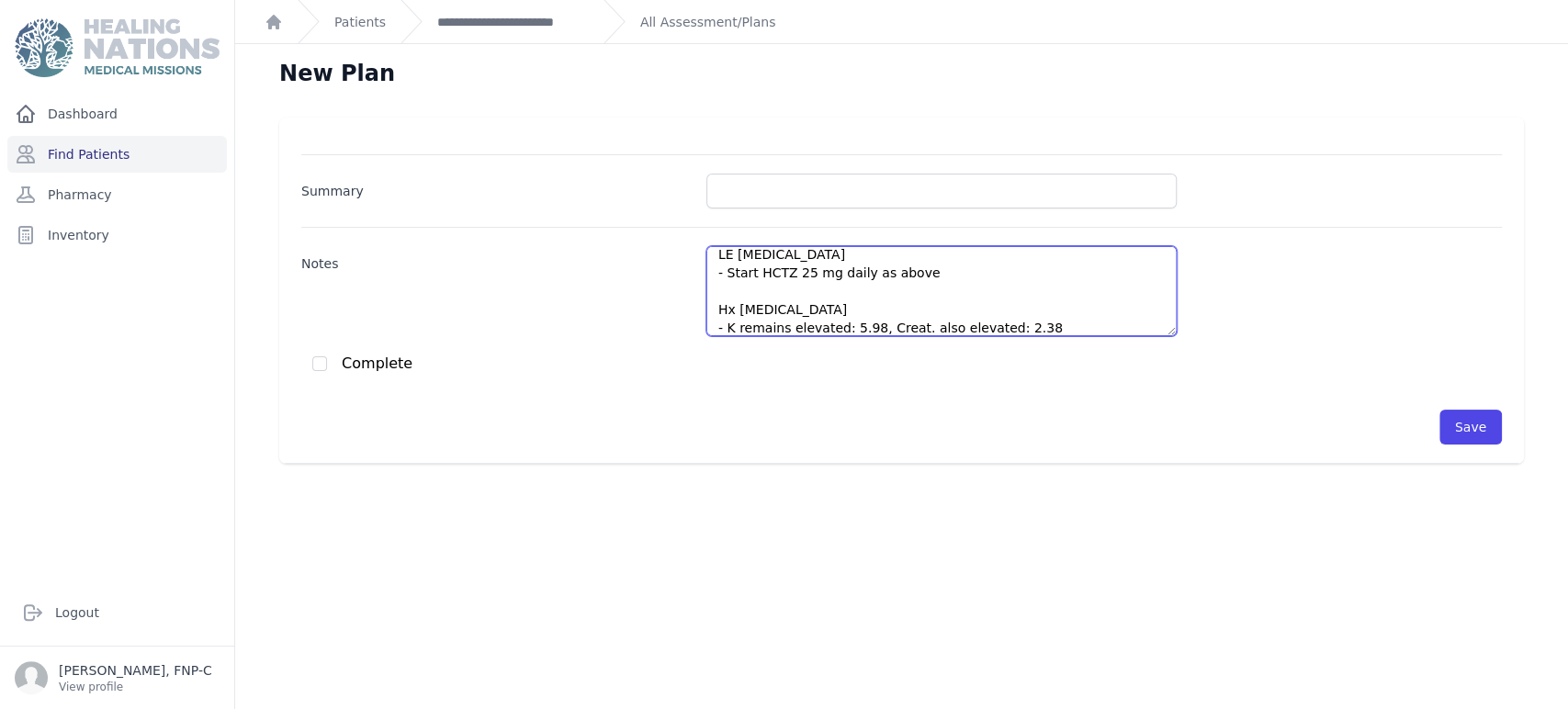
scroll to position [239, 0]
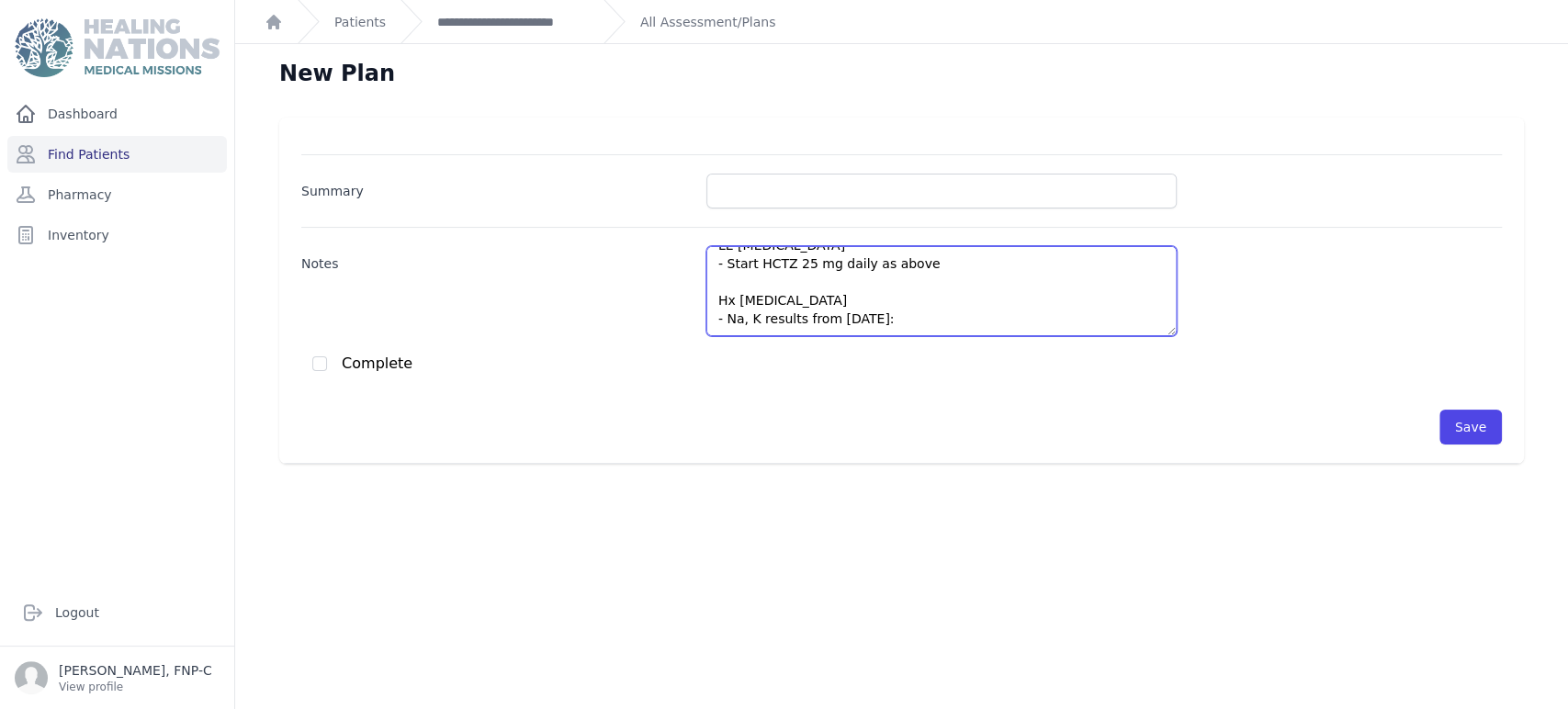
paste textarea "DM2 - BS 164 - A1C 7.4 - Cont. insulin 22 units daily - Cont. Cinnamon daily- r…"
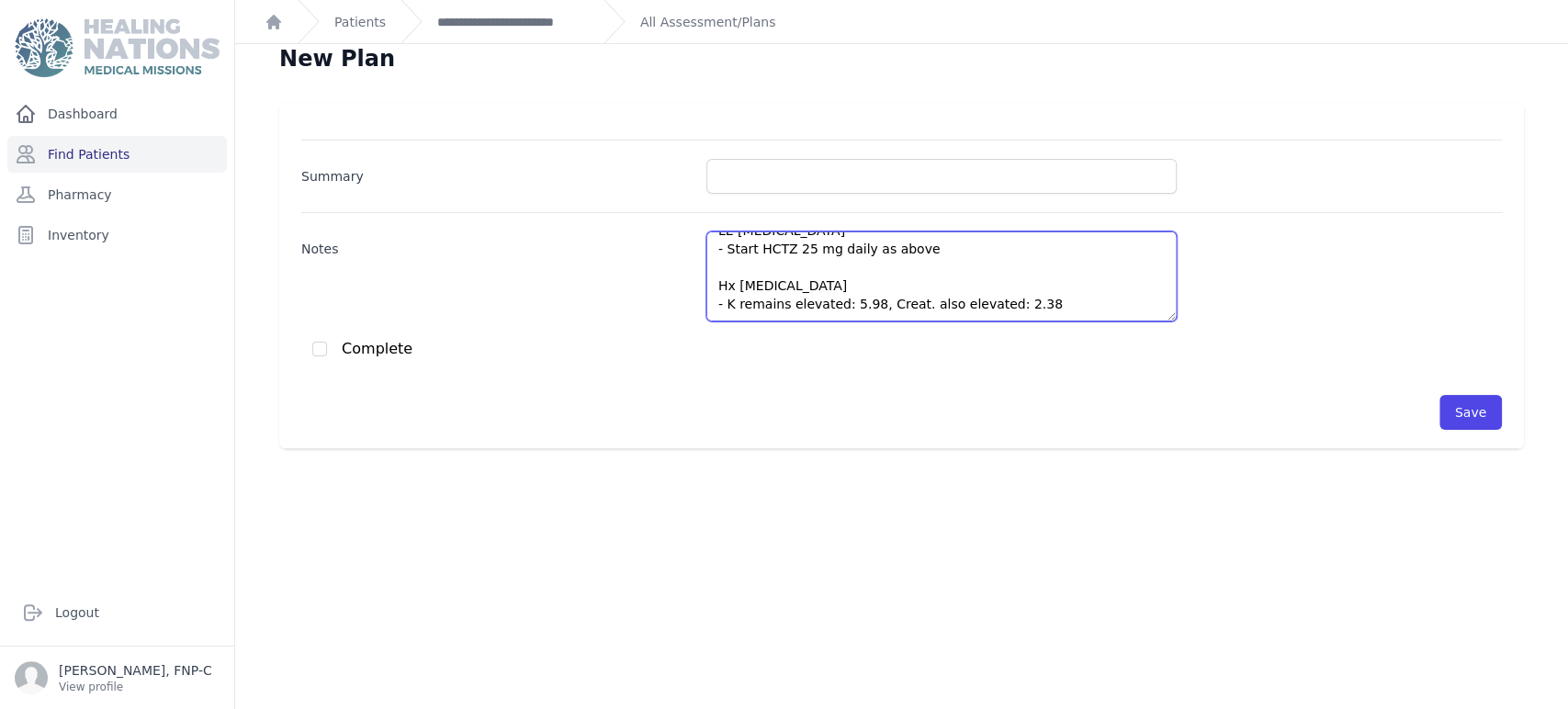
scroll to position [0, 0]
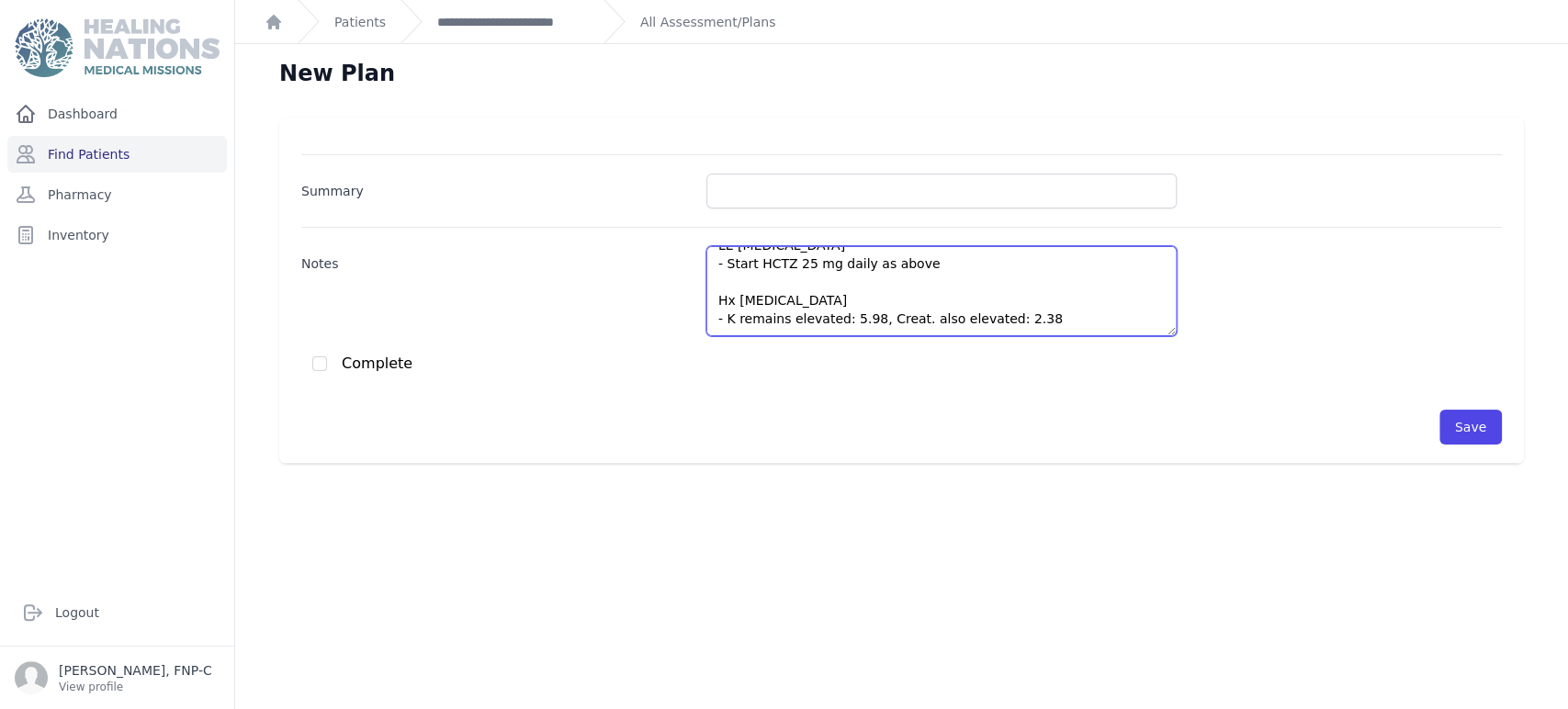
drag, startPoint x: 1013, startPoint y: 317, endPoint x: 724, endPoint y: 334, distance: 289.5
click at [724, 334] on textarea "DM2 - BS 164 - A1C 7.4 - Cont. insulin 22 units daily - Cont. Cinnamon daily- r…" at bounding box center [941, 291] width 470 height 90
paste textarea "SODIO 141.76 135- 155 mmol/L POTASIO 4.5 Suero: 3.60- 5.50 Plasma: 4.00- 4.80 m…"
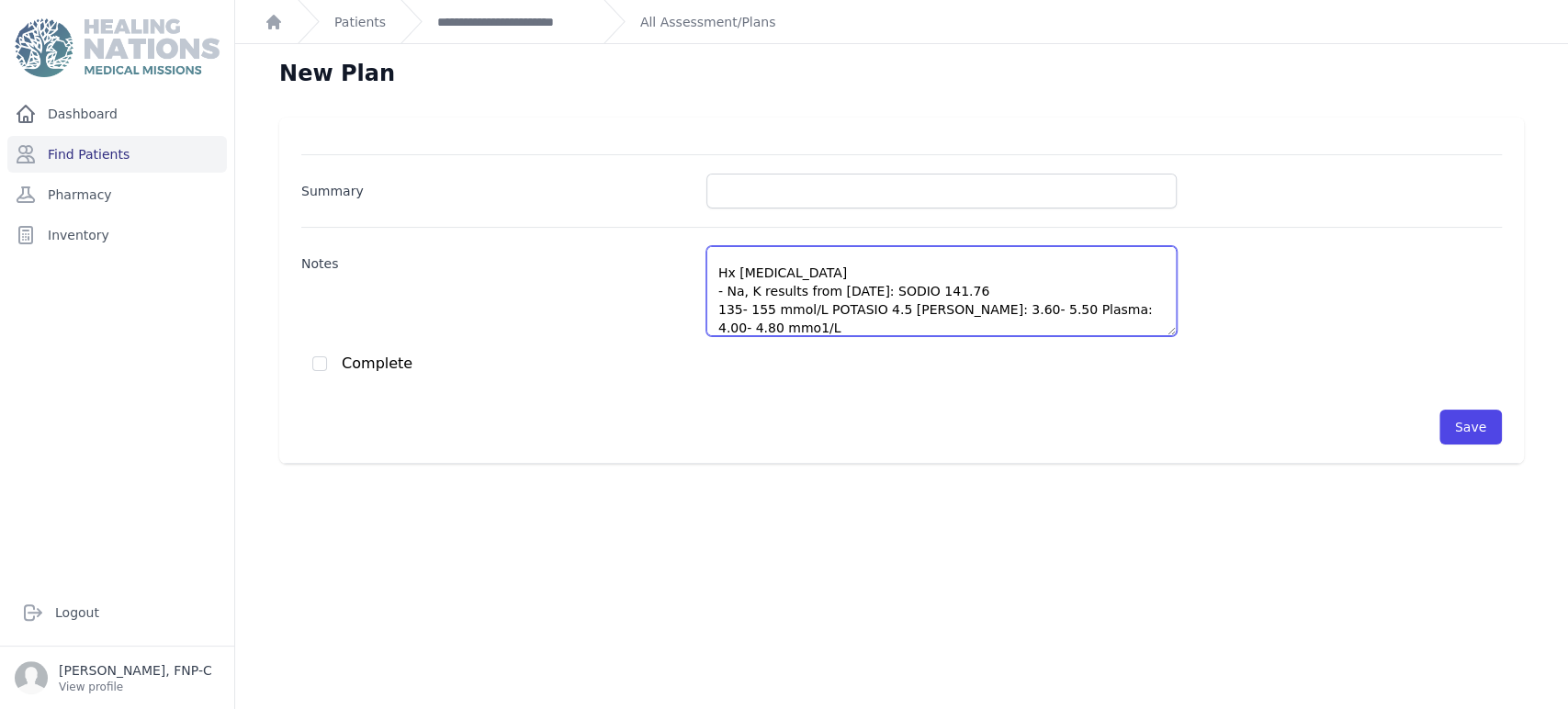
drag, startPoint x: 815, startPoint y: 311, endPoint x: 711, endPoint y: 315, distance: 104.1
click at [711, 315] on textarea "DM2 - BS 164 - A1C 7.4 - Cont. insulin 22 units daily - Cont. Cinnamon daily- r…" at bounding box center [941, 291] width 470 height 90
drag, startPoint x: 874, startPoint y: 310, endPoint x: 1031, endPoint y: 284, distance: 159.1
click at [782, 284] on textarea "DM2 - BS 164 - A1C 7.4 - Cont. insulin 22 units daily - Cont. Cinnamon daily- r…" at bounding box center [941, 291] width 470 height 90
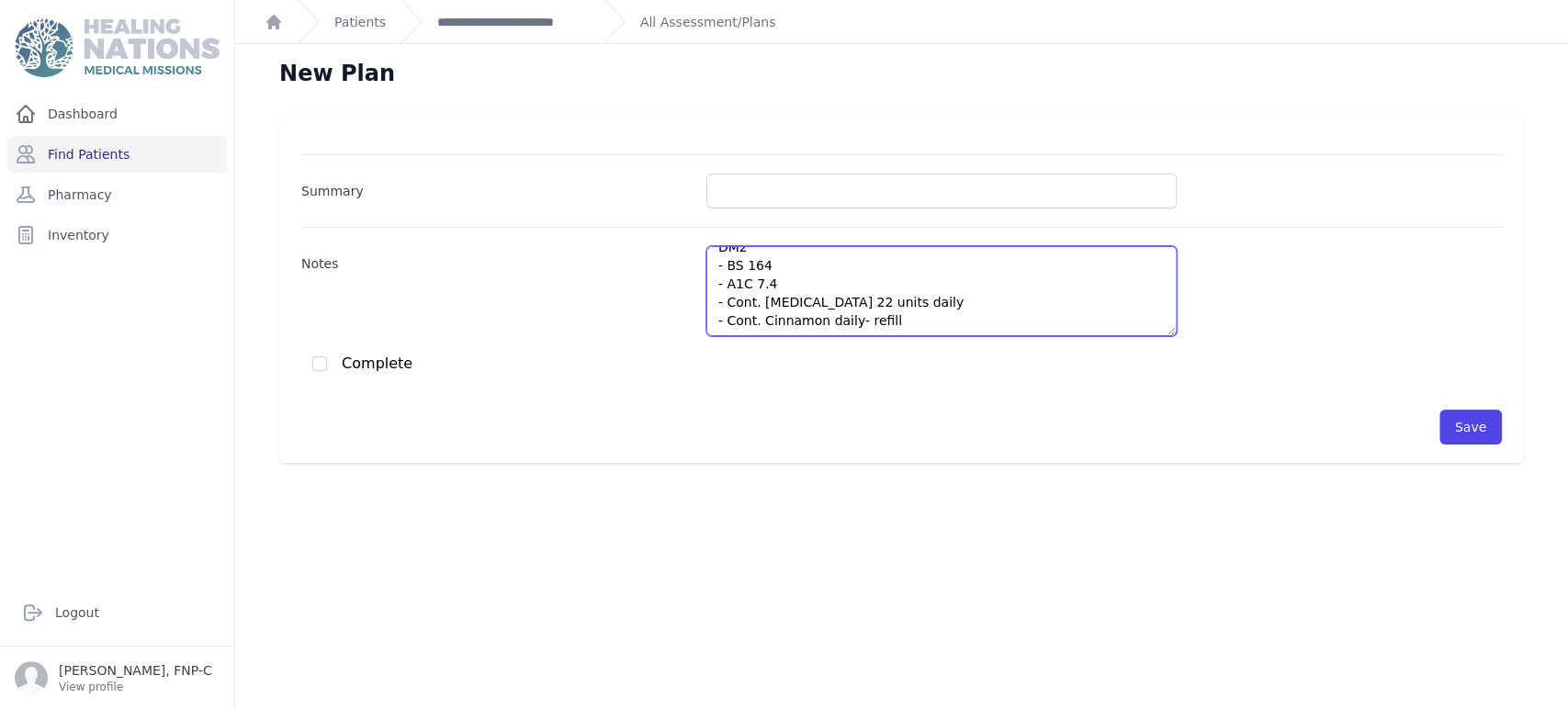
scroll to position [0, 0]
click at [760, 280] on textarea "DM2 - BS 164 - A1C 7.4 - Cont. insulin 22 units daily - Cont. Cinnamon daily- r…" at bounding box center [941, 291] width 470 height 90
click at [758, 290] on textarea "DM2 - BS 257 - A1C 7.4 - Cont. insulin 22 units daily - Cont. Cinnamon daily- r…" at bounding box center [941, 291] width 470 height 90
click at [778, 289] on textarea "DM2 - BS 257 - A1C 7.4 - Cont. insulin 22 units daily - Cont. Cinnamon daily- r…" at bounding box center [941, 291] width 470 height 90
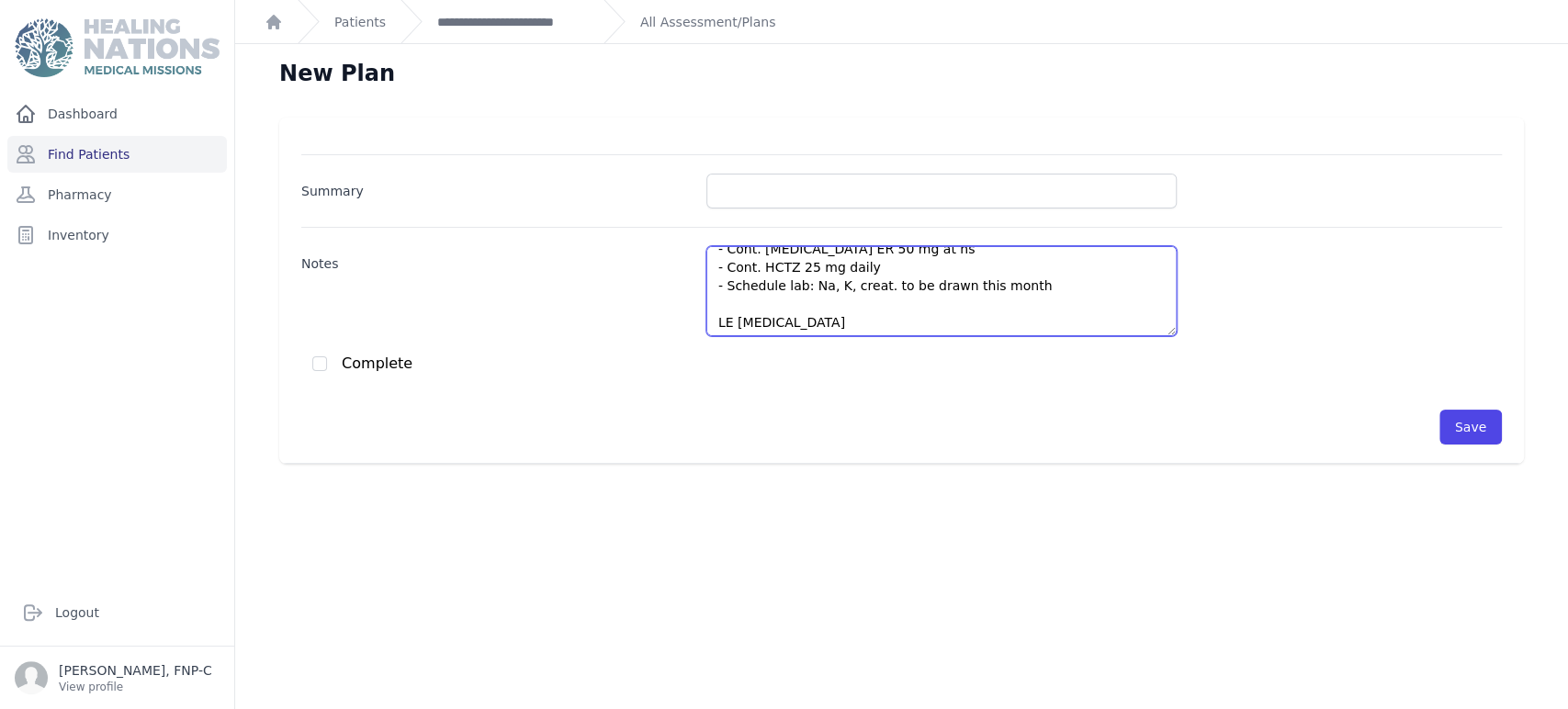
scroll to position [157, 0]
drag, startPoint x: 1008, startPoint y: 290, endPoint x: 711, endPoint y: 298, distance: 297.1
click at [711, 298] on textarea "DM2 - BS 257 - A1C 7.4 - Cont. insulin 22 units daily - Cont. Cinnamon daily- r…" at bounding box center [941, 291] width 470 height 90
drag, startPoint x: 888, startPoint y: 325, endPoint x: 871, endPoint y: 290, distance: 38.9
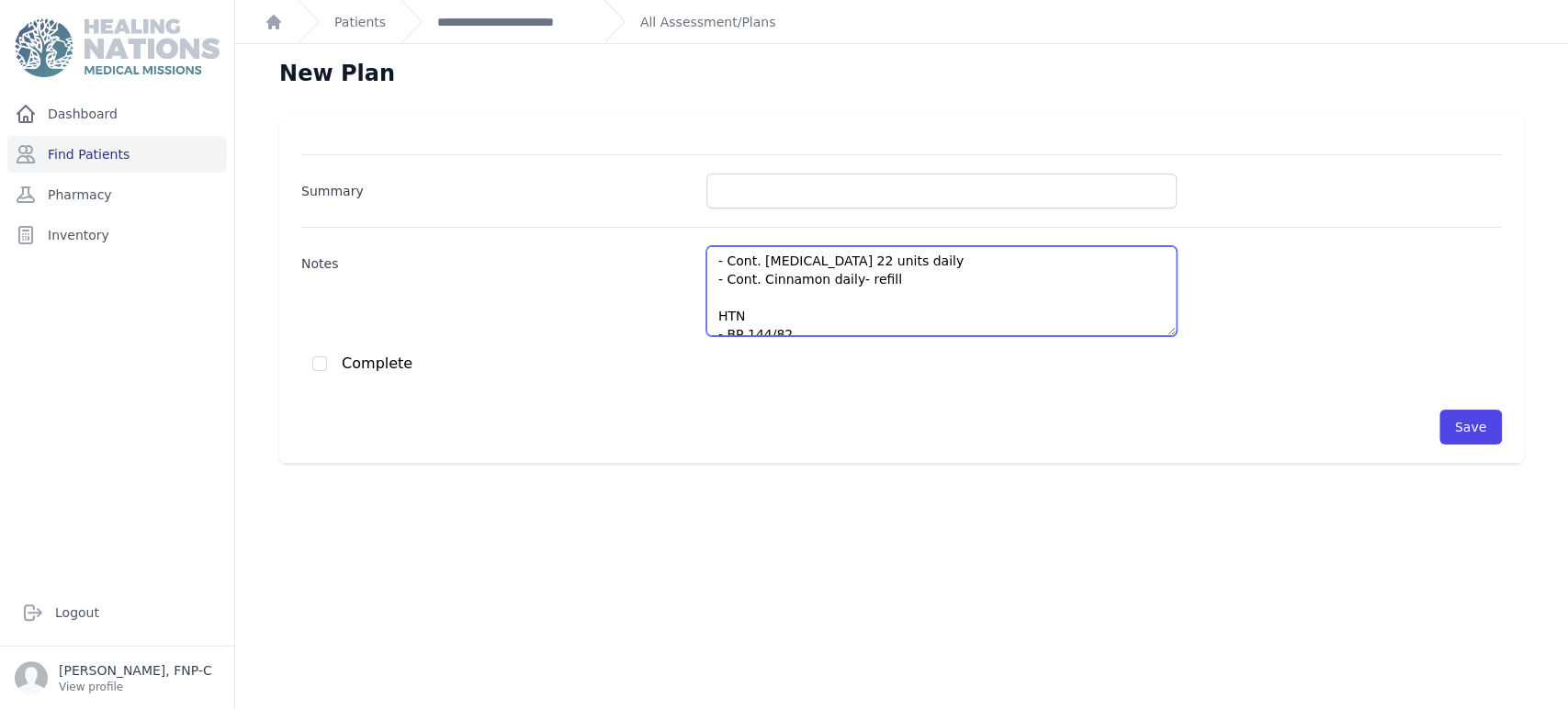
click at [782, 308] on textarea "DM2 - BS 257 - A1C 7.4 - Cont. insulin 22 units daily - Cont. Cinnamon daily- r…" at bounding box center [941, 291] width 470 height 90
drag, startPoint x: 720, startPoint y: 316, endPoint x: 765, endPoint y: 317, distance: 45.0
click at [765, 317] on textarea "DM2 - BS 257 - A1C 7.4 - Cont. insulin 22 units daily - Cont. Cinnamon daily- r…" at bounding box center [941, 291] width 470 height 90
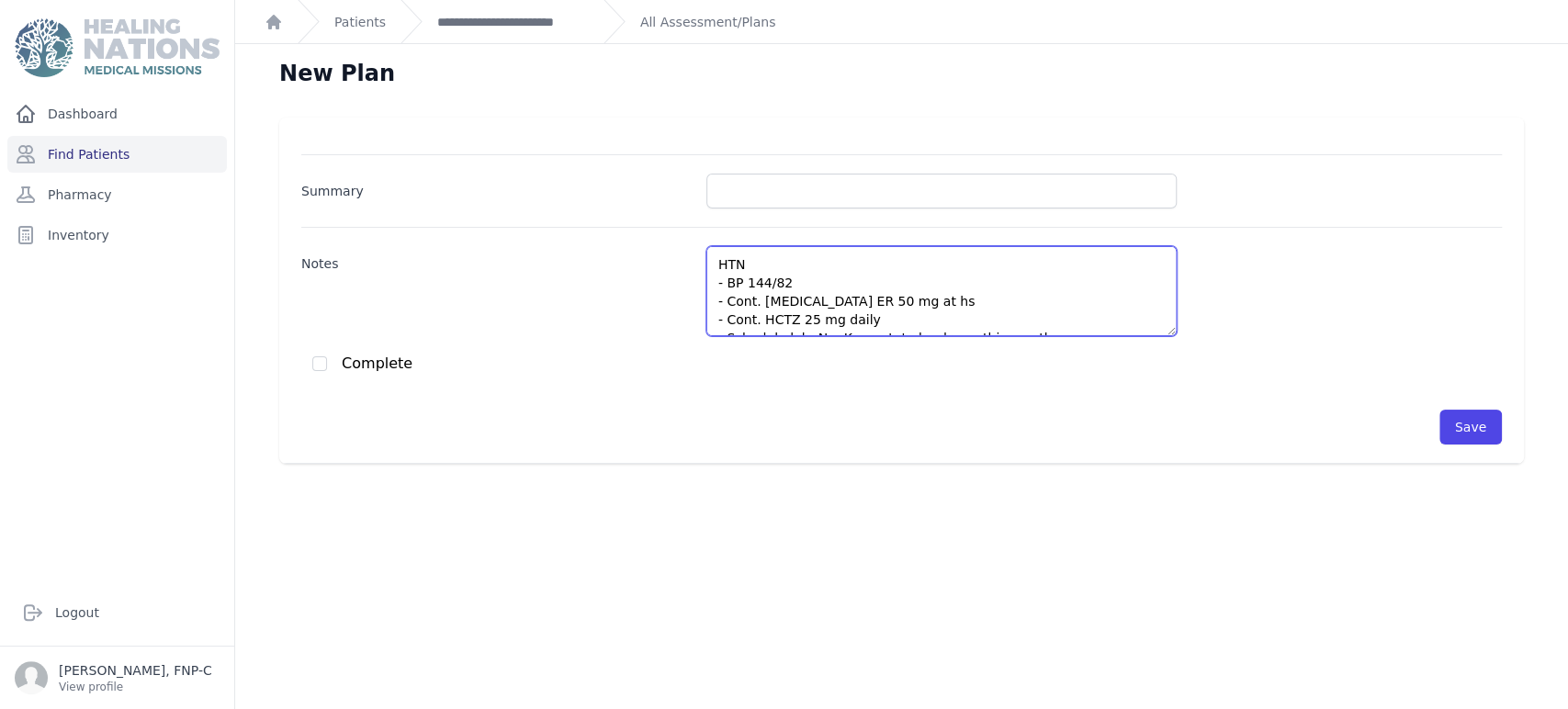
drag, startPoint x: 712, startPoint y: 291, endPoint x: 715, endPoint y: 323, distance: 32.1
click at [715, 323] on textarea "DM2 - BS 257 - A1C 7.4 - Cont. insulin 22 units daily - Cont. Cinnamon daily- r…" at bounding box center [941, 291] width 470 height 90
click at [715, 322] on textarea "DM2 - BS 257 - A1C 7.4 - Cont. insulin 22 units daily - Cont. Cinnamon daily- r…" at bounding box center [941, 291] width 470 height 90
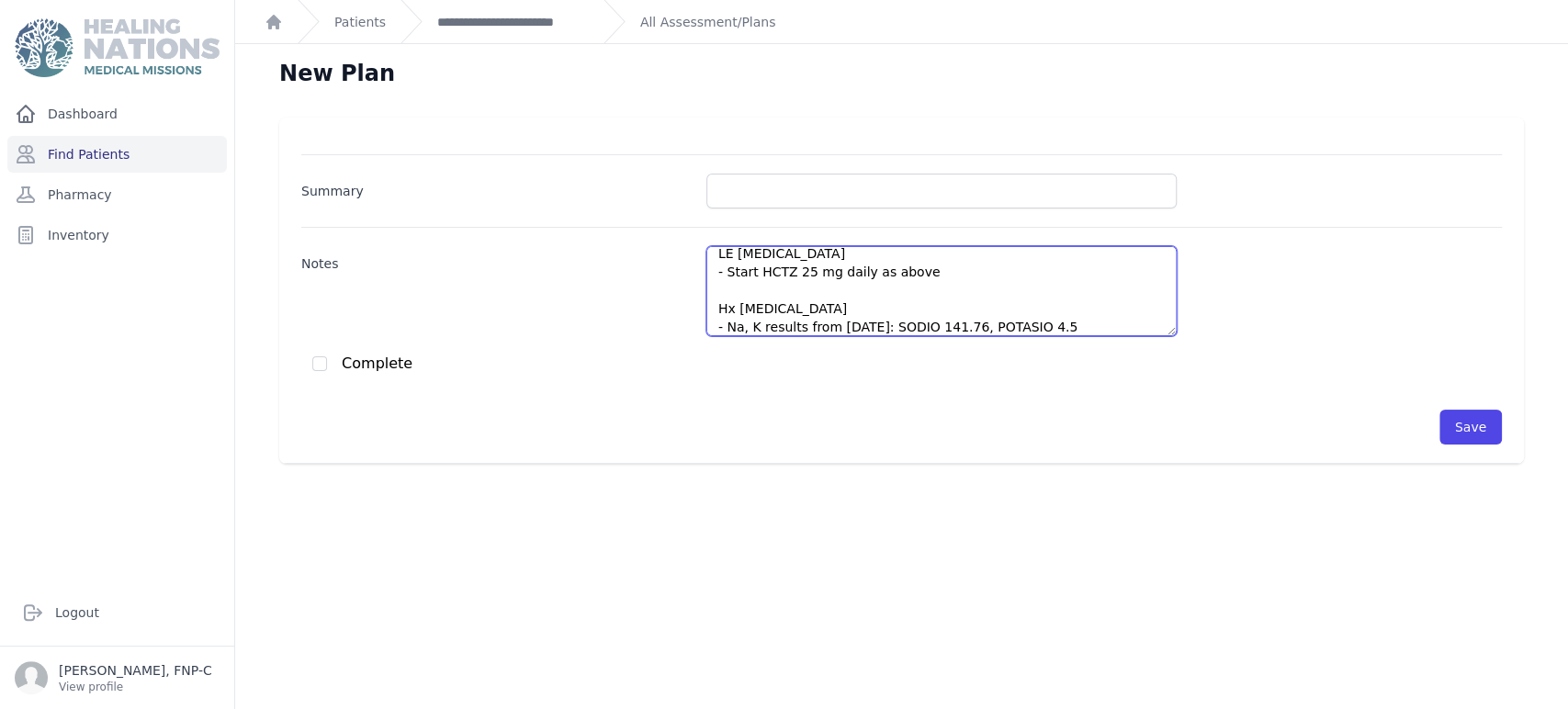
scroll to position [380, 0]
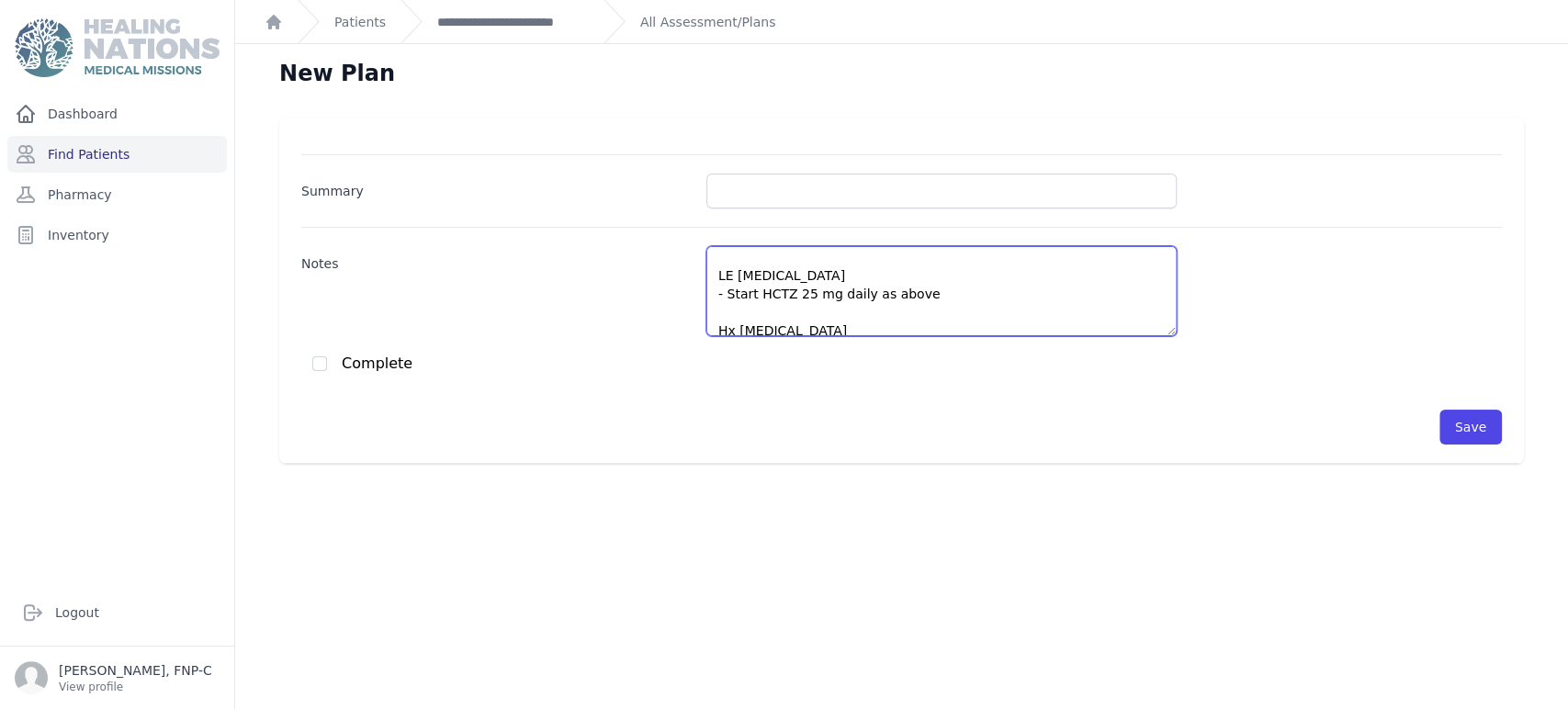
drag, startPoint x: 708, startPoint y: 266, endPoint x: 847, endPoint y: 261, distance: 139.1
click at [782, 261] on textarea "DM2 - BS 257 - A1C 7.4 - Cont. insulin 22 units daily - Cont. Cinnamon daily- r…" at bounding box center [941, 291] width 470 height 90
click at [782, 306] on textarea "DM2 - BS 257 - A1C 7.4 - Cont. insulin 22 units daily - Cont. Cinnamon daily- r…" at bounding box center [941, 291] width 470 height 90
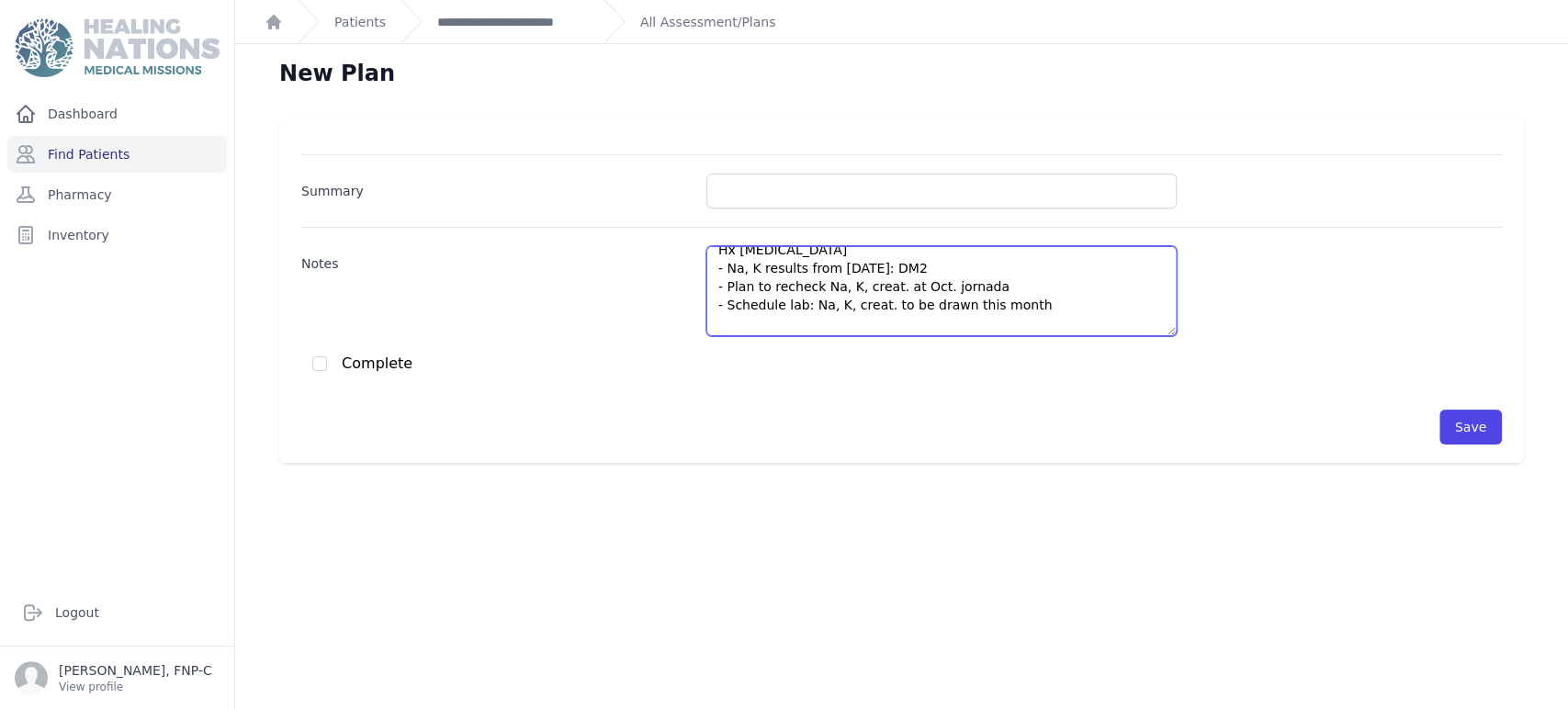
scroll to position [306, 0]
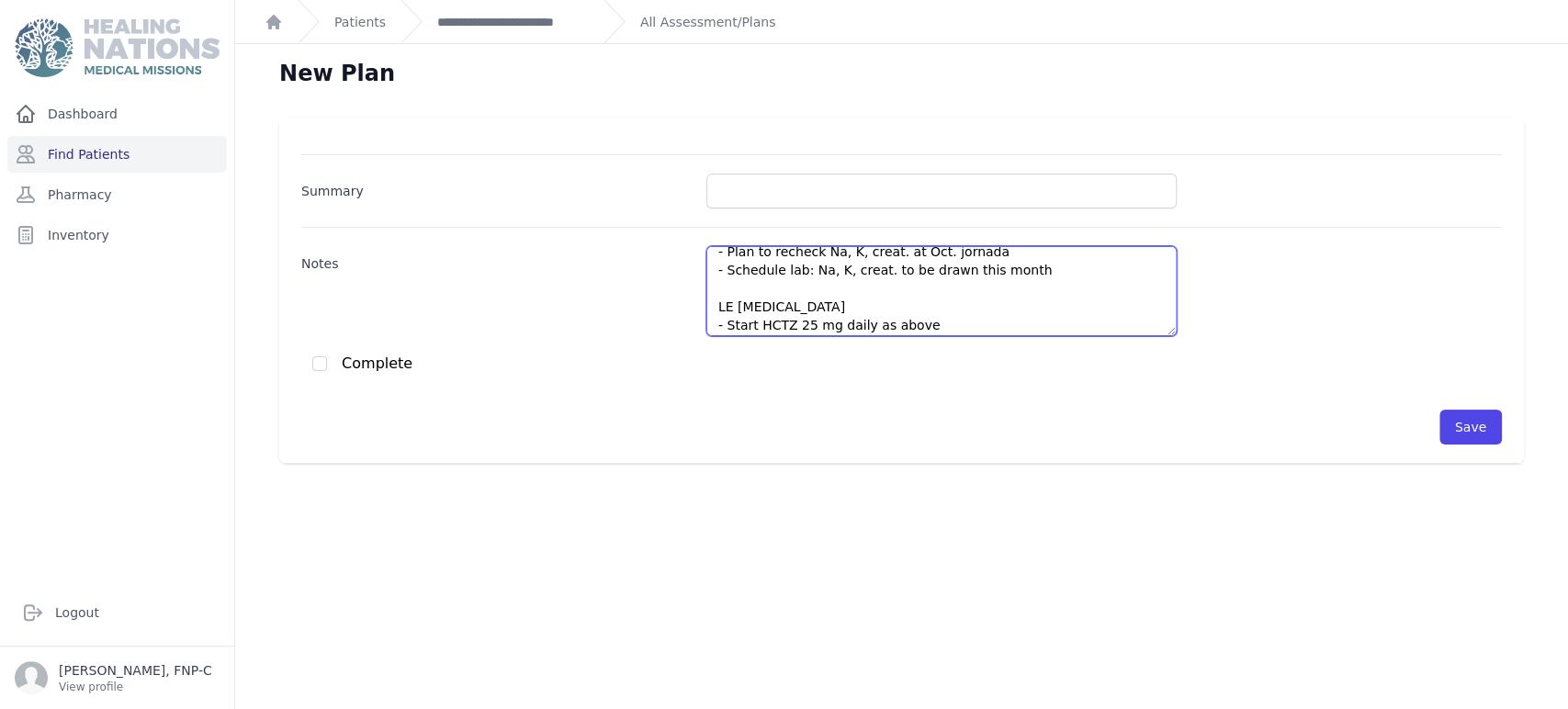
click at [782, 270] on textarea "DM2 - BS 257 - A1C 7.4 - Cont. insulin 22 units daily - Cont. Cinnamon daily- r…" at bounding box center [941, 291] width 470 height 90
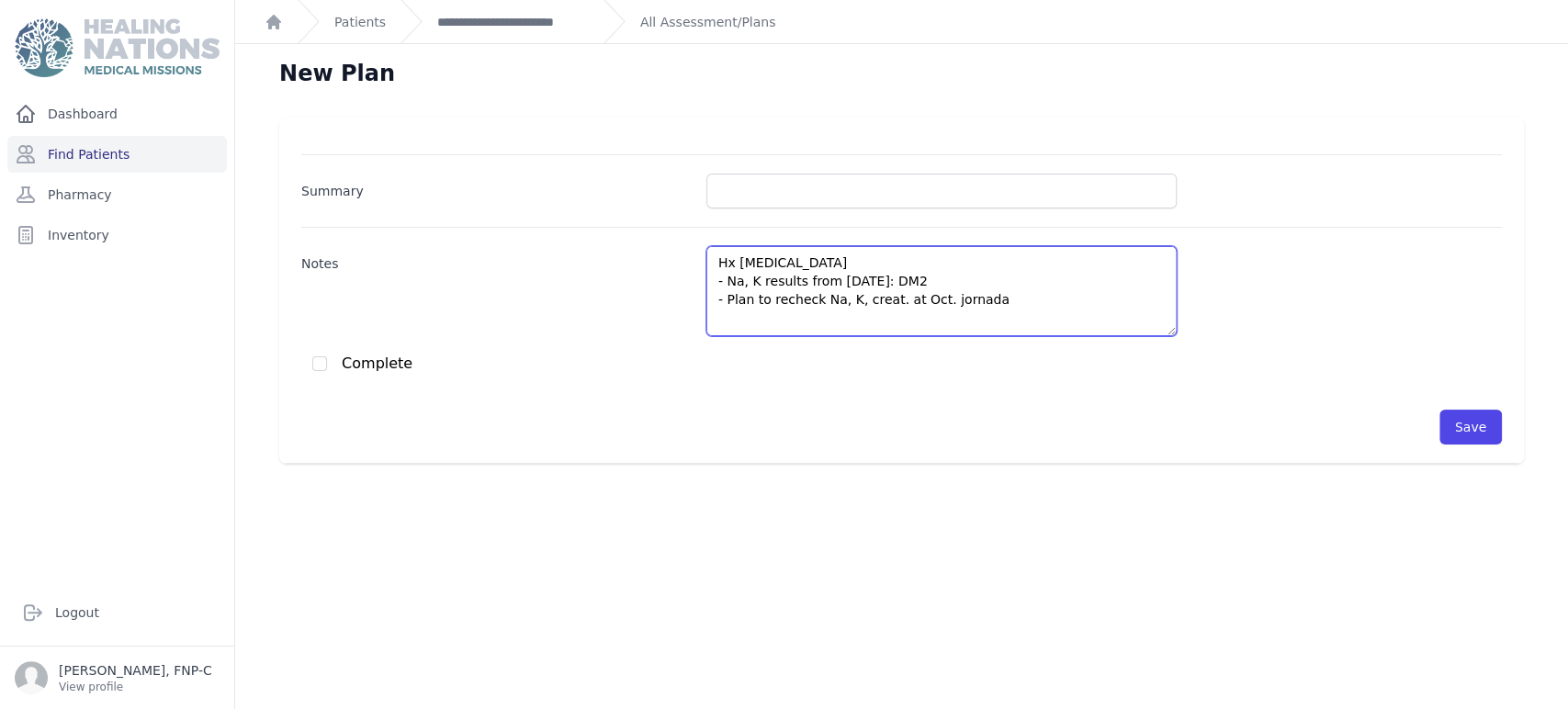
scroll to position [259, 0]
drag, startPoint x: 902, startPoint y: 273, endPoint x: 725, endPoint y: 287, distance: 177.6
click at [725, 287] on textarea "DM2 - BS 257 - A1C 7.4 - Cont. insulin 22 units daily - Cont. Cinnamon daily- r…" at bounding box center [941, 291] width 470 height 90
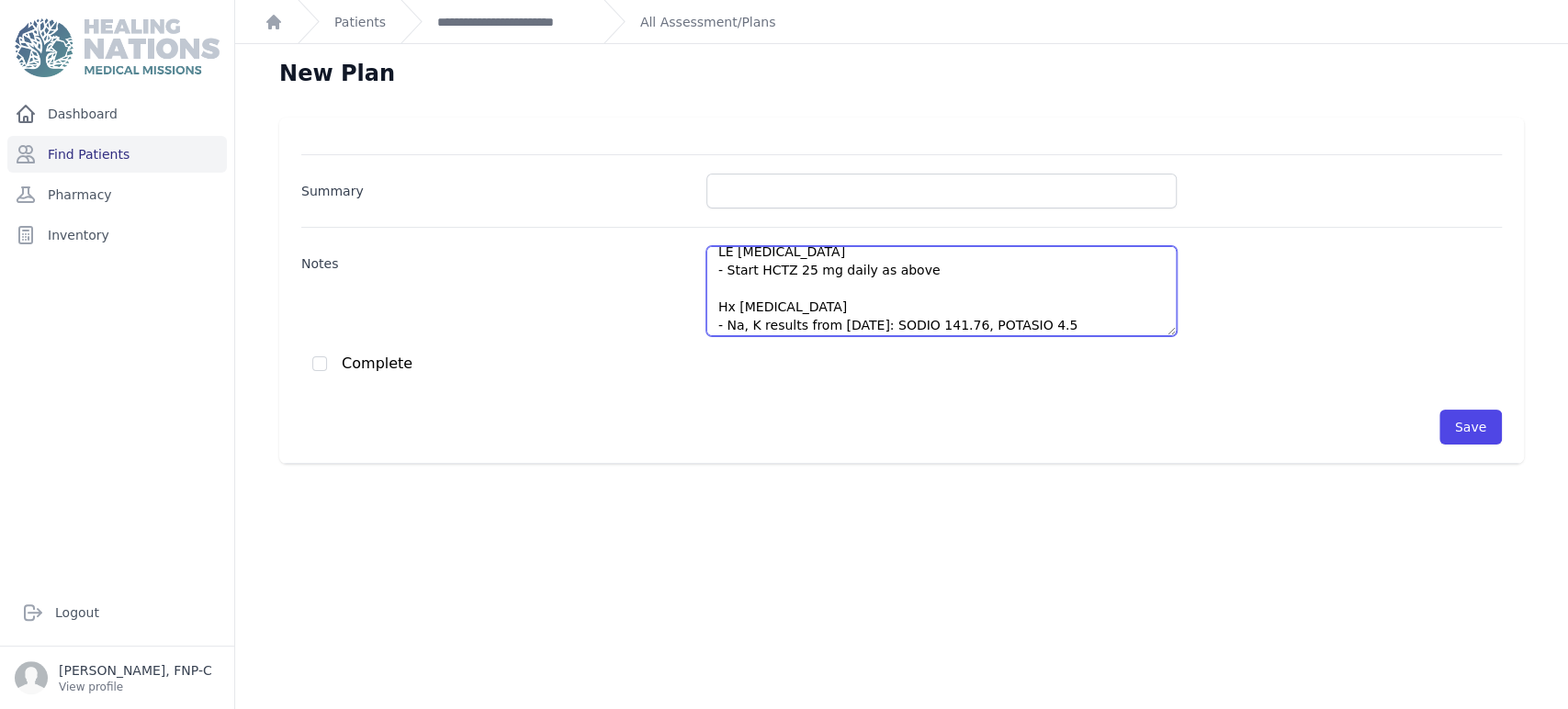
scroll to position [404, 0]
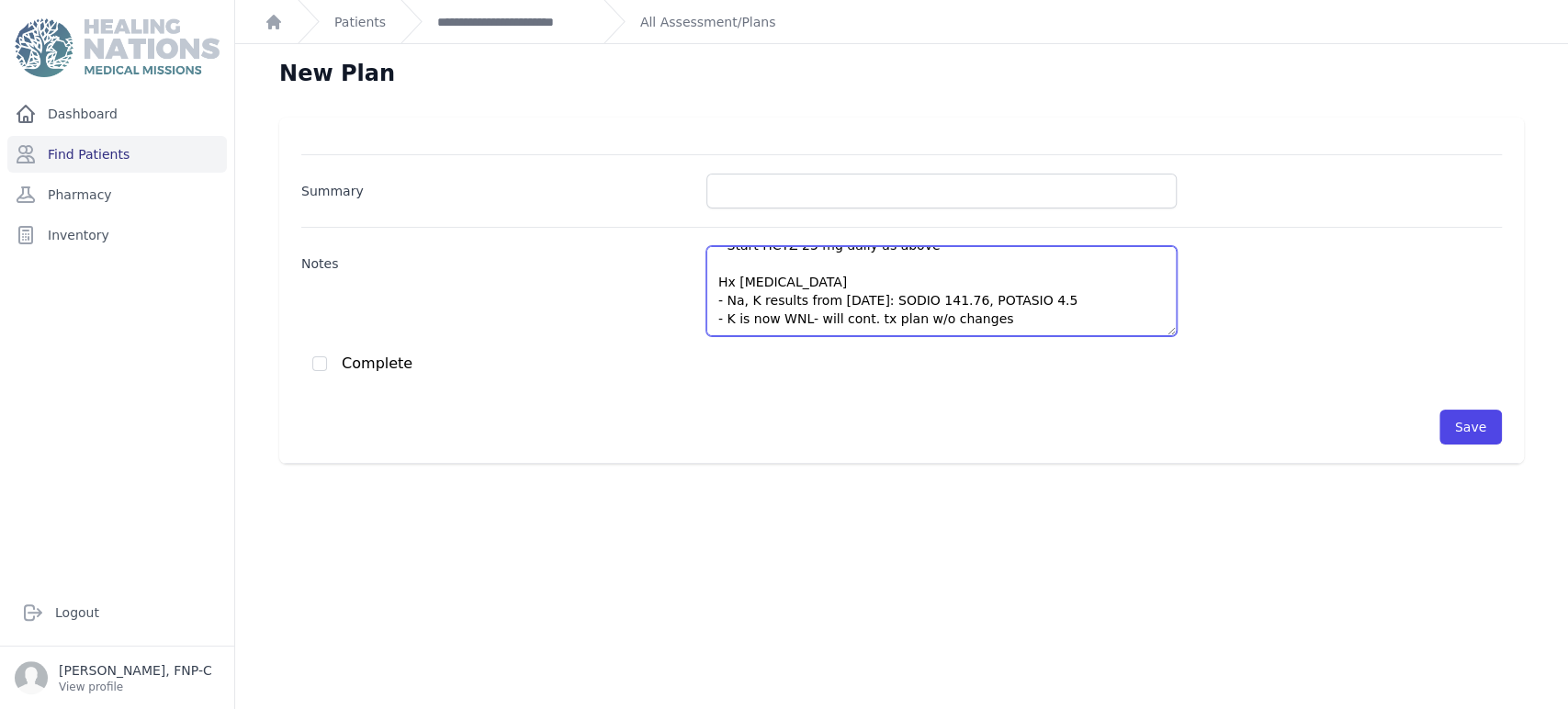
drag, startPoint x: 987, startPoint y: 306, endPoint x: 707, endPoint y: 288, distance: 280.6
click at [707, 288] on textarea "DM2 - BS 257 - A1C 7.4 - Cont. insulin 22 units daily - Cont. Cinnamon daily- r…" at bounding box center [941, 291] width 470 height 90
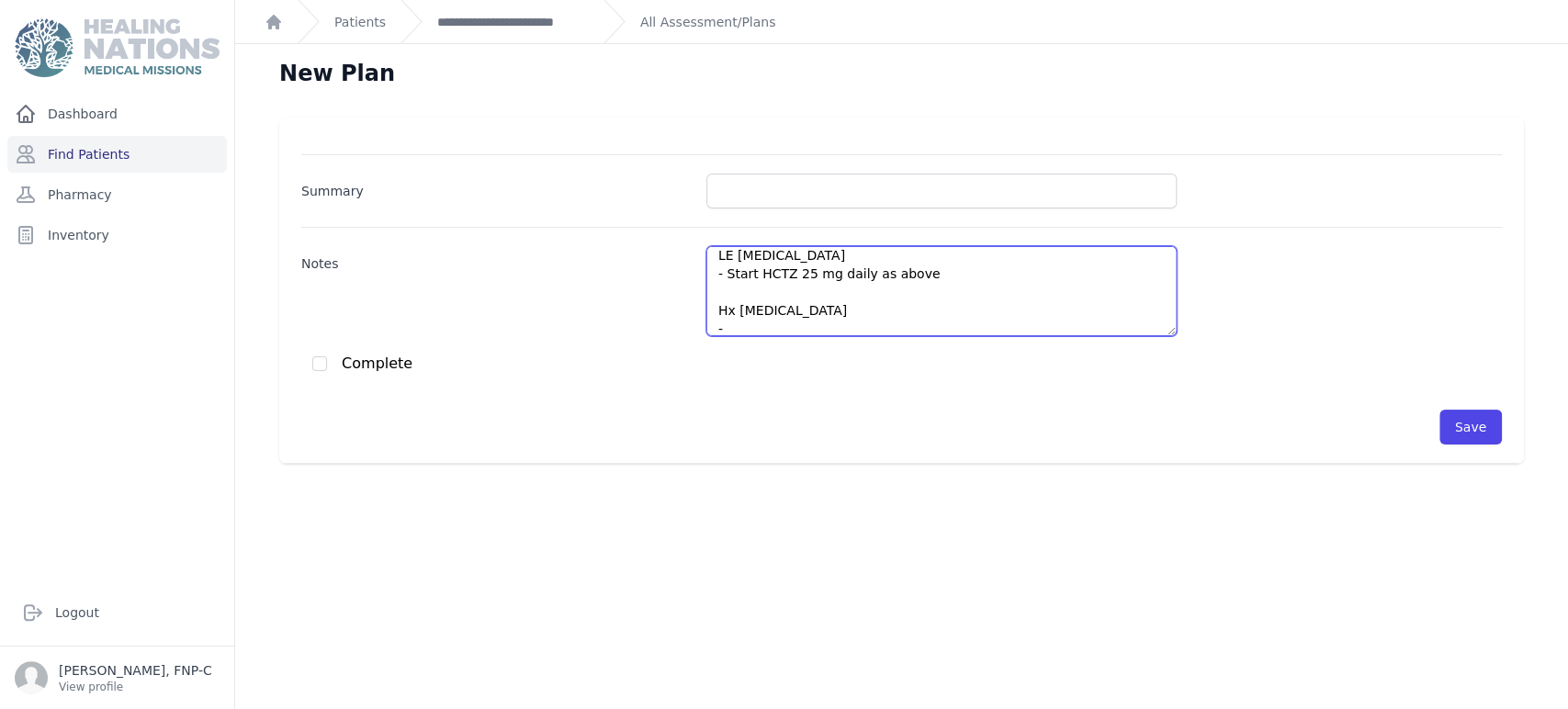
scroll to position [227, 0]
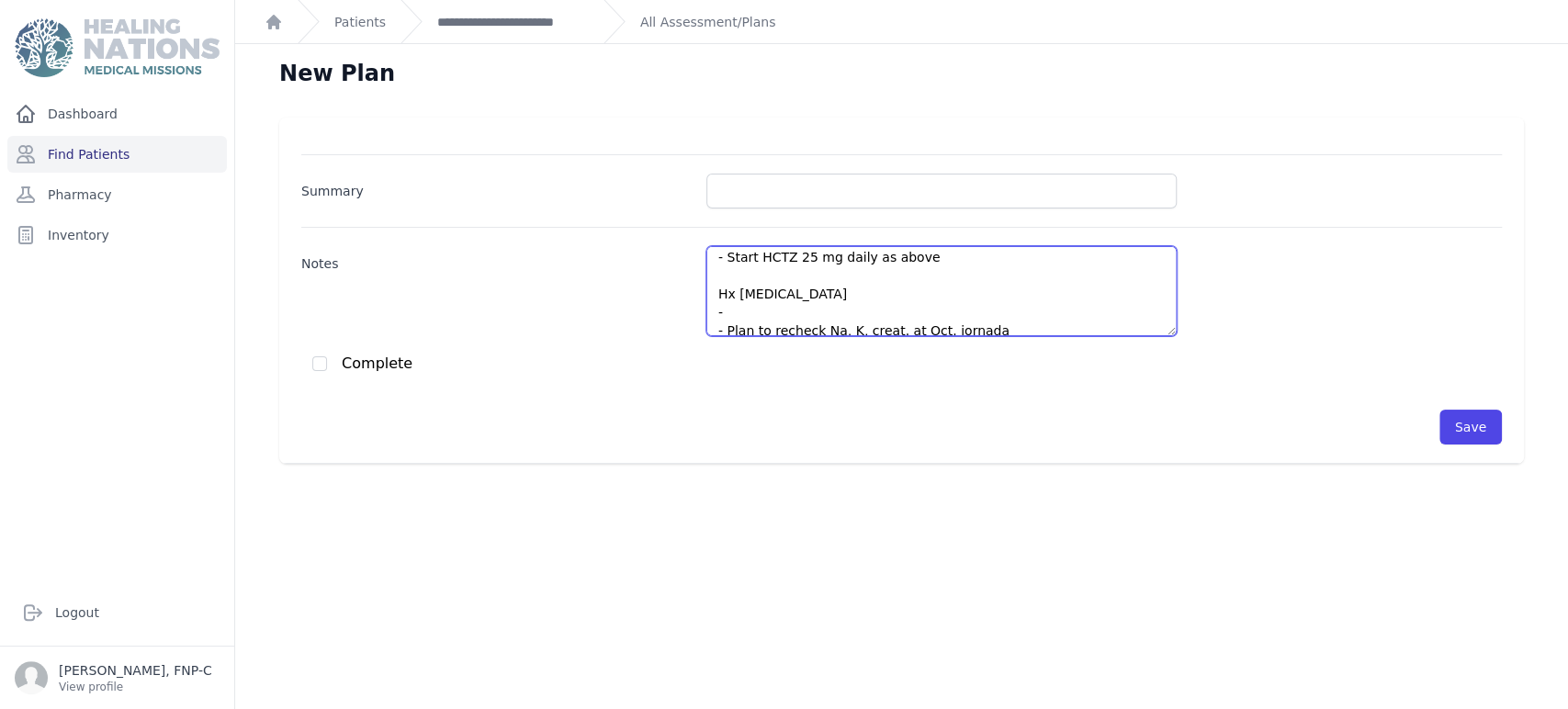
click at [722, 308] on textarea "DM2 - BS 257 - A1C 7.4 - Cont. insulin 22 units daily - Cont. Cinnamon daily- r…" at bounding box center [941, 291] width 470 height 90
paste textarea "- Na, K results from 8/6/25: SODIO 141.76, POTASIO 4.5 - K is now WNL- will con…"
click at [735, 307] on textarea "DM2 - BS 257 - A1C 7.4 - Cont. insulin 22 units daily - Cont. Cinnamon daily- r…" at bounding box center [941, 291] width 470 height 90
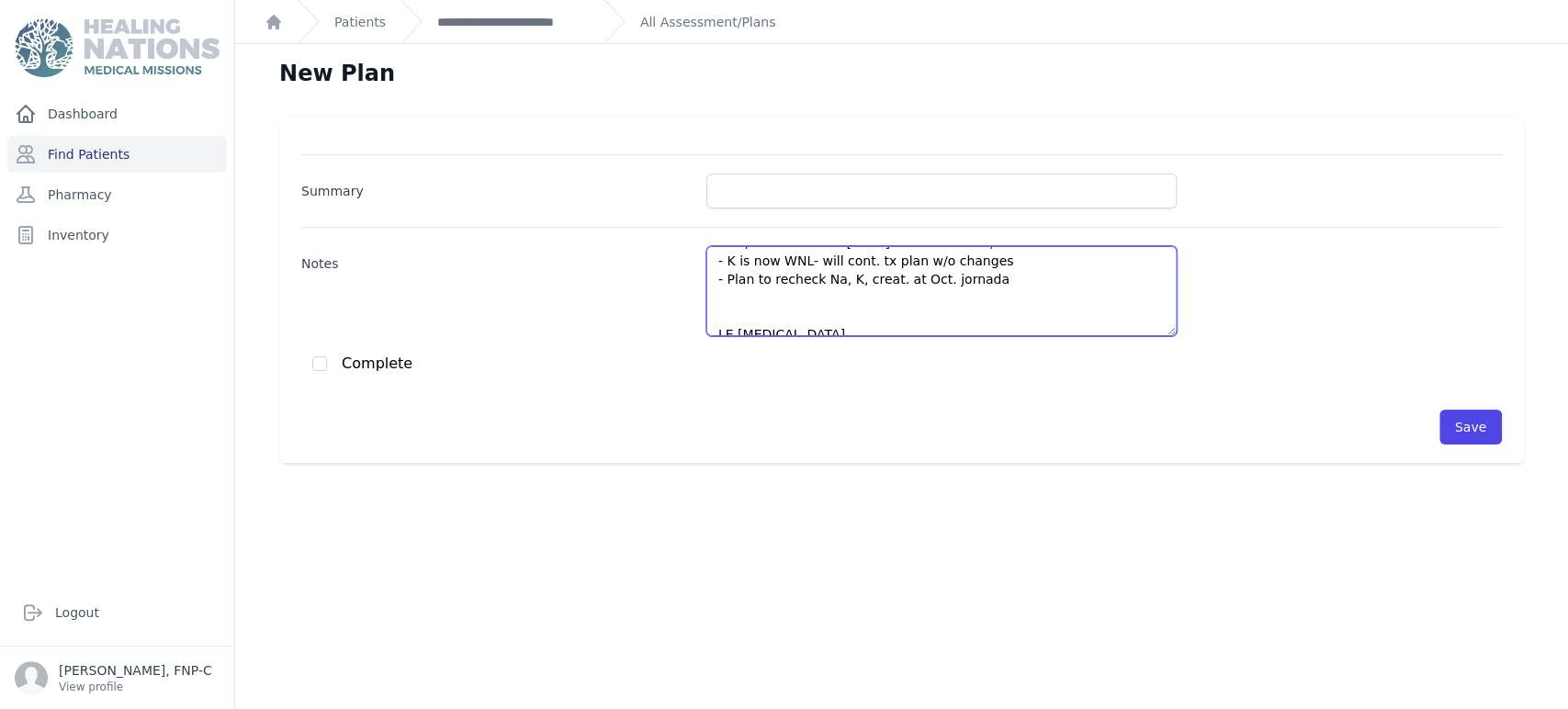
scroll to position [332, 0]
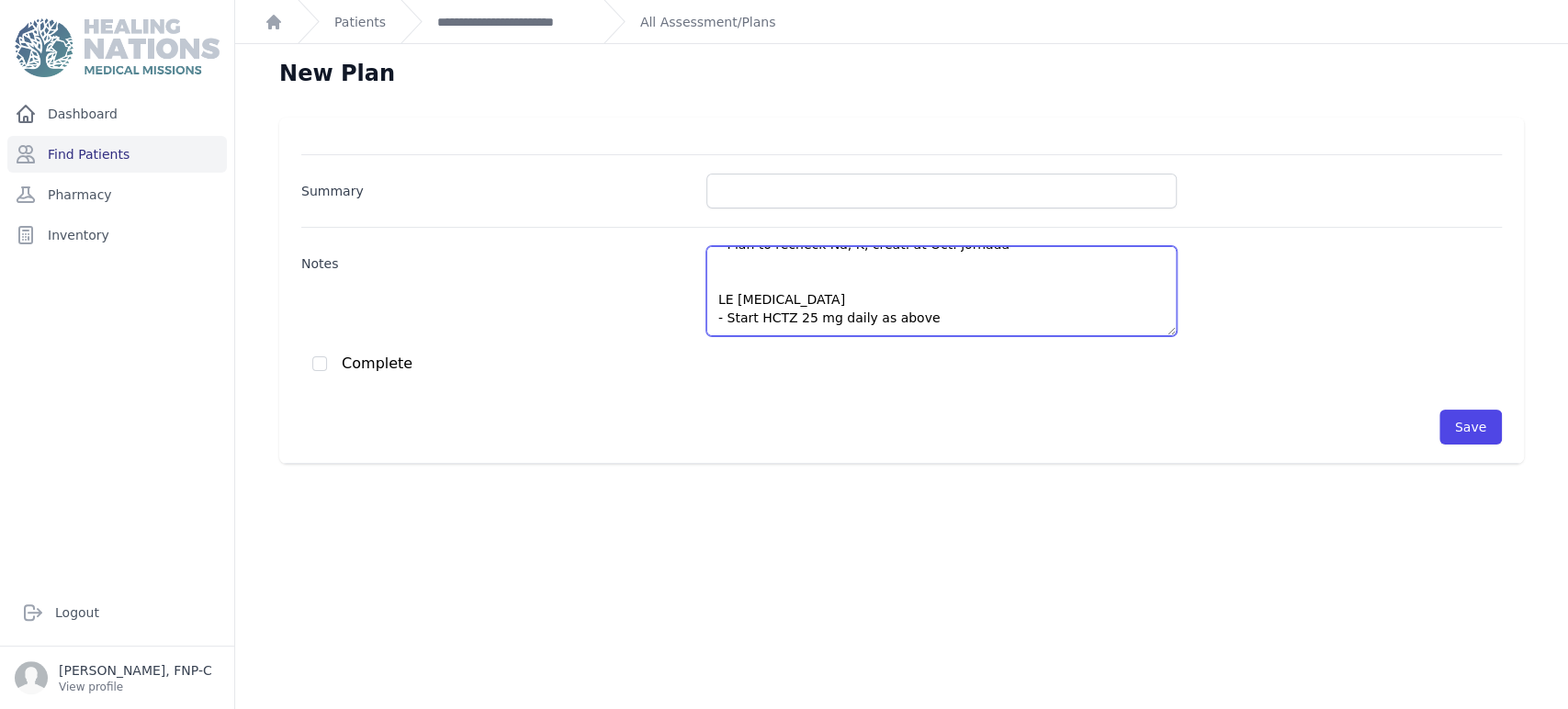
drag, startPoint x: 913, startPoint y: 316, endPoint x: 783, endPoint y: 280, distance: 134.9
click at [782, 280] on textarea "DM2 - BS 257 - A1C 7.4 - Cont. insulin 22 units daily - Cont. Cinnamon daily- r…" at bounding box center [941, 291] width 470 height 90
click at [782, 296] on textarea "DM2 - BS 257 - A1C 7.4 - Cont. insulin 22 units daily - Cont. Cinnamon daily- r…" at bounding box center [941, 291] width 470 height 90
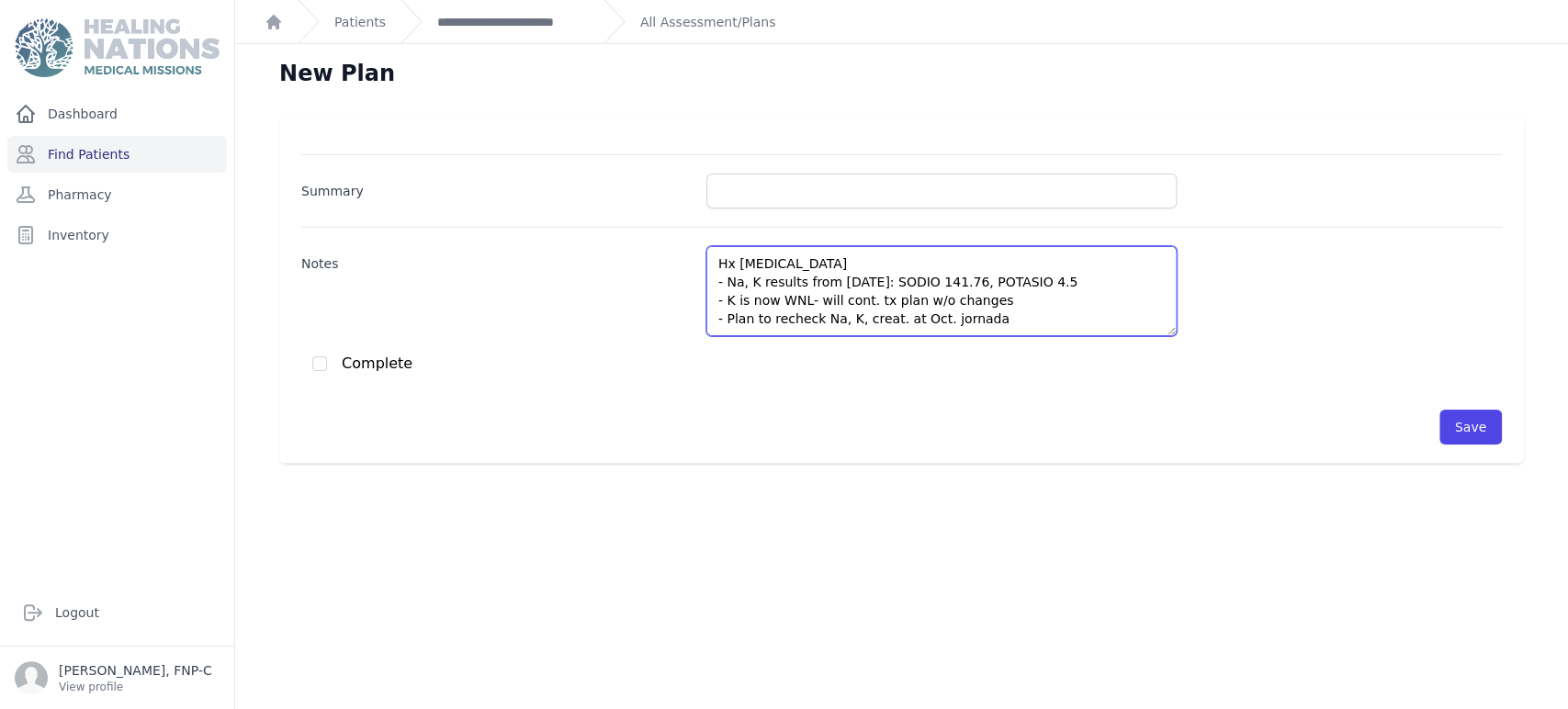
scroll to position [294, 0]
click at [733, 325] on textarea "DM2 - BS 257 - A1C 7.4 - Cont. insulin 22 units daily - Cont. Cinnamon daily- r…" at bounding box center [941, 291] width 470 height 90
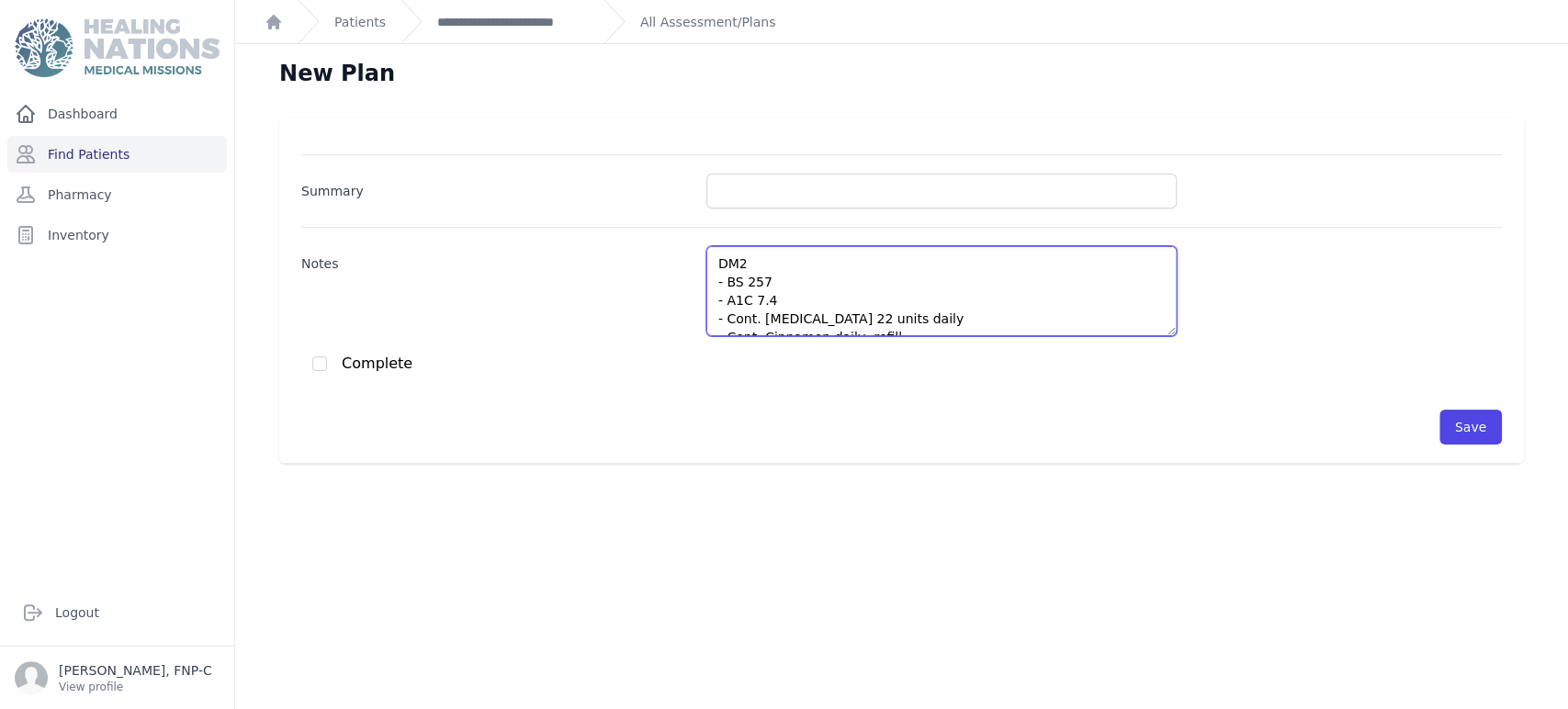
type textarea "DM2 - BS 257 - A1C 7.4 - Cont. insulin 22 units daily - Cont. Cinnamon daily- r…"
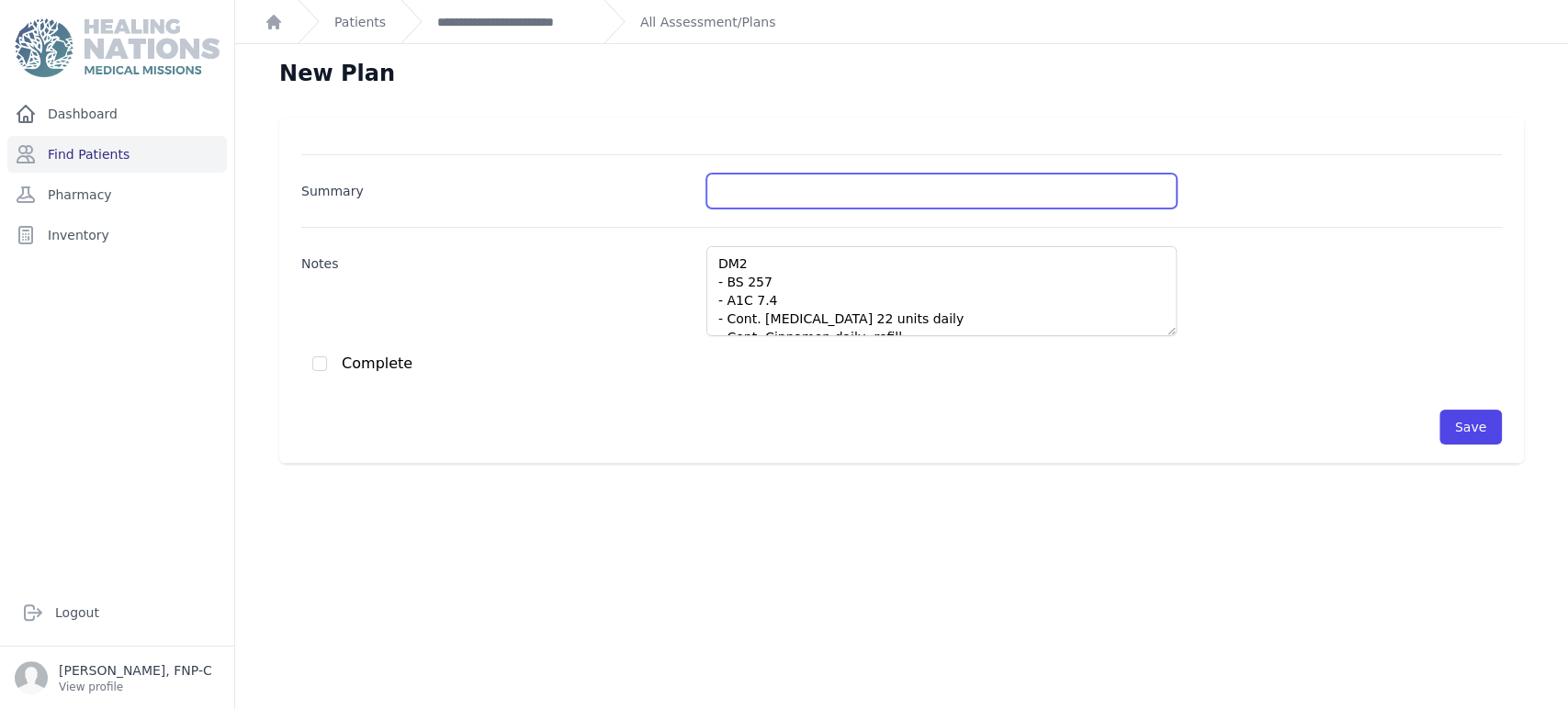
click at [746, 189] on input "Summary" at bounding box center [941, 191] width 470 height 35
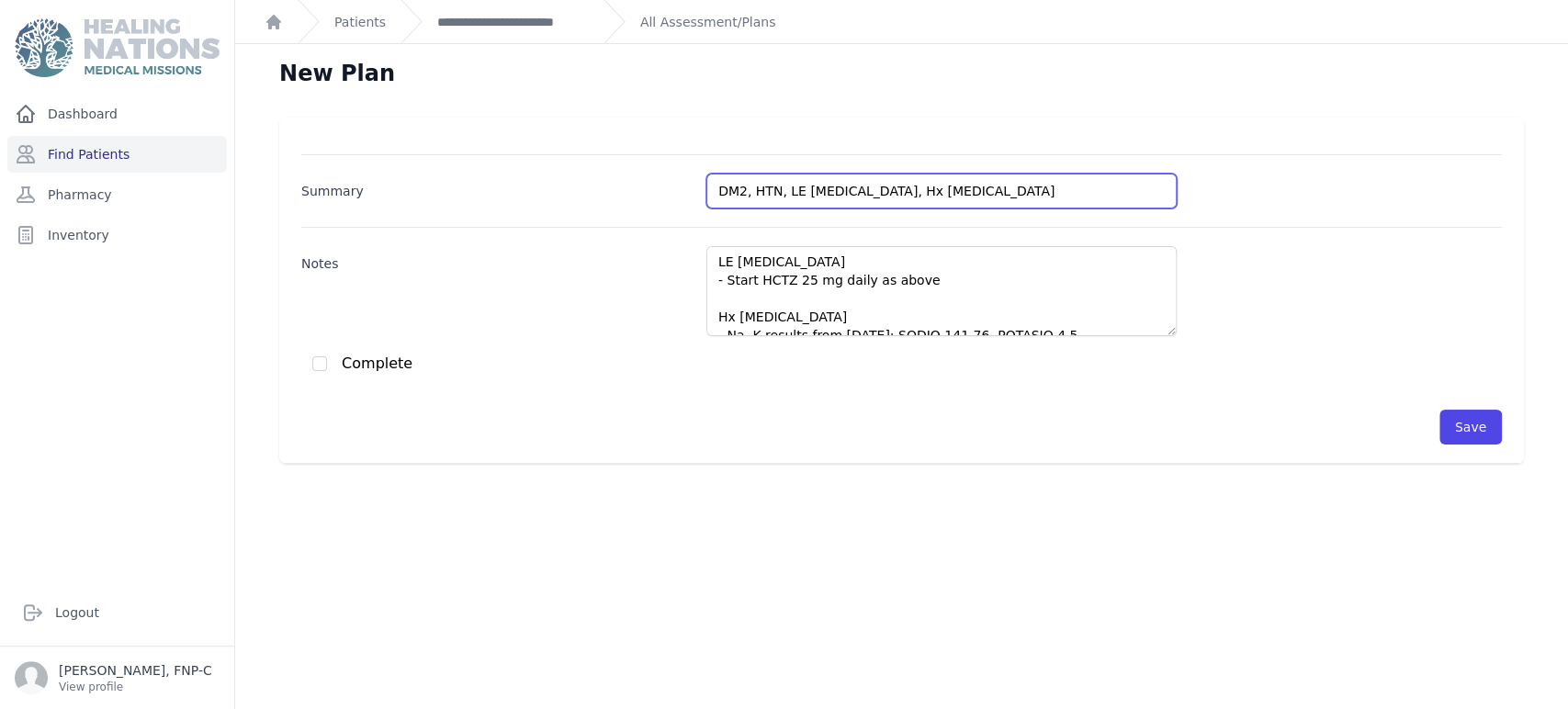
type input "DM2, HTN, LE Edema, Hx Hyperkalemia"
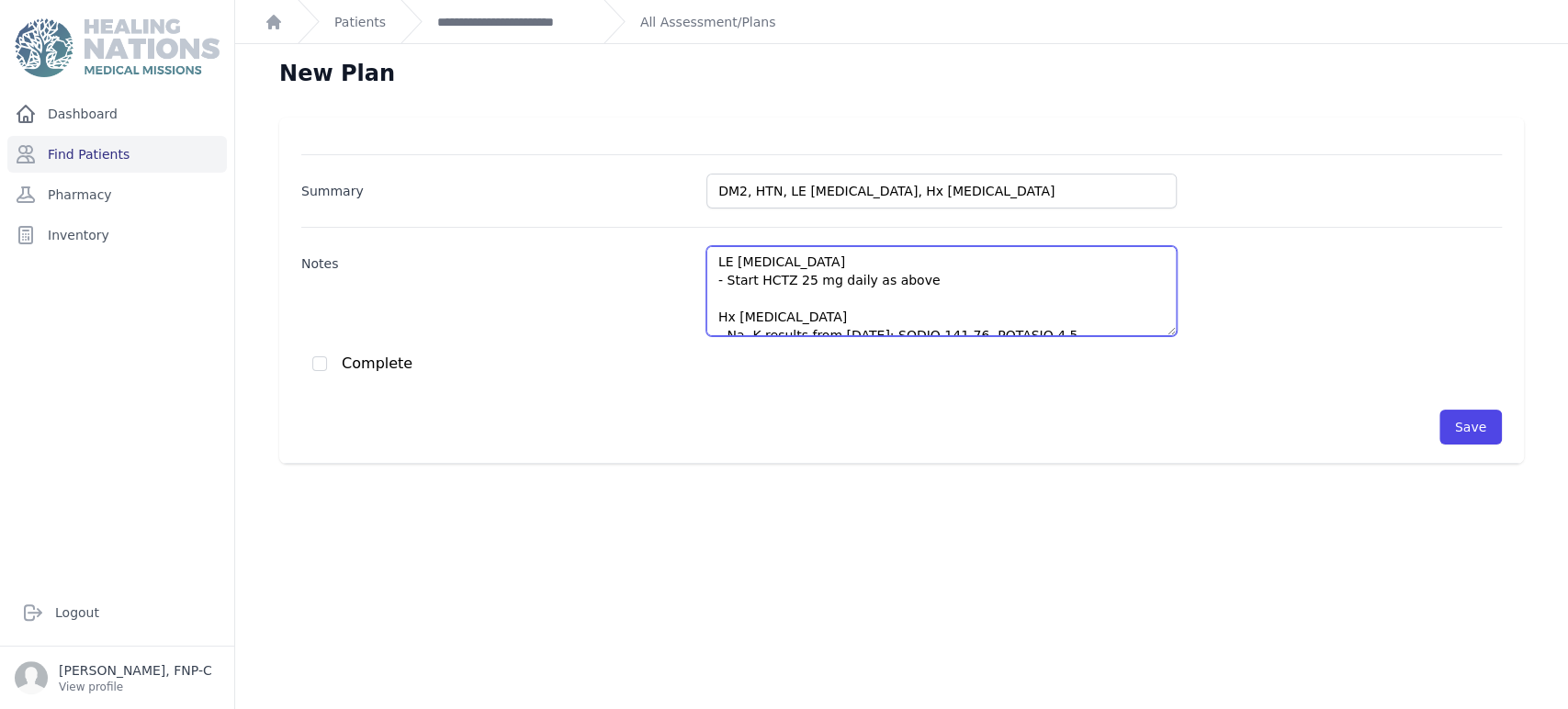
click at [747, 278] on textarea "DM2 - BS 257 - A1C 7.4 - Cont. insulin 22 units daily - Cont. Cinnamon daily- r…" at bounding box center [941, 291] width 470 height 90
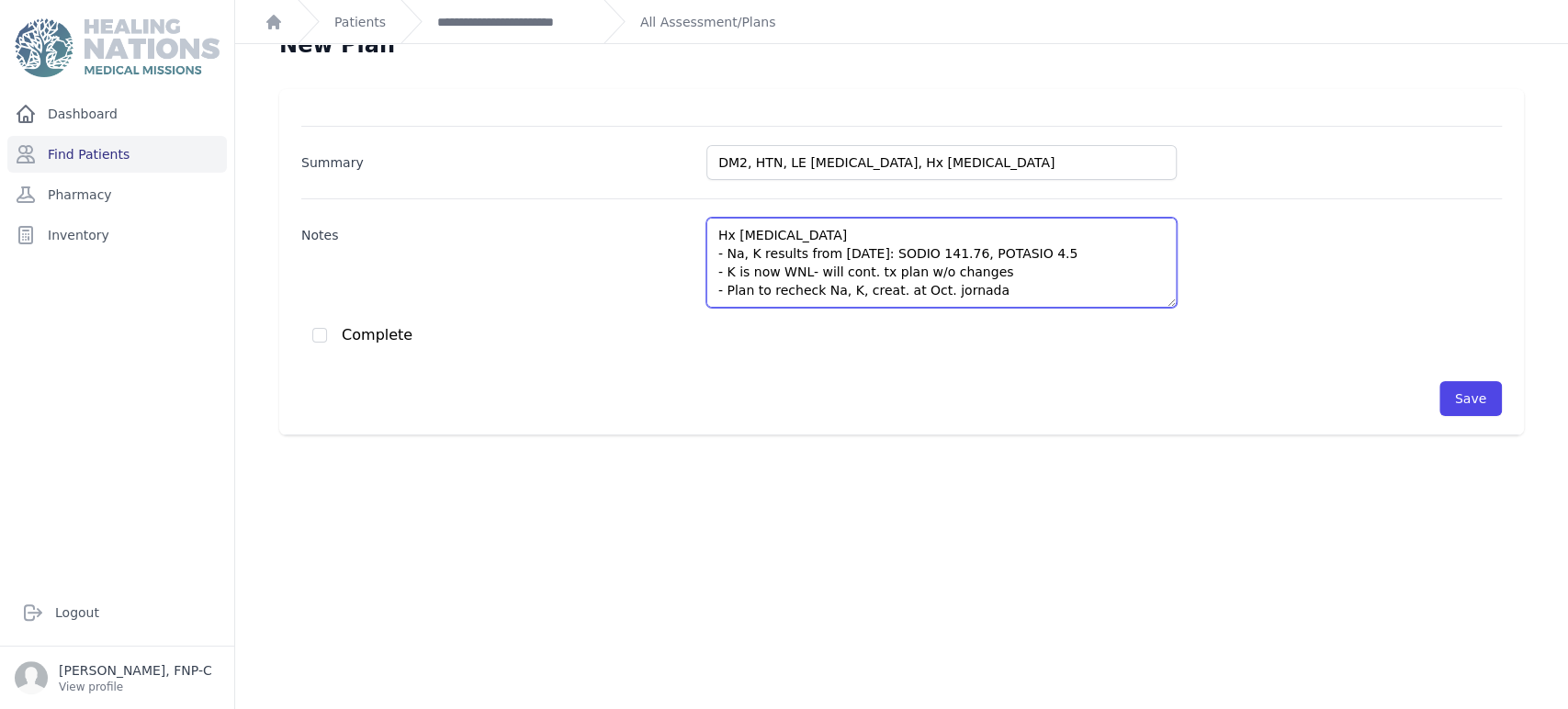
scroll to position [44, 0]
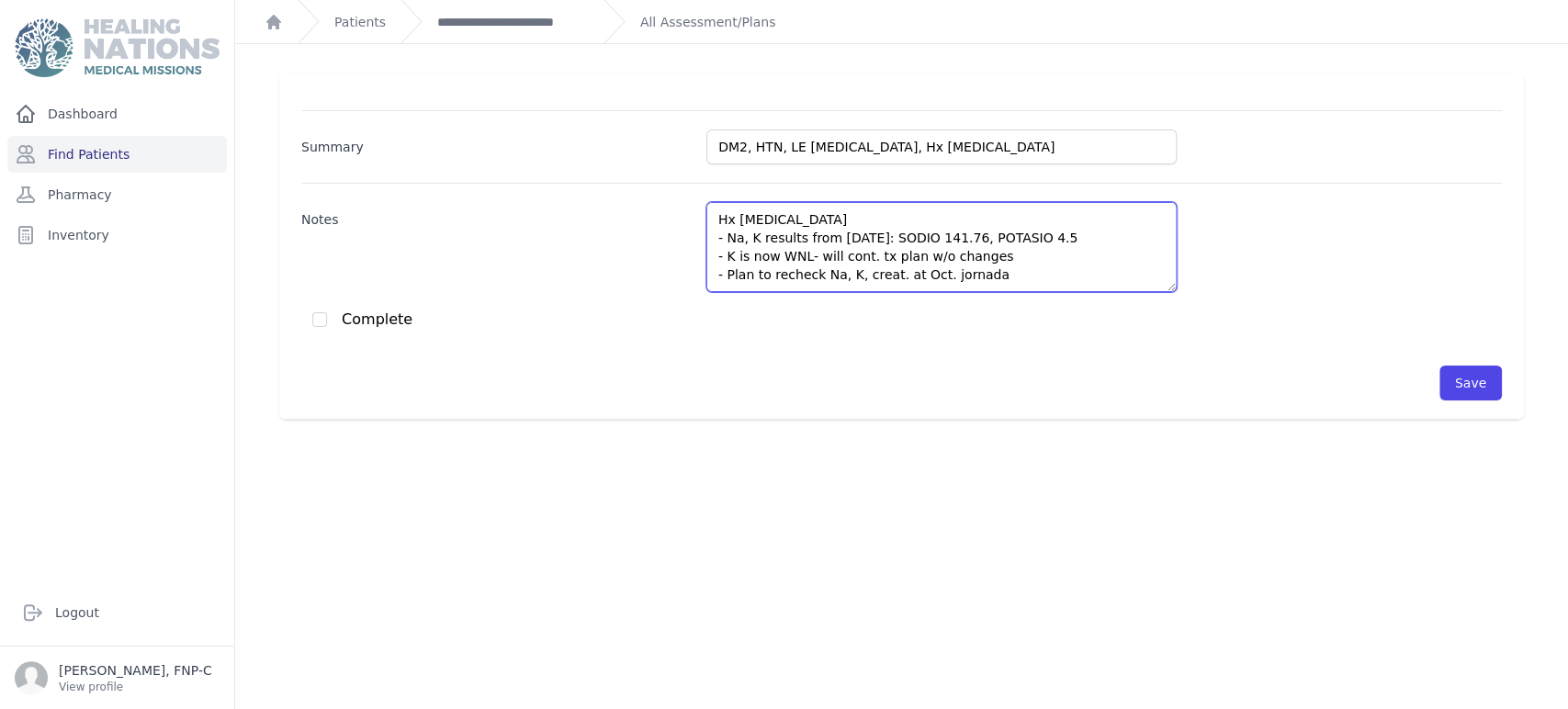
click at [782, 257] on textarea "DM2 - BS 257 - A1C 7.4 - Cont. insulin 22 units daily - Cont. Cinnamon daily- r…" at bounding box center [941, 246] width 470 height 90
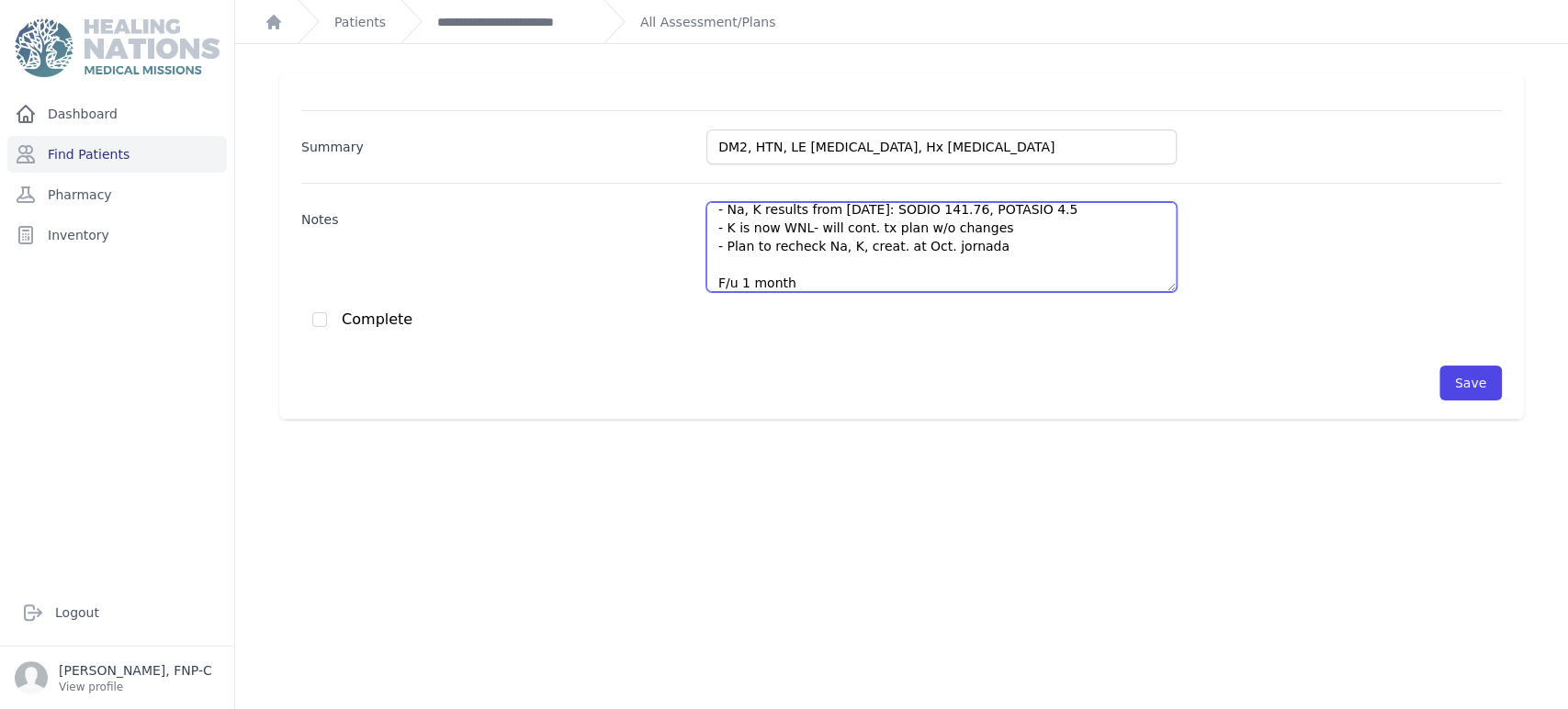
type textarea "DM2 - BS 257 - A1C 7.4 - Cont. insulin 22 units daily - Cont. Cinnamon daily- r…"
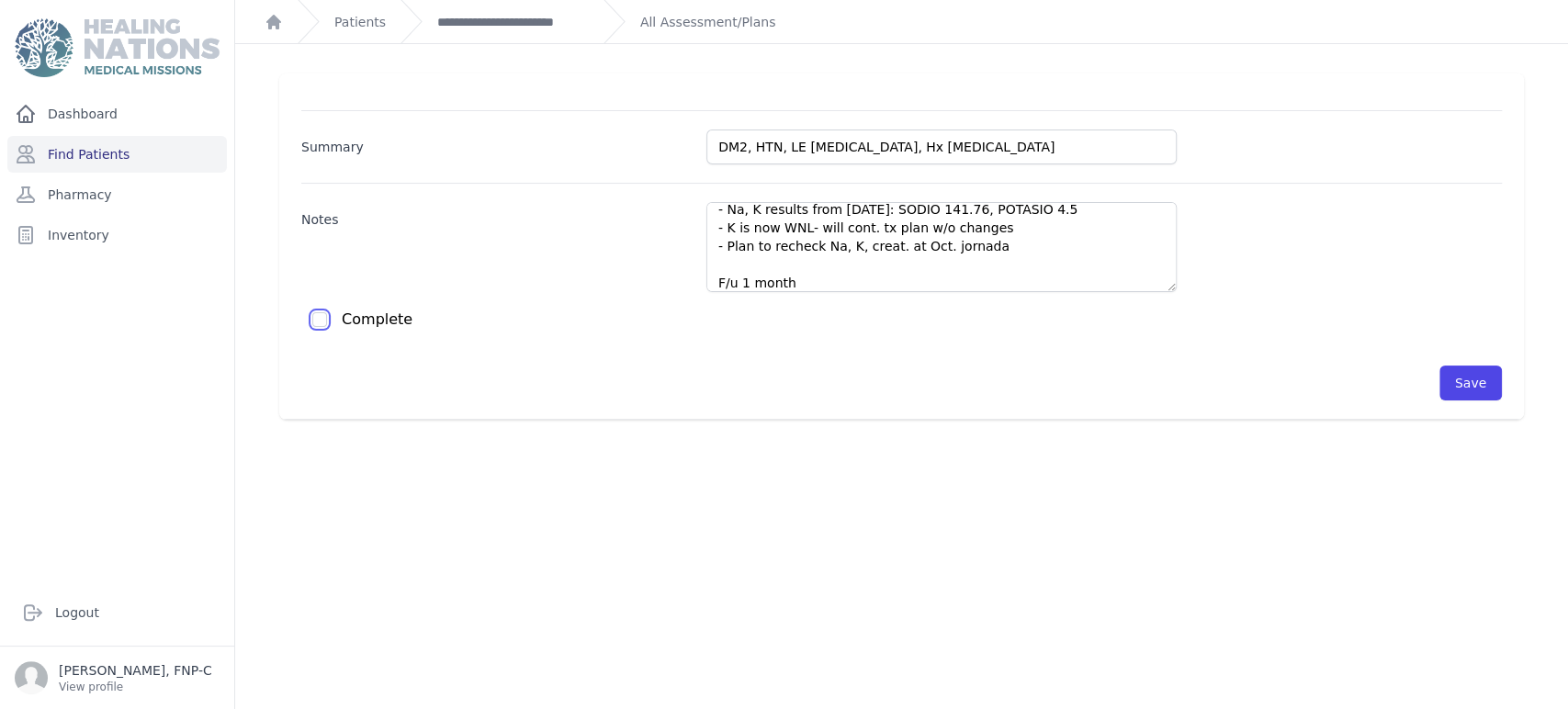
click at [323, 319] on input "checkbox" at bounding box center [319, 319] width 15 height 15
checkbox input "true"
click at [782, 374] on button "Save" at bounding box center [1470, 383] width 62 height 35
checkbox input "false"
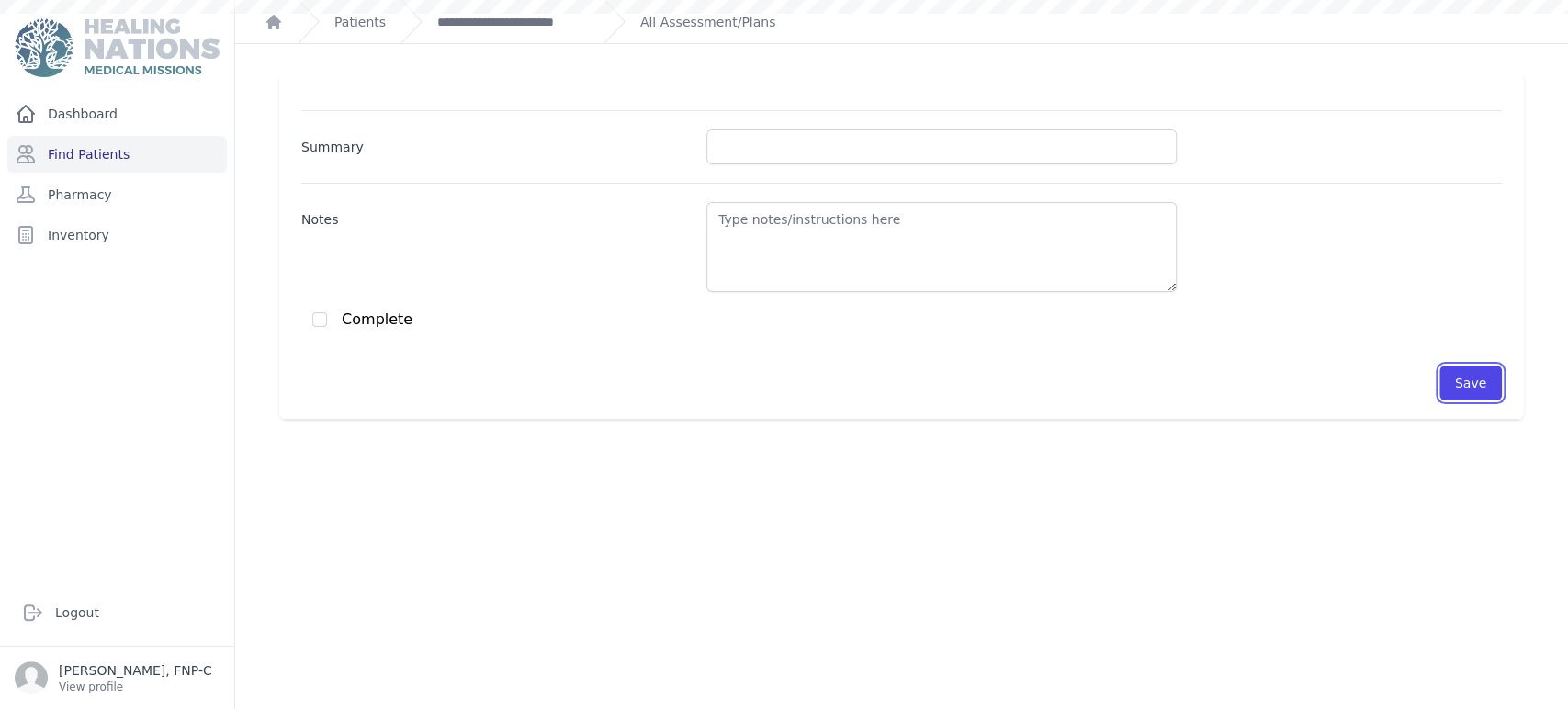
scroll to position [0, 0]
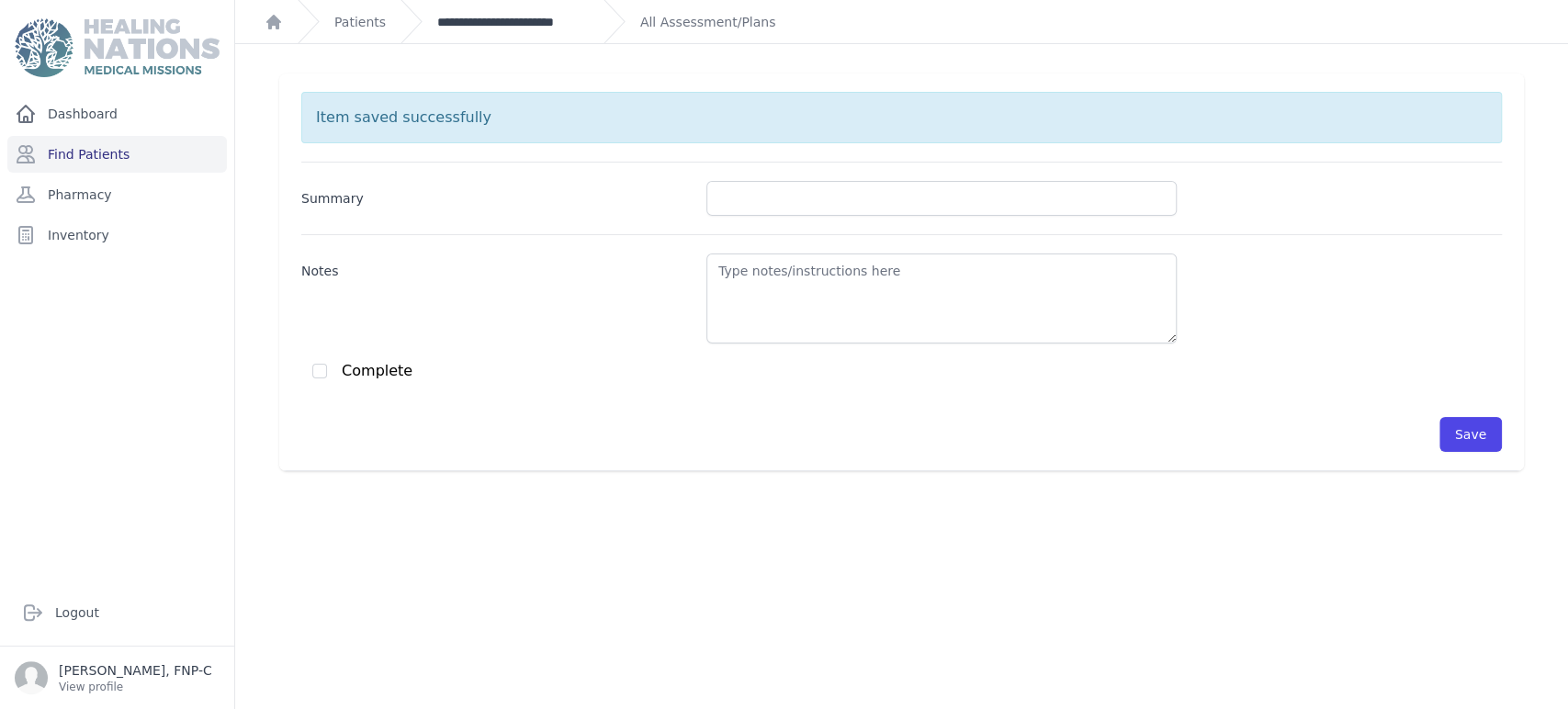
click at [498, 22] on link "**********" at bounding box center [513, 21] width 151 height 18
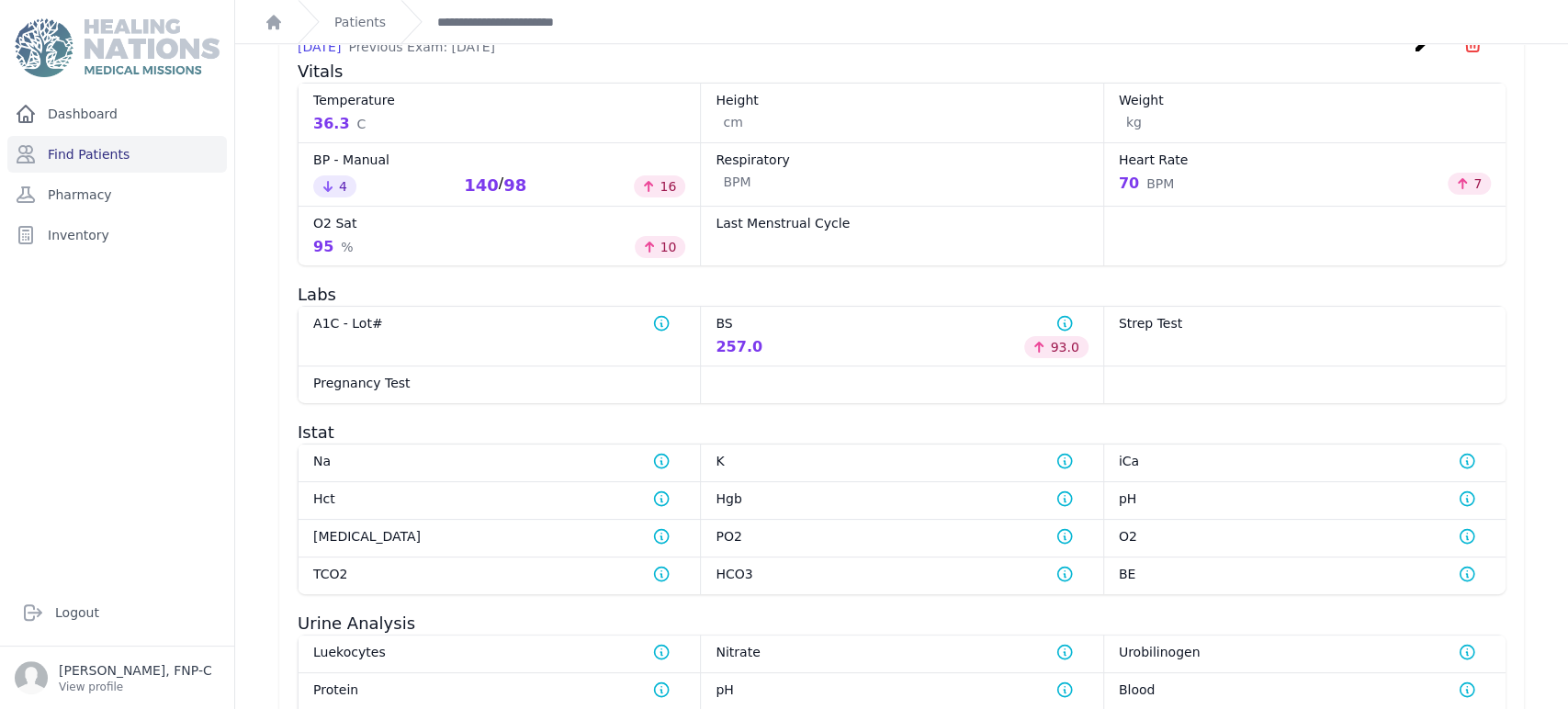
scroll to position [918, 0]
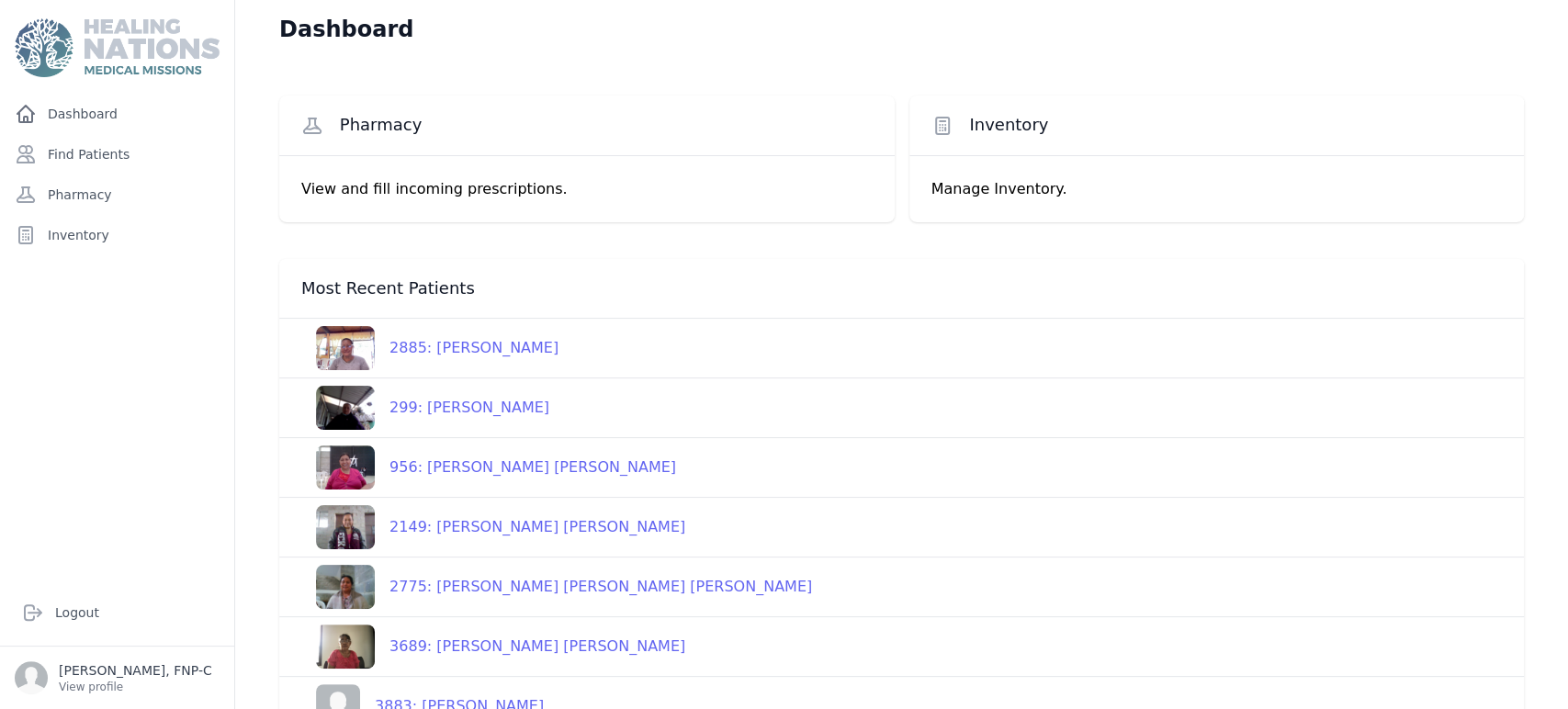
click at [506, 346] on div "2885: [PERSON_NAME]" at bounding box center [465, 348] width 183 height 22
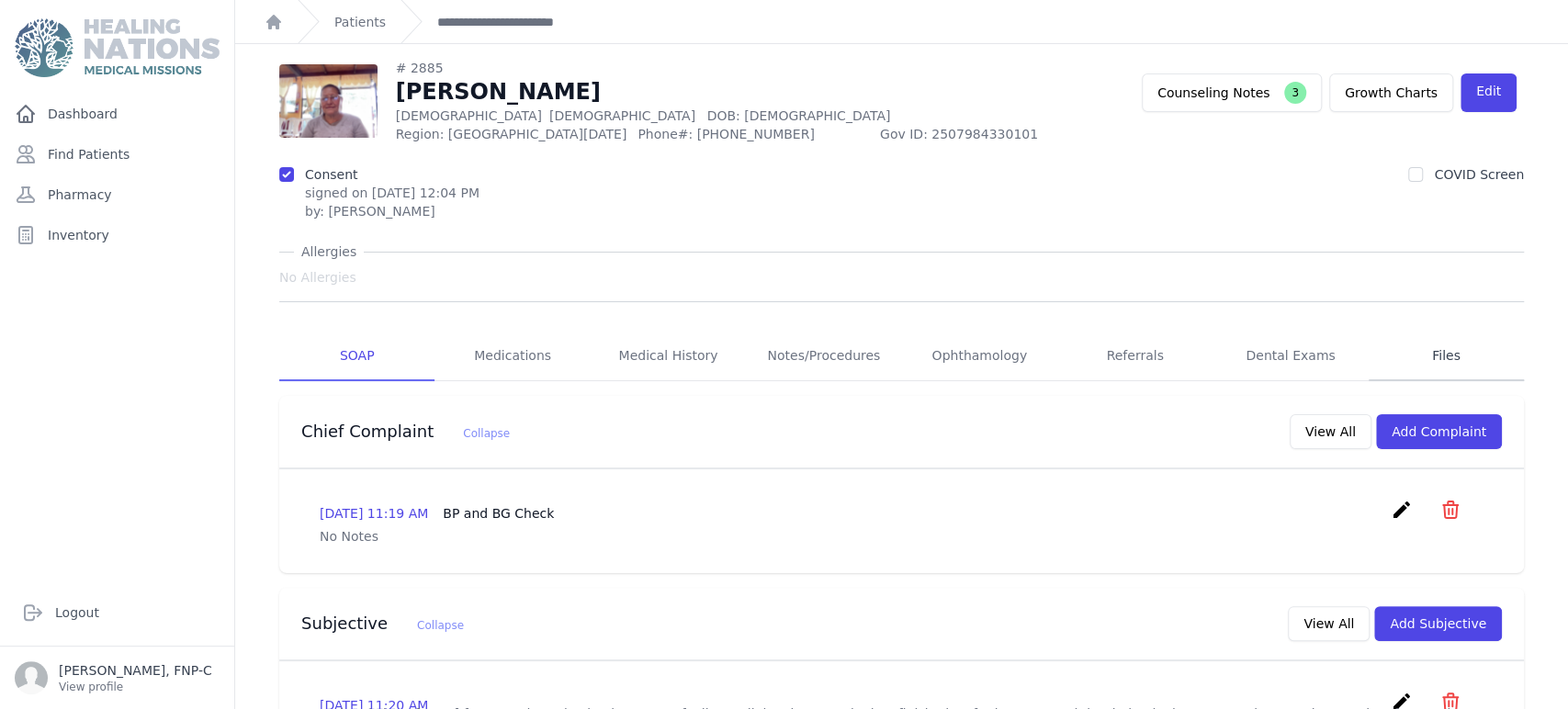
click at [1425, 357] on link "Files" at bounding box center [1446, 356] width 155 height 49
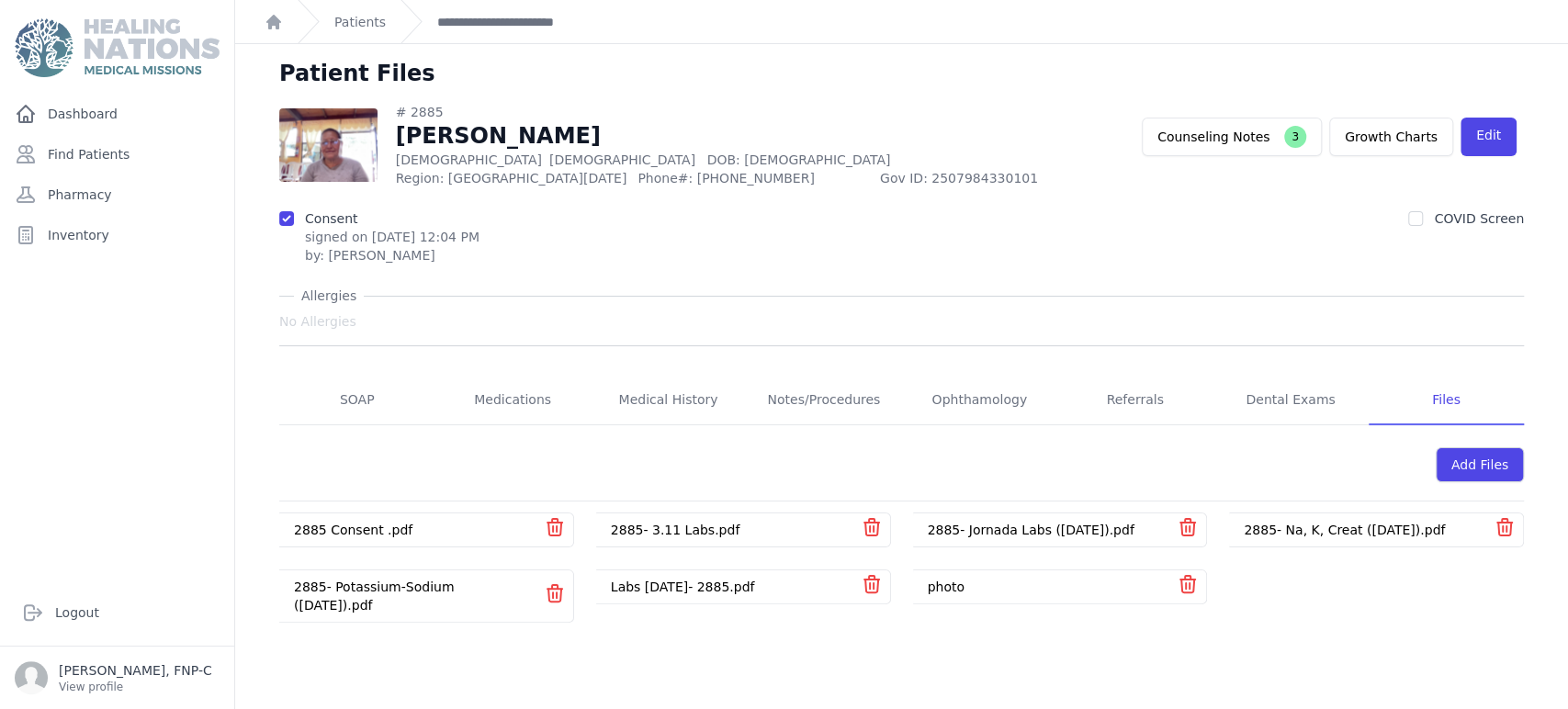
click at [390, 584] on link "2885- Potassium-Sodium ([DATE]).pdf" at bounding box center [374, 596] width 161 height 33
click at [340, 395] on link "SOAP" at bounding box center [357, 400] width 155 height 49
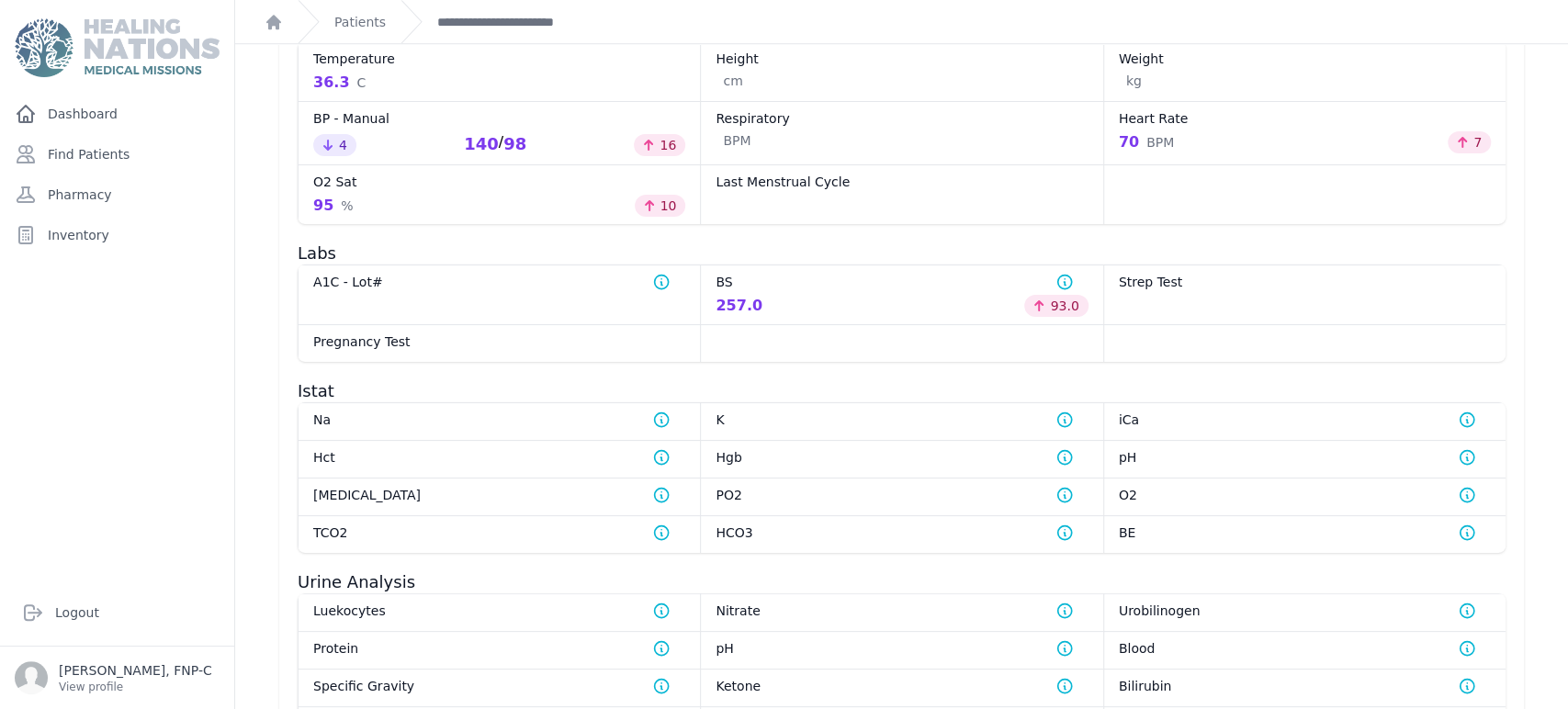
scroll to position [1020, 0]
